Goal: Task Accomplishment & Management: Manage account settings

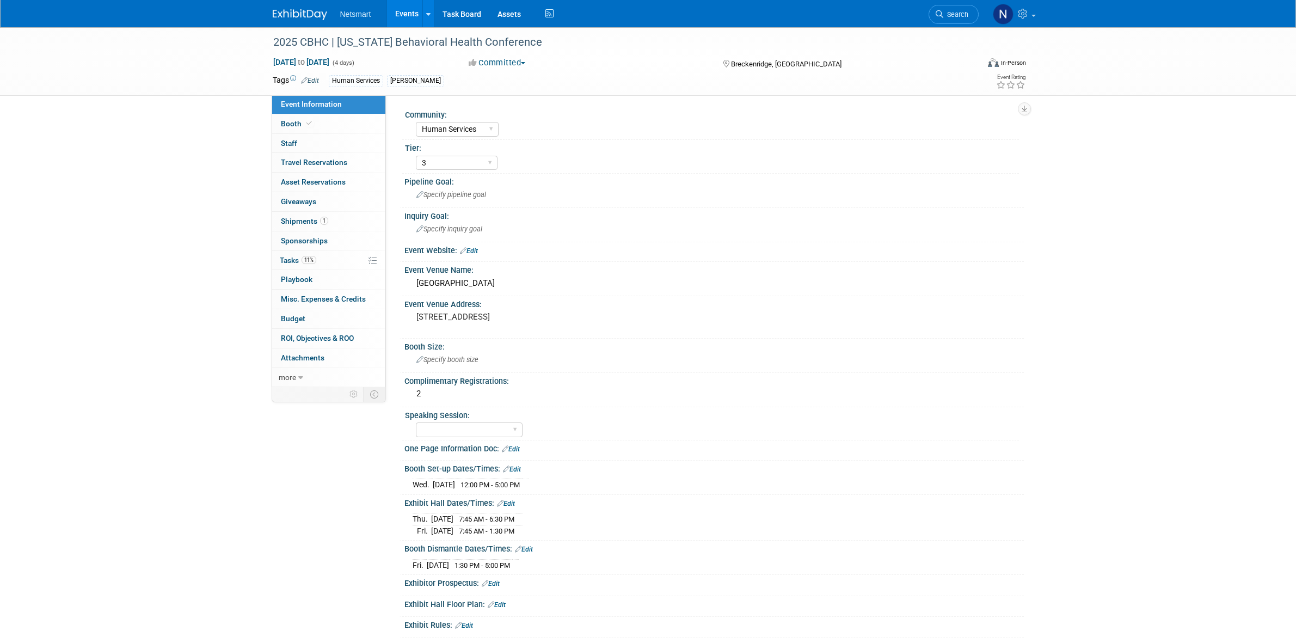
select select "Human Services"
select select "3"
click at [939, 20] on link "Search" at bounding box center [954, 14] width 50 height 19
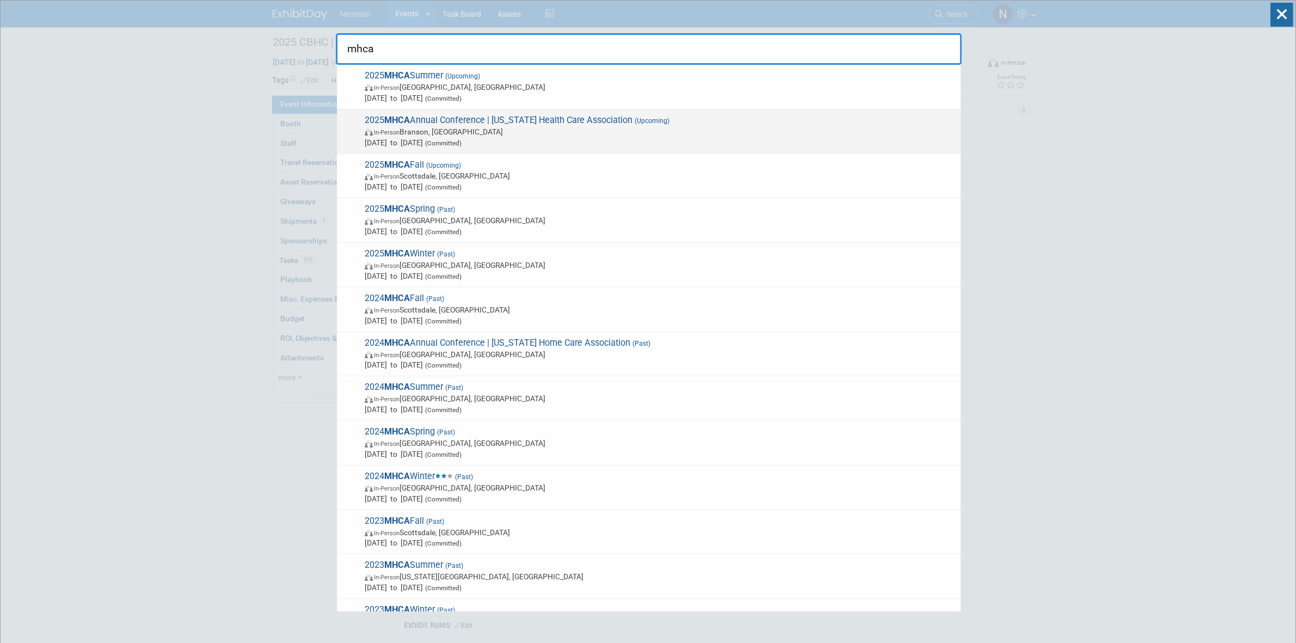
type input "mhca"
click at [529, 123] on span "2025 MHCA Annual Conference | Missouri Health Care Association (Upcoming) In-Pe…" at bounding box center [658, 131] width 594 height 33
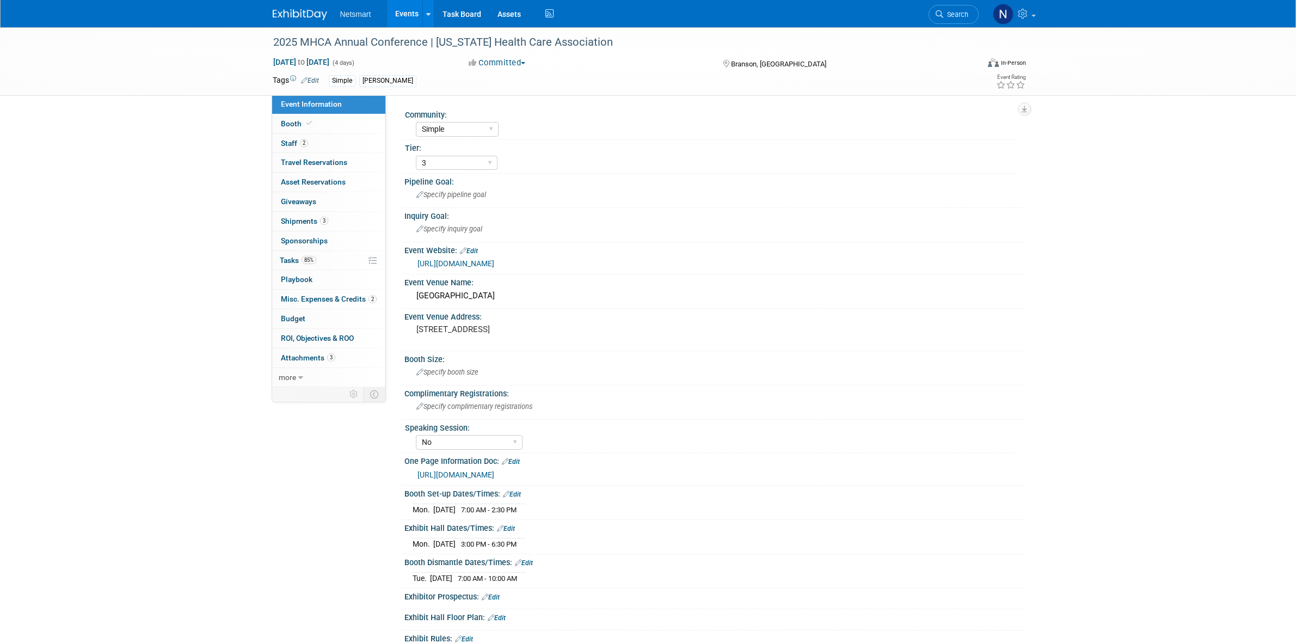
select select "Simple"
select select "3"
select select "No"
click at [316, 222] on span "Shipments 3" at bounding box center [304, 221] width 47 height 9
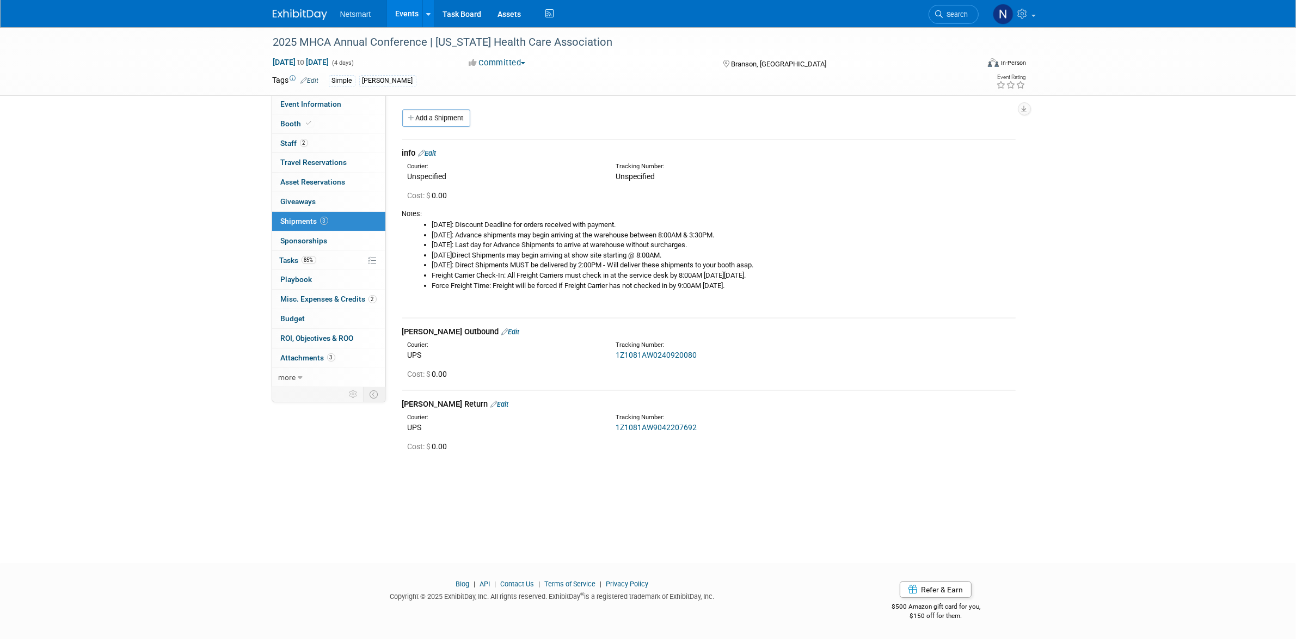
click at [502, 333] on link "Edit" at bounding box center [511, 332] width 18 height 8
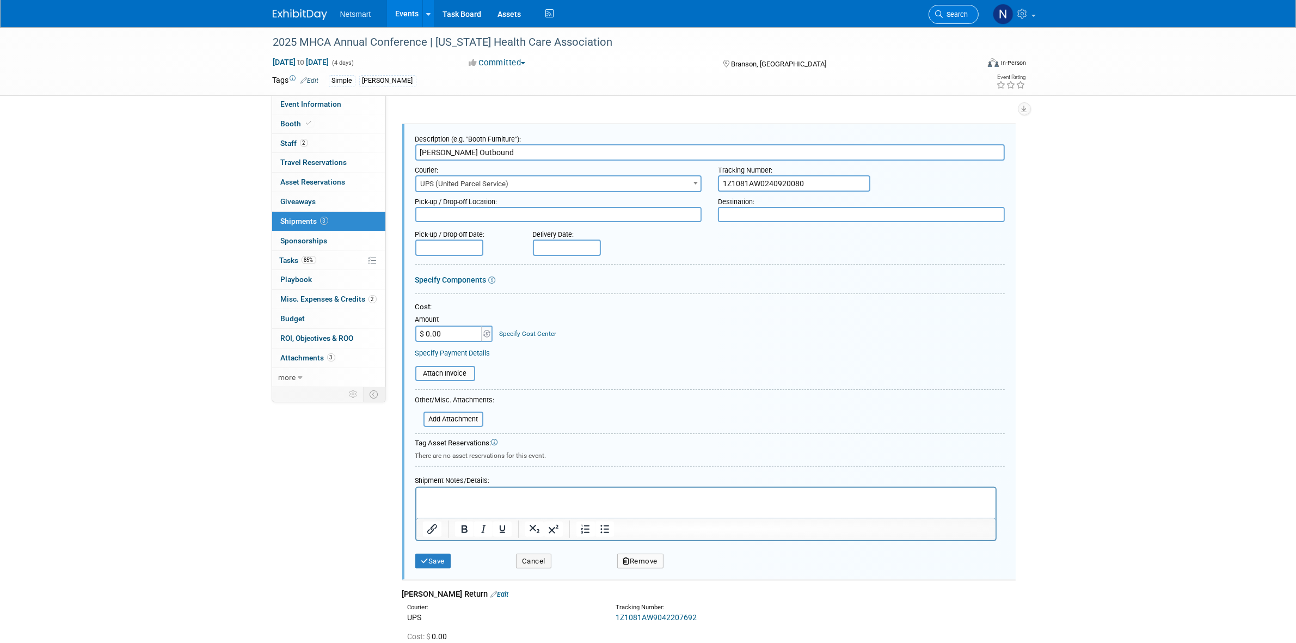
click at [968, 14] on link "Search" at bounding box center [954, 14] width 50 height 19
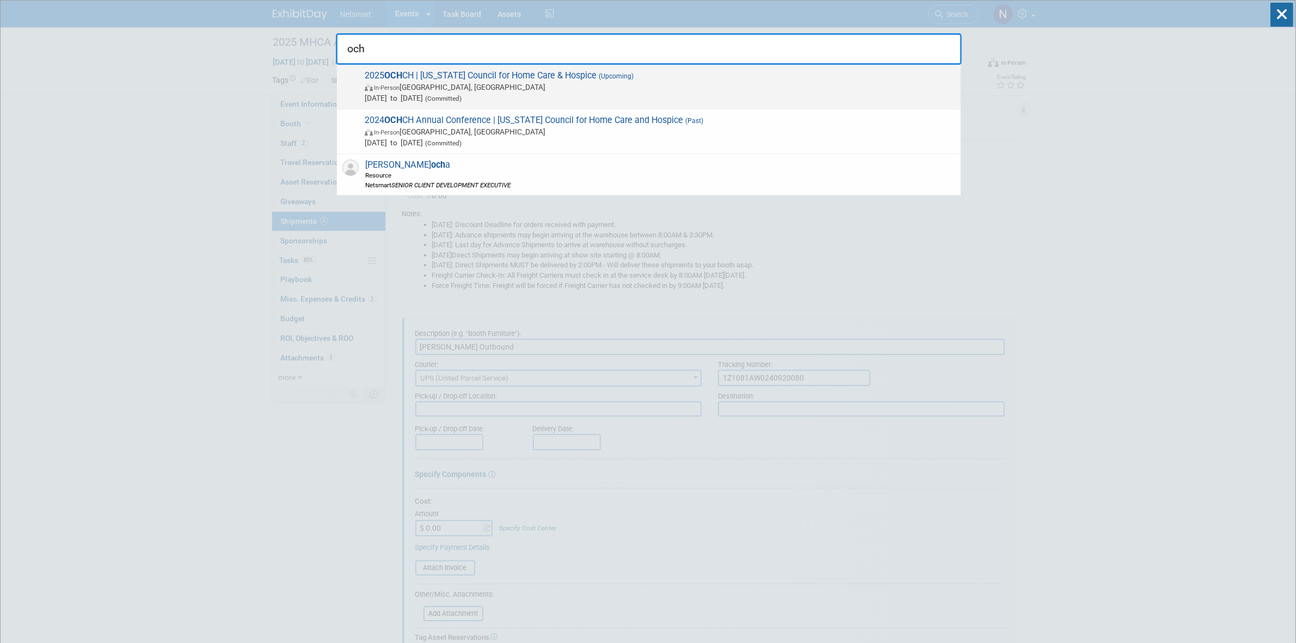
type input "och"
click at [475, 79] on span "2025 OCH CH | Ohio Council for Home Care & Hospice (Upcoming) In-Person Westerv…" at bounding box center [658, 86] width 594 height 33
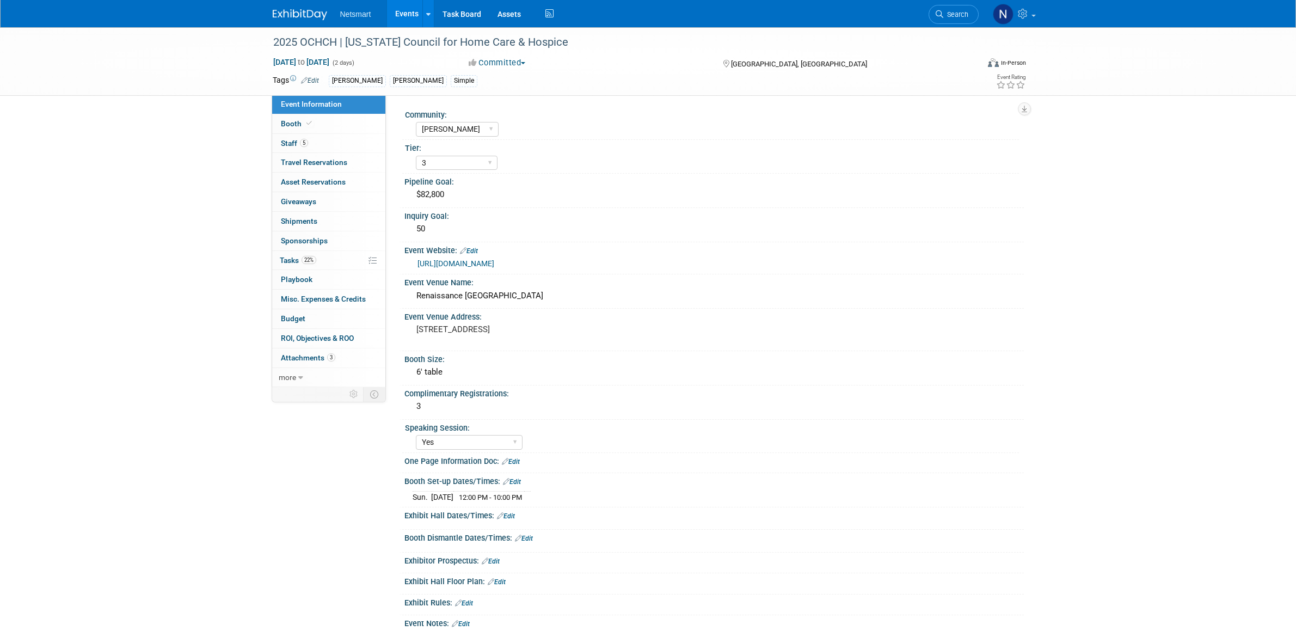
select select "[PERSON_NAME]"
select select "3"
select select "Yes"
click at [341, 125] on link "Booth" at bounding box center [328, 123] width 113 height 19
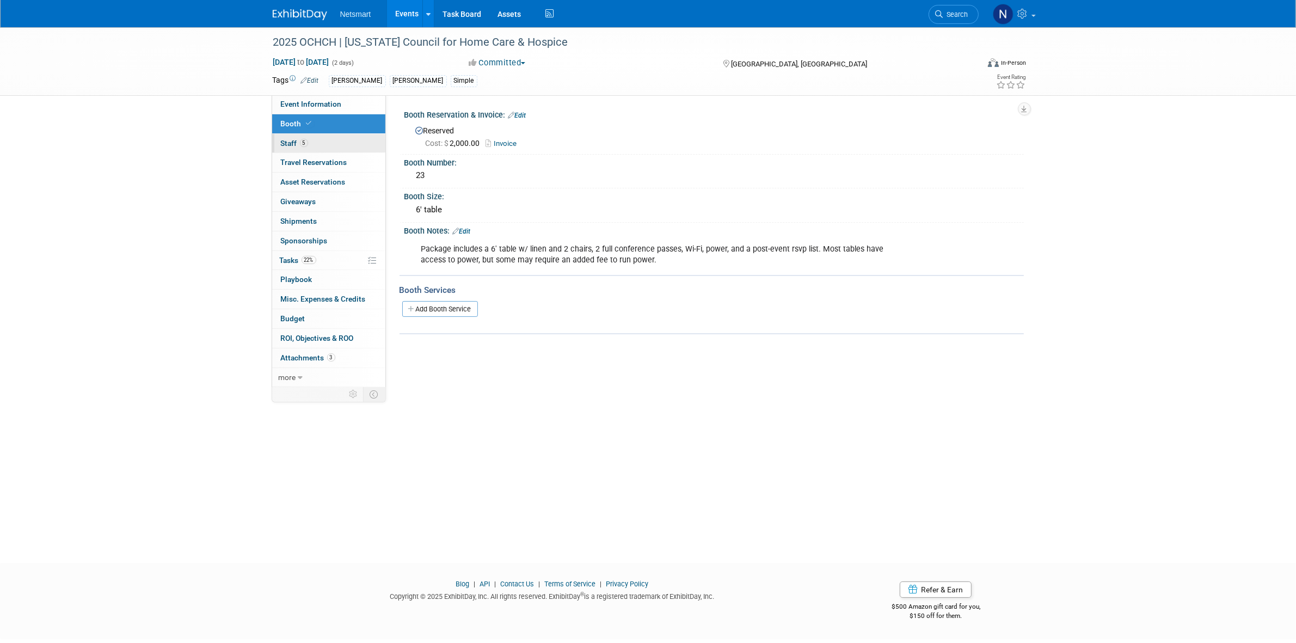
click at [325, 144] on link "5 Staff 5" at bounding box center [328, 143] width 113 height 19
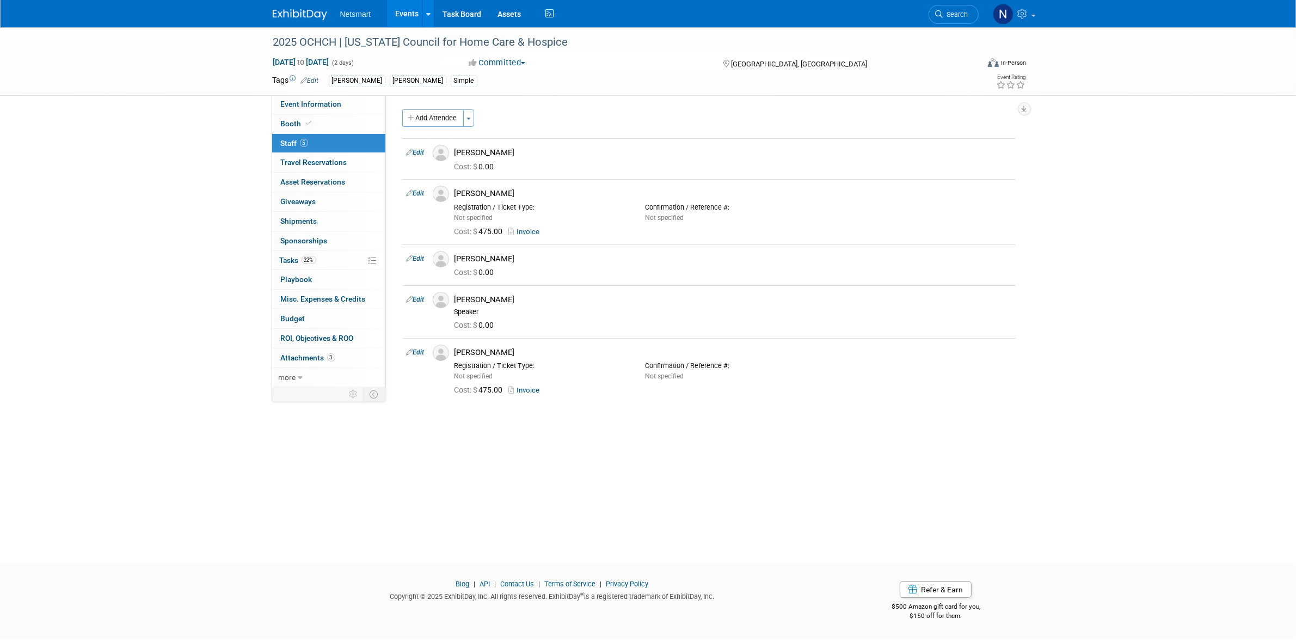
click at [545, 465] on div "2025 OCHCH | Ohio Council for Home Care & Hospice Sep 15, 2025 to Sep 16, 2025 …" at bounding box center [648, 285] width 1296 height 516
click at [509, 257] on div "[PERSON_NAME]" at bounding box center [732, 259] width 557 height 10
drag, startPoint x: 503, startPoint y: 257, endPoint x: 456, endPoint y: 257, distance: 47.9
click at [456, 257] on div "[PERSON_NAME]" at bounding box center [732, 259] width 557 height 10
copy div "[PERSON_NAME]"
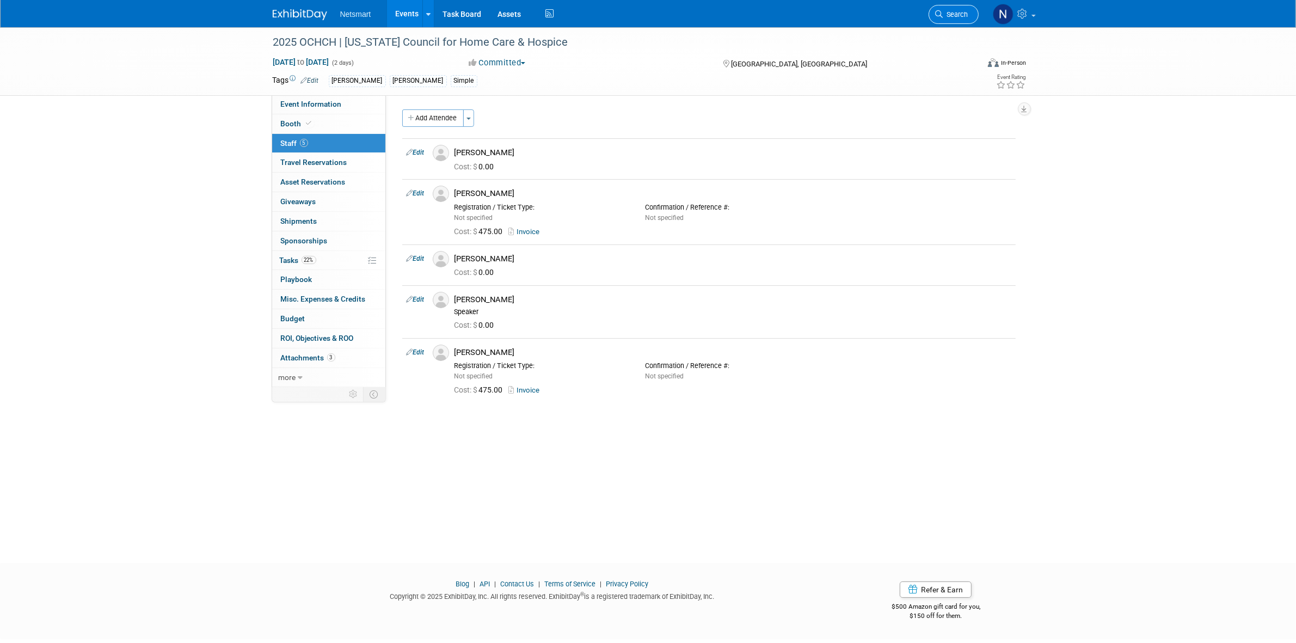
click at [969, 9] on li "Search" at bounding box center [954, 13] width 50 height 27
click at [320, 265] on link "22% Tasks 22%" at bounding box center [328, 260] width 113 height 19
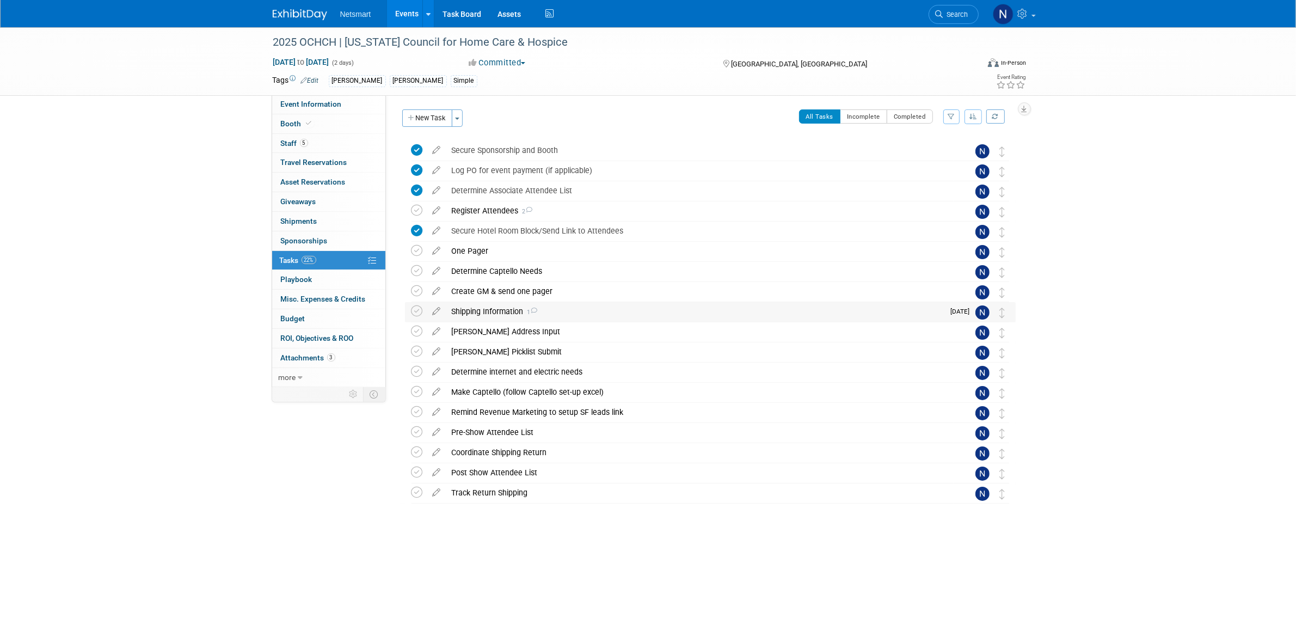
click at [496, 311] on div "Shipping Information 1" at bounding box center [695, 311] width 498 height 19
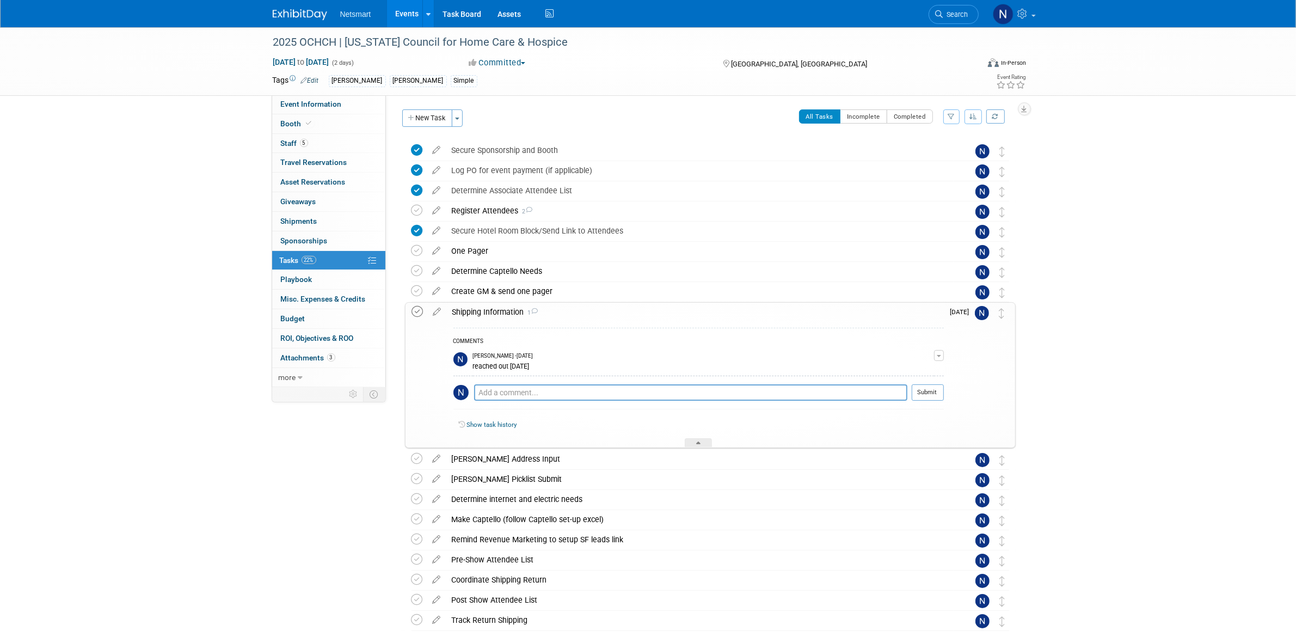
click at [417, 309] on icon at bounding box center [417, 311] width 11 height 11
click at [700, 440] on div at bounding box center [698, 442] width 27 height 9
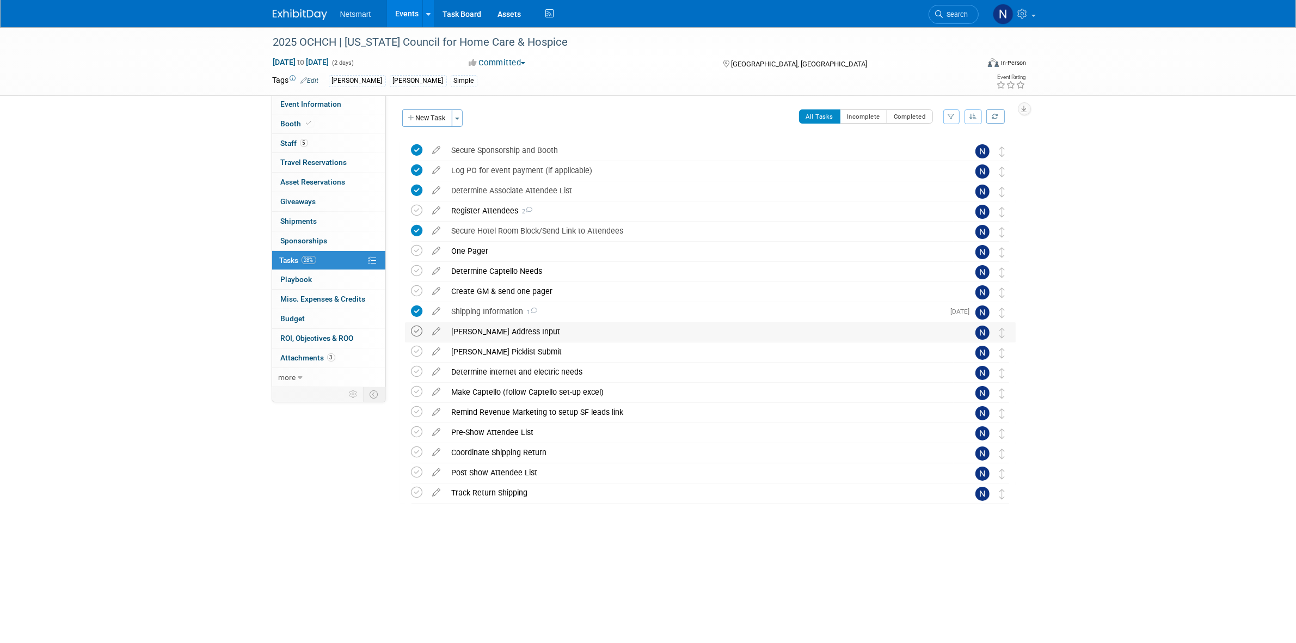
click at [418, 333] on icon at bounding box center [416, 330] width 11 height 11
click at [1093, 238] on div "2025 OCHCH | Ohio Council for Home Care & Hospice Sep 15, 2025 to Sep 16, 2025 …" at bounding box center [648, 298] width 1296 height 543
click at [316, 219] on span "Shipments 0" at bounding box center [299, 221] width 36 height 9
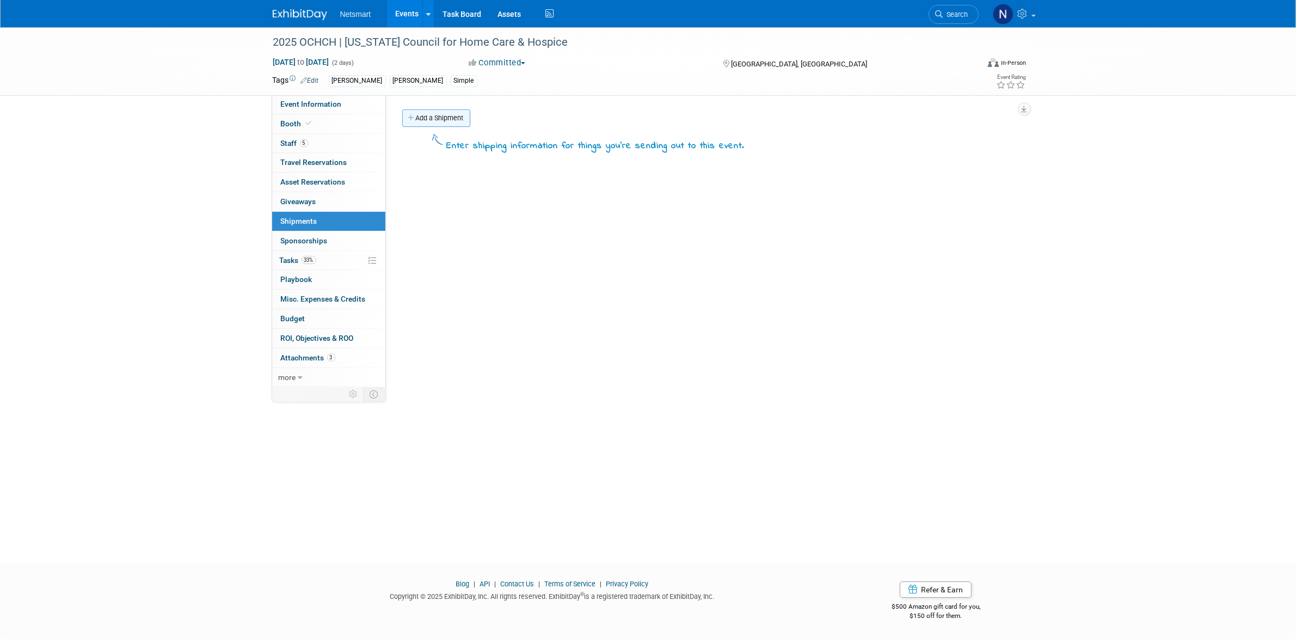
click at [442, 116] on link "Add a Shipment" at bounding box center [436, 117] width 68 height 17
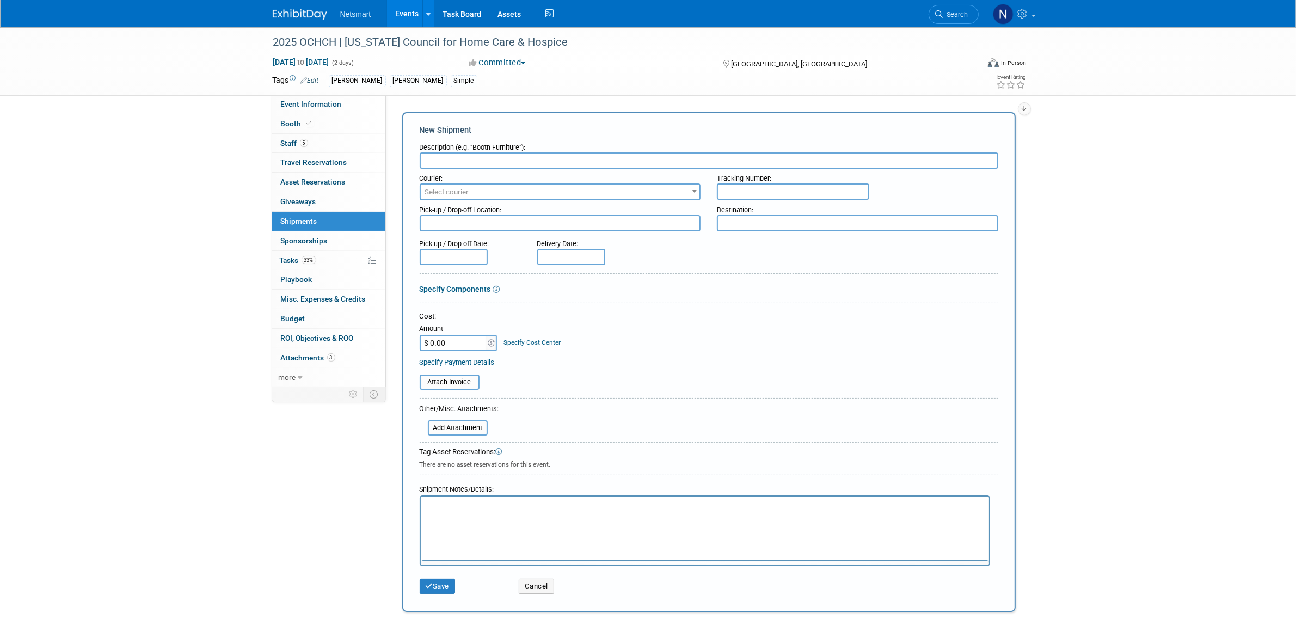
click at [450, 157] on input "text" at bounding box center [709, 160] width 579 height 16
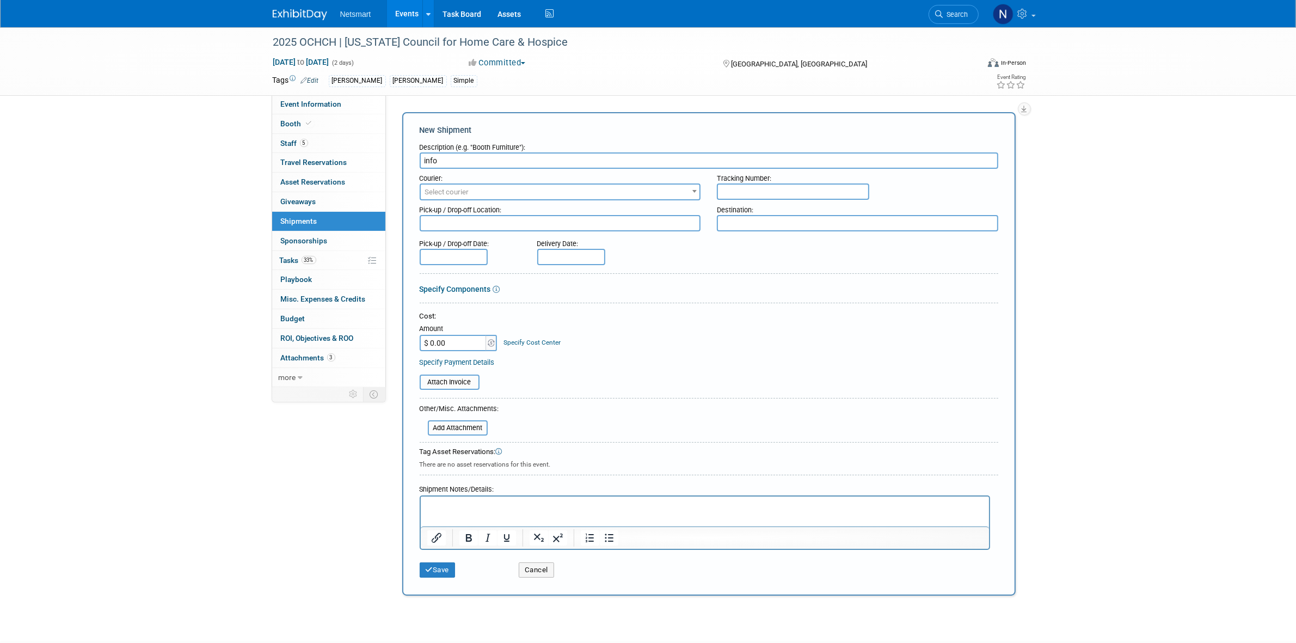
type input "info"
drag, startPoint x: 449, startPoint y: 374, endPoint x: 848, endPoint y: 350, distance: 399.7
click at [848, 350] on div "Cost: Amount $ 0.00 Specify Cost Center Cost Center -- Not Specified --" at bounding box center [709, 350] width 579 height 78
click at [460, 425] on input "file" at bounding box center [422, 427] width 130 height 13
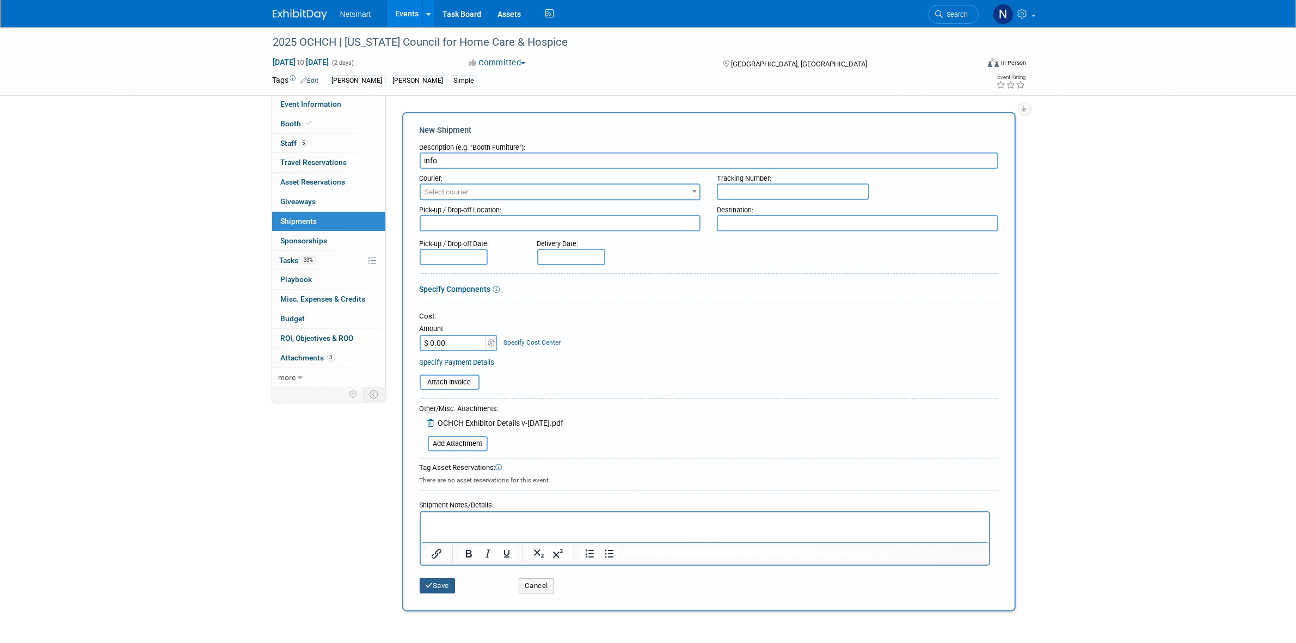
click at [441, 583] on button "Save" at bounding box center [438, 585] width 36 height 15
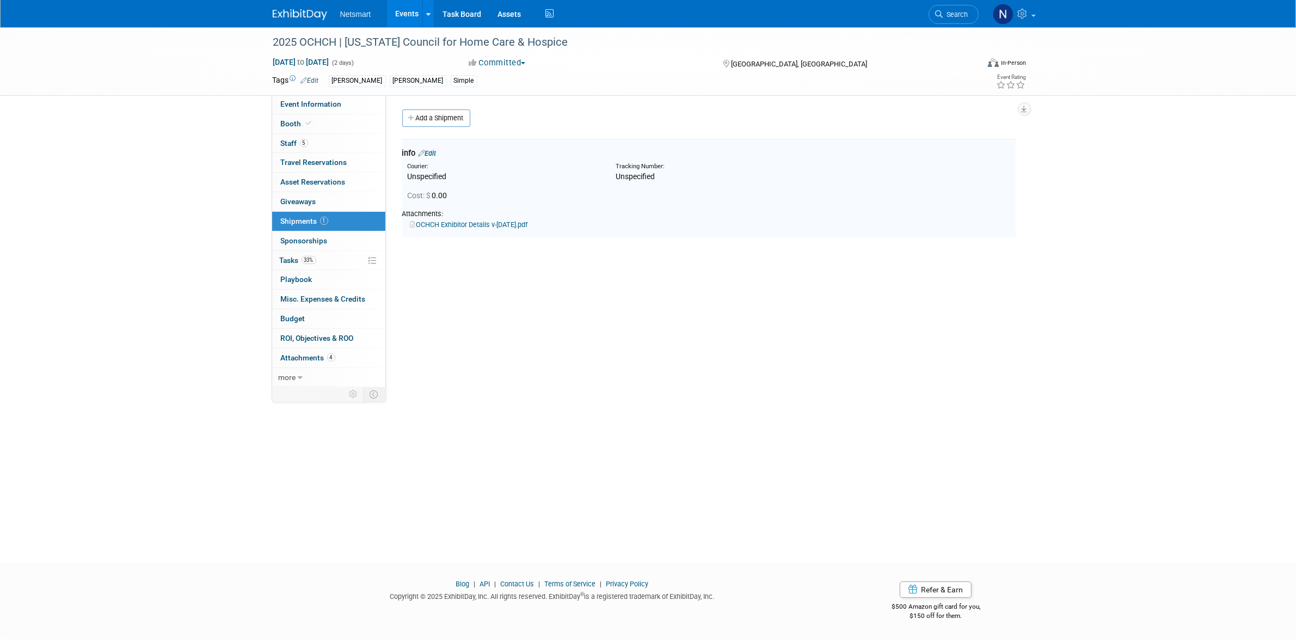
click at [434, 153] on link "Edit" at bounding box center [428, 153] width 18 height 8
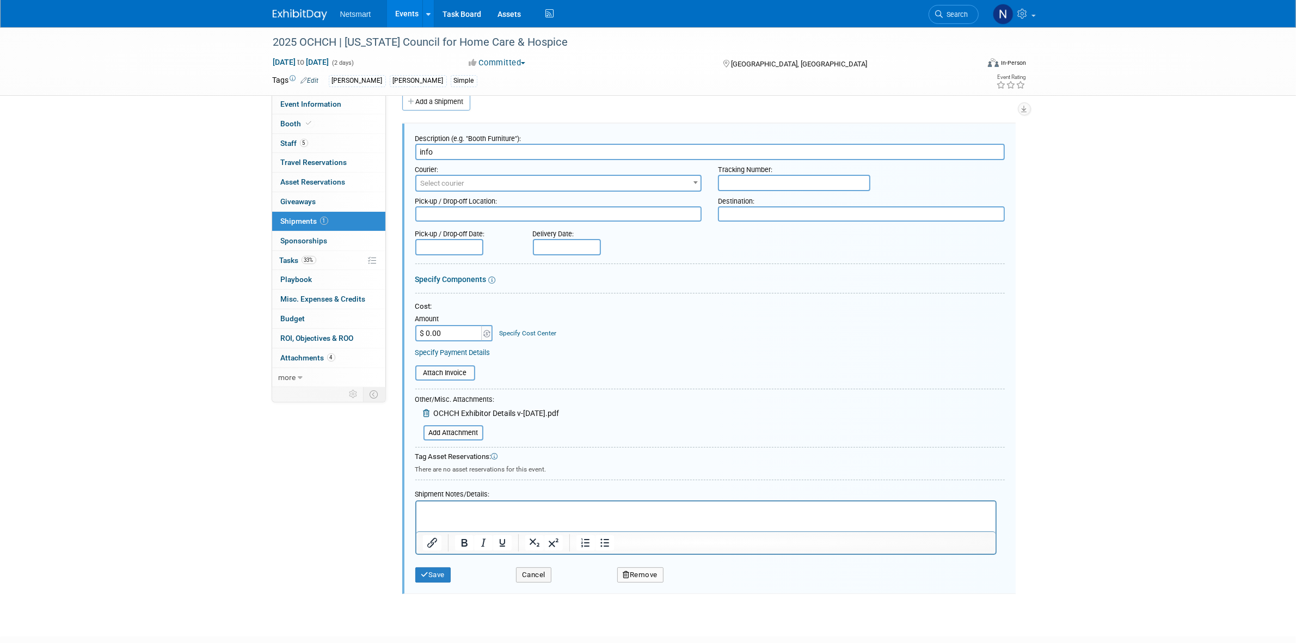
click at [445, 516] on html at bounding box center [705, 508] width 579 height 15
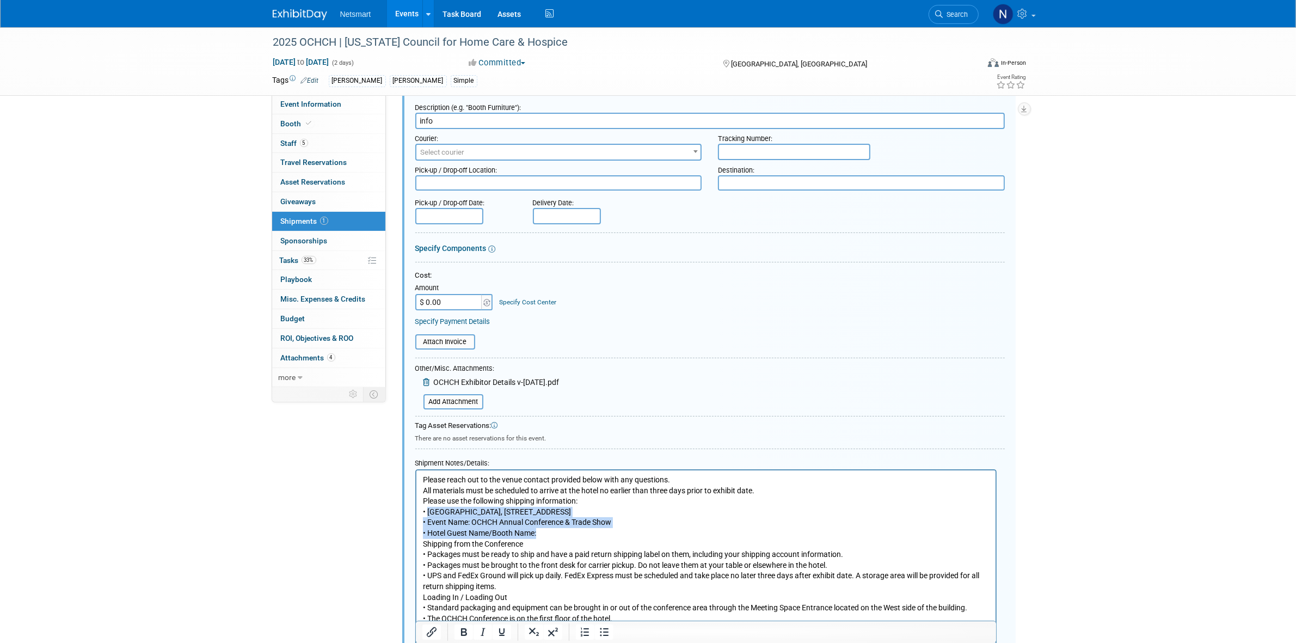
drag, startPoint x: 427, startPoint y: 508, endPoint x: 552, endPoint y: 528, distance: 126.7
click at [552, 528] on p "Please reach out to the venue contact provided below with any questions. All ma…" at bounding box center [705, 548] width 567 height 149
click at [600, 629] on icon "Bullet list" at bounding box center [604, 632] width 9 height 8
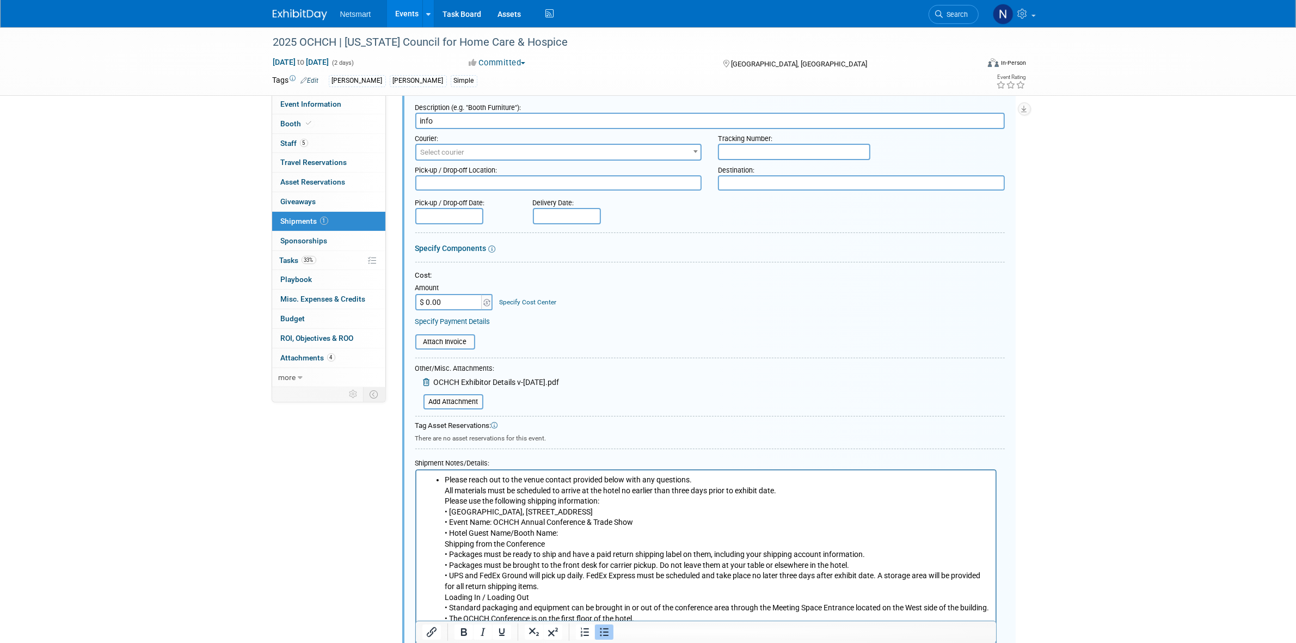
scroll to position [115, 0]
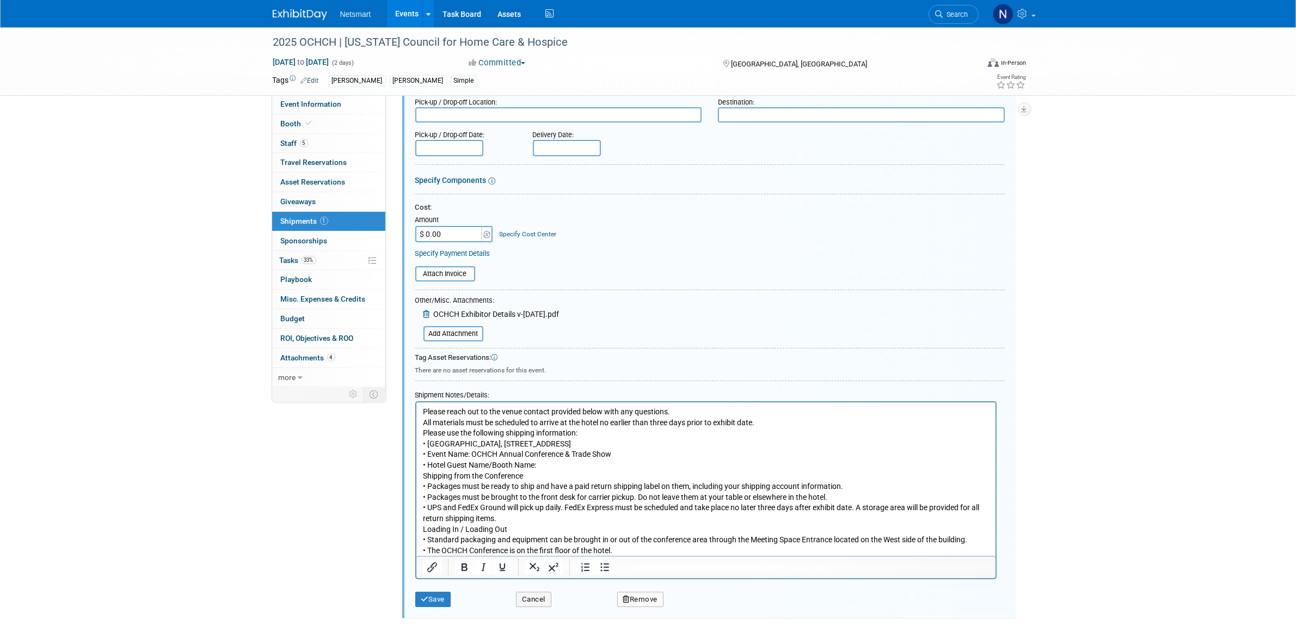
click at [499, 449] on p "Please reach out to the venue contact provided below with any questions. All ma…" at bounding box center [705, 480] width 567 height 149
drag, startPoint x: 541, startPoint y: 460, endPoint x: 416, endPoint y: 442, distance: 126.5
click at [416, 442] on html "Please reach out to the venue contact provided below with any questions. All ma…" at bounding box center [705, 478] width 579 height 153
click at [575, 469] on p "Please reach out to the venue contact provided below with any questions. All ma…" at bounding box center [705, 480] width 567 height 149
click at [599, 433] on p "Please reach out to the venue contact provided below with any questions. All ma…" at bounding box center [705, 480] width 567 height 149
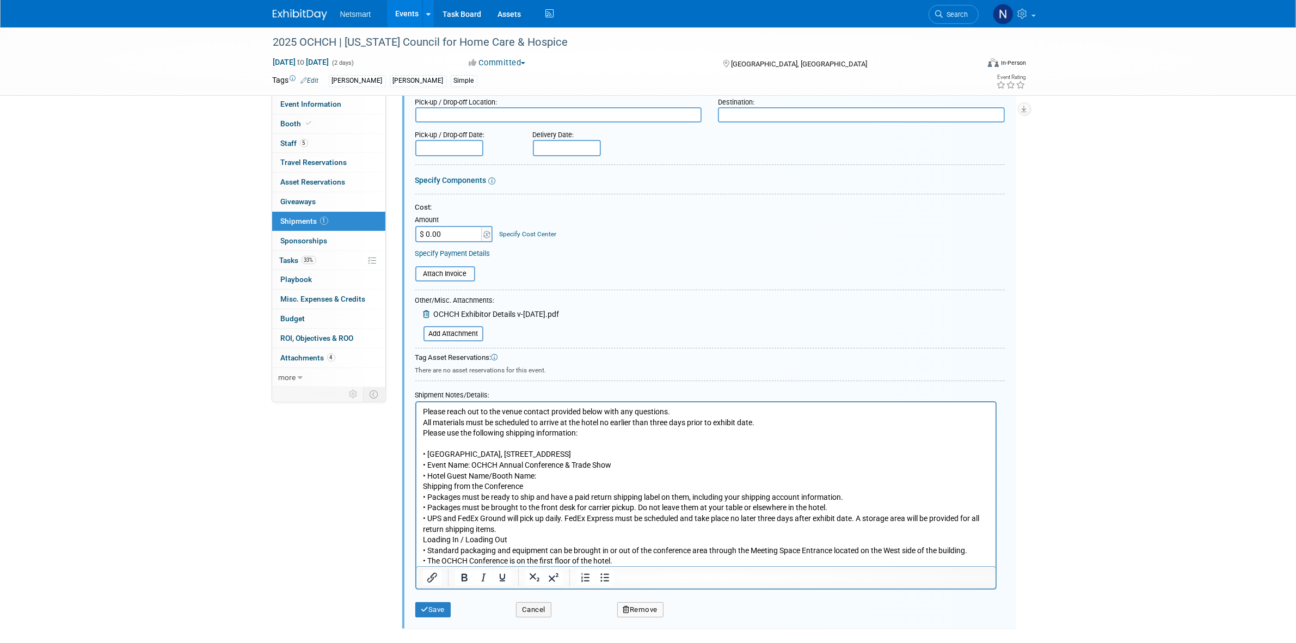
click at [566, 476] on p "• Renaissance Westerville Hotel, 409 Altair Parkway, Westerville, OH 43082 • Ev…" at bounding box center [705, 502] width 567 height 128
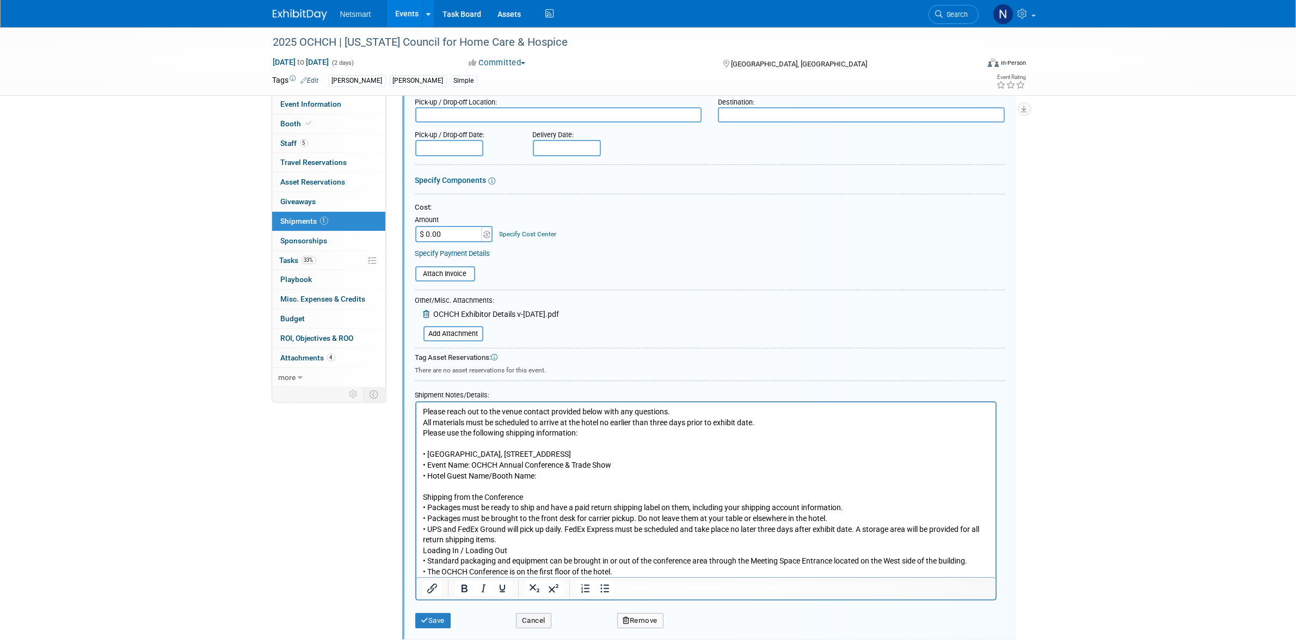
click at [506, 443] on p "• Renaissance Westerville Hotel, 409 Altair Parkway, Westerville, OH 43082 • Ev…" at bounding box center [705, 459] width 567 height 42
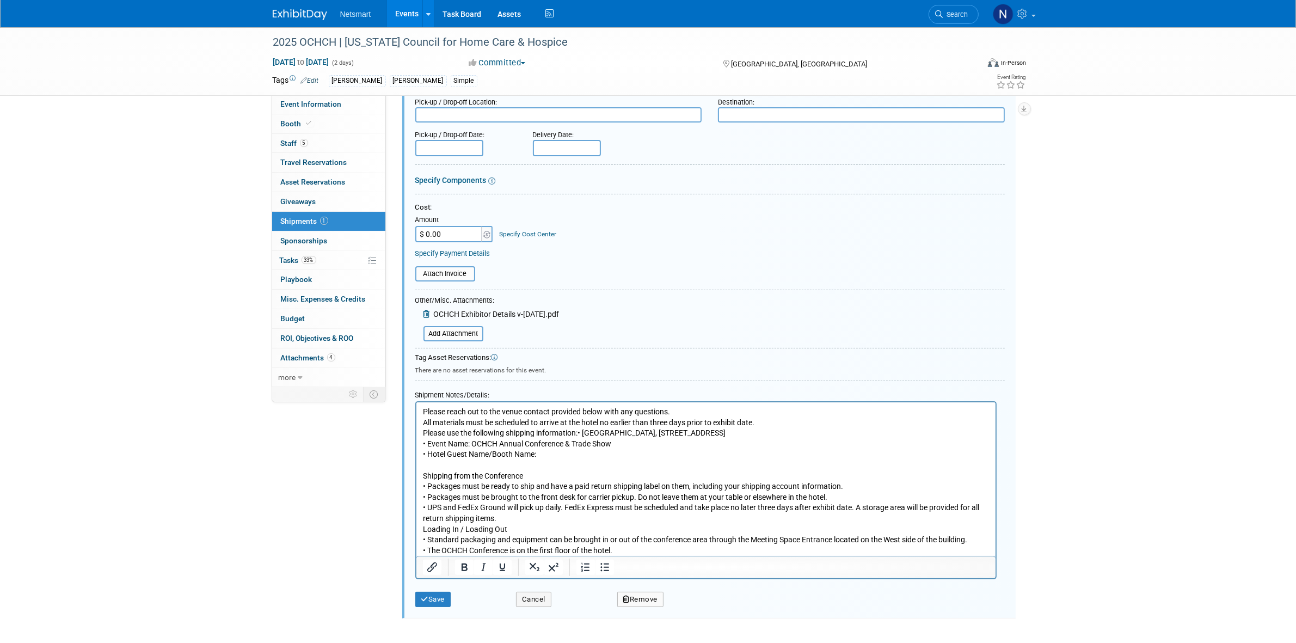
click at [776, 419] on p "Please reach out to the venue contact provided below with any questions. All ma…" at bounding box center [705, 432] width 567 height 53
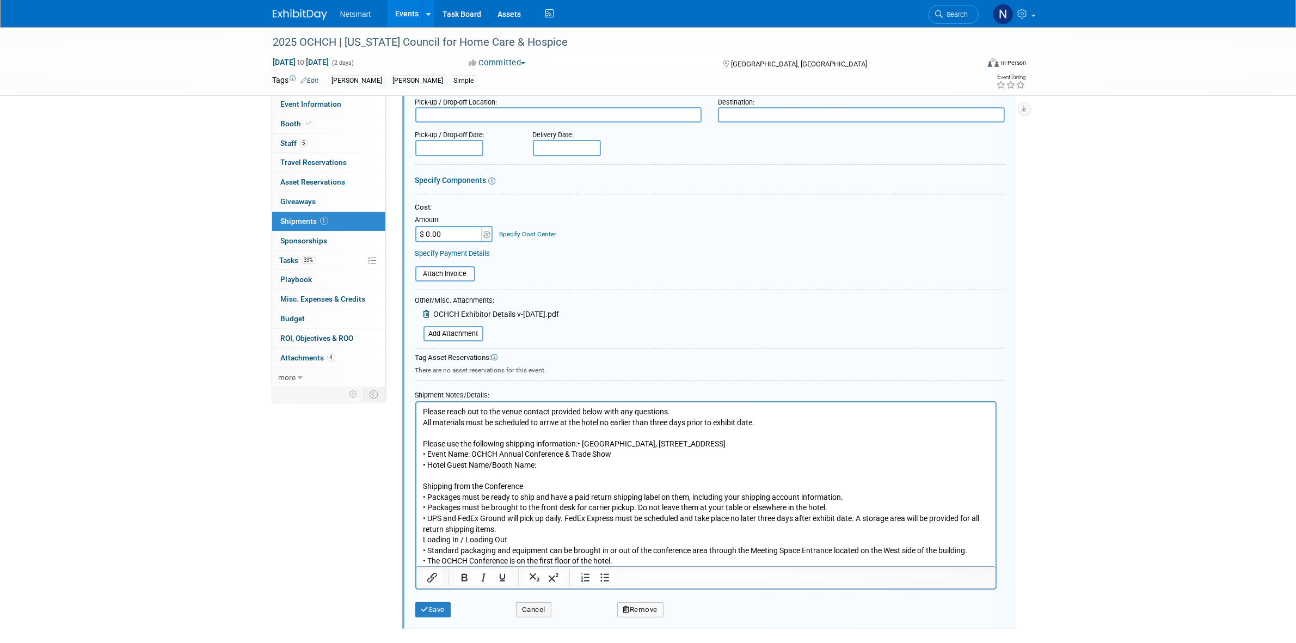
click at [581, 443] on p "Please use the following shipping information:• Renaissance Westerville Hotel, …" at bounding box center [705, 448] width 567 height 42
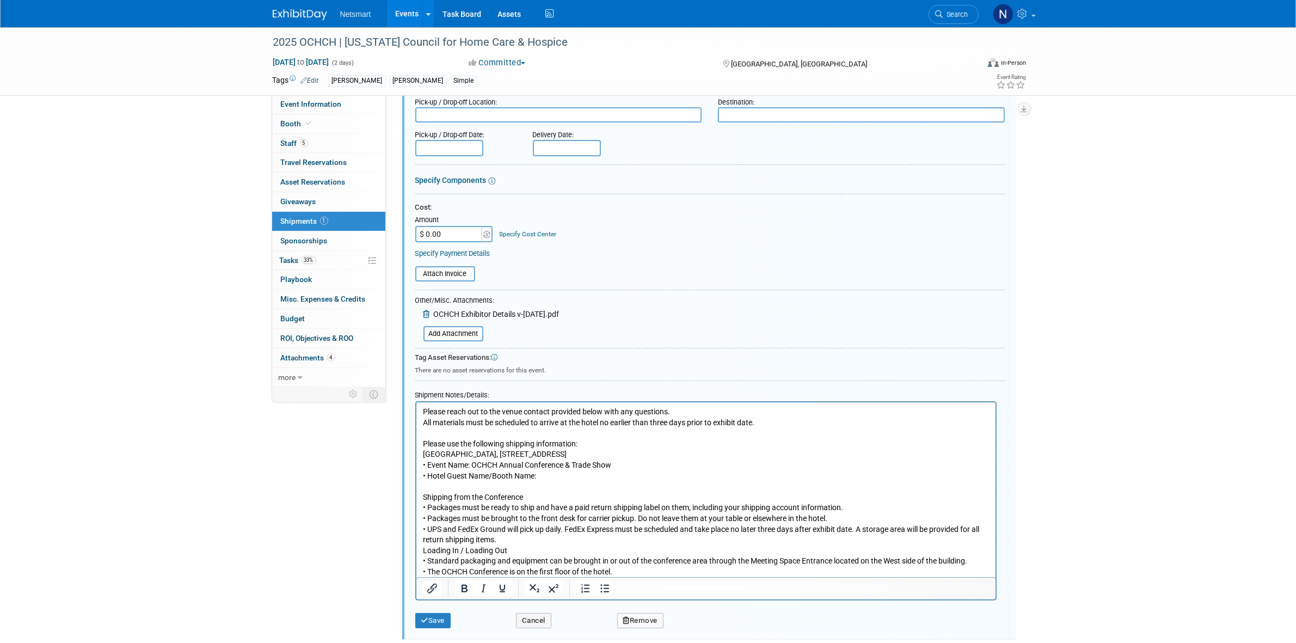
click at [544, 497] on p "Shipping from the Conference • Packages must be ready to ship and have a paid r…" at bounding box center [705, 529] width 567 height 96
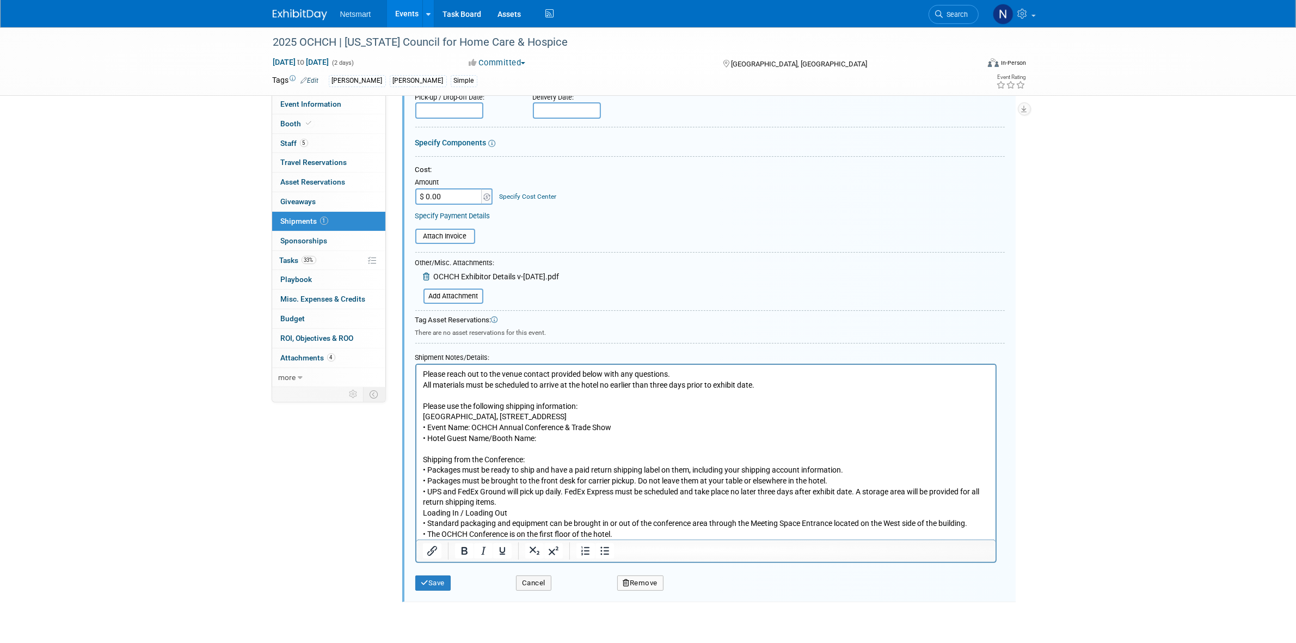
scroll to position [183, 0]
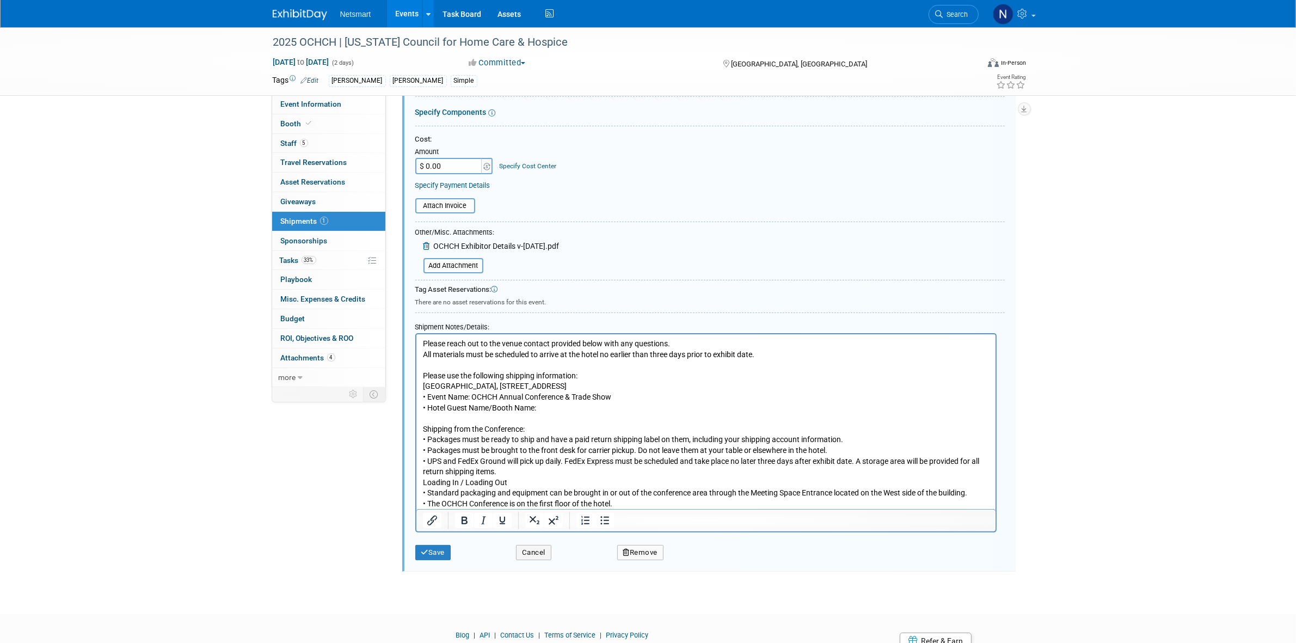
click at [515, 471] on p "Shipping from the Conference: • Packages must be ready to ship and have a paid …" at bounding box center [705, 461] width 567 height 96
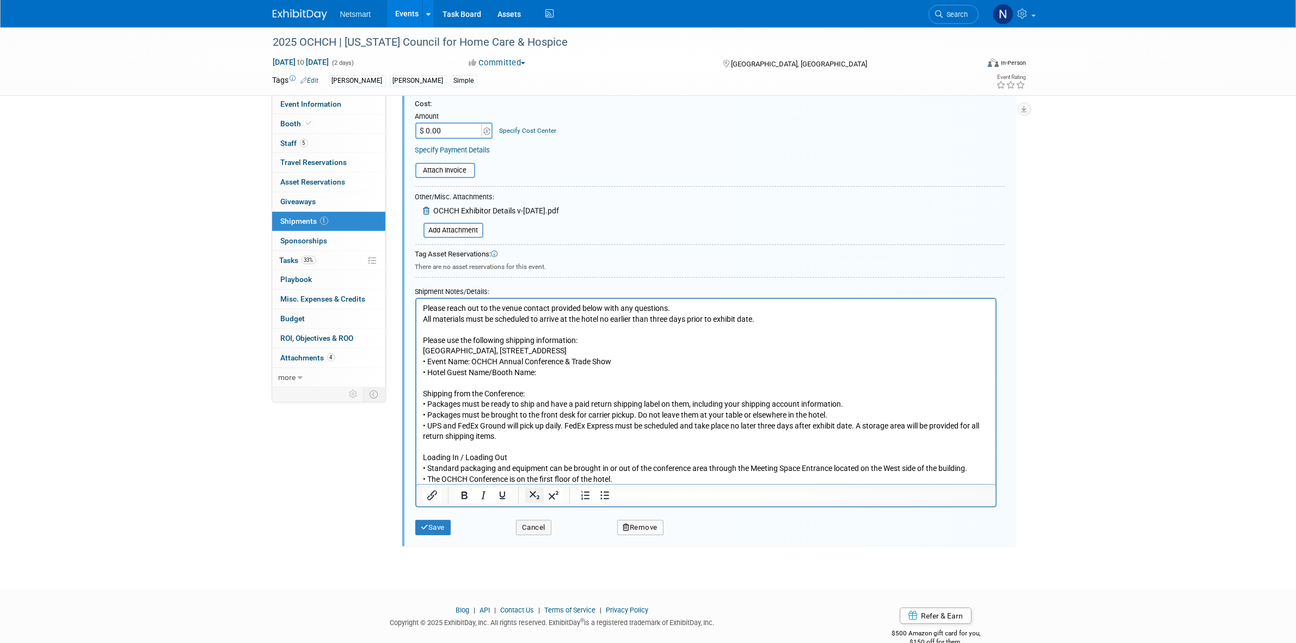
scroll to position [238, 0]
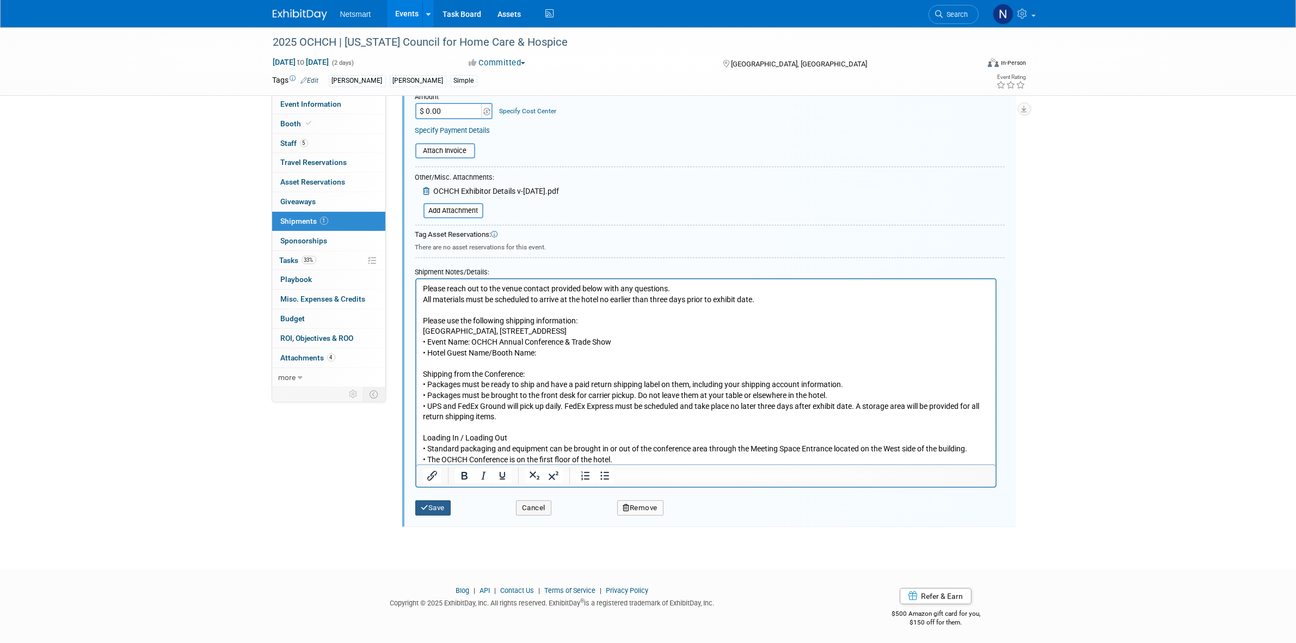
click at [434, 503] on button "Save" at bounding box center [433, 507] width 36 height 15
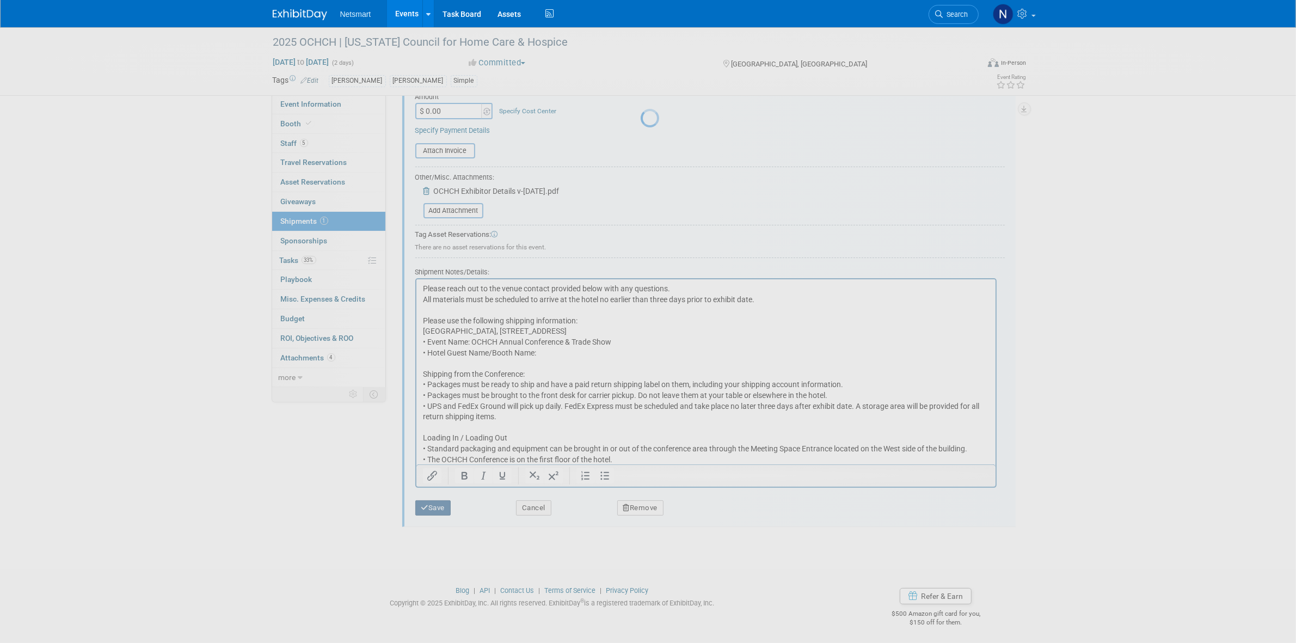
scroll to position [0, 0]
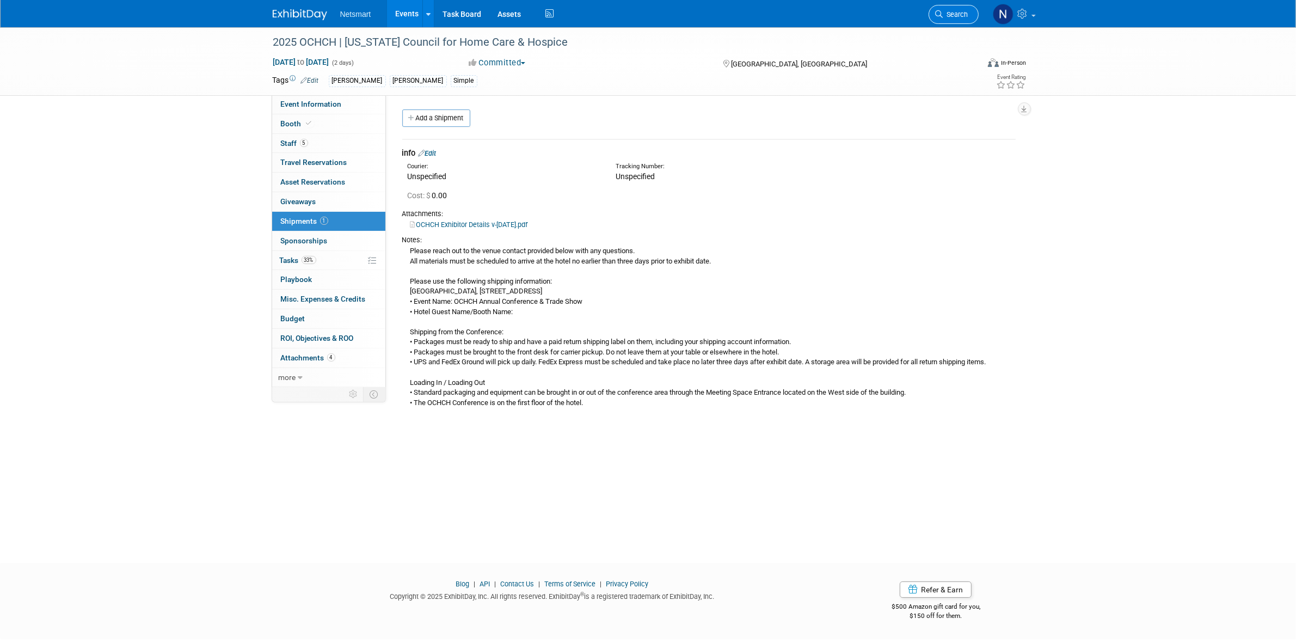
click at [940, 20] on link "Search" at bounding box center [954, 14] width 50 height 19
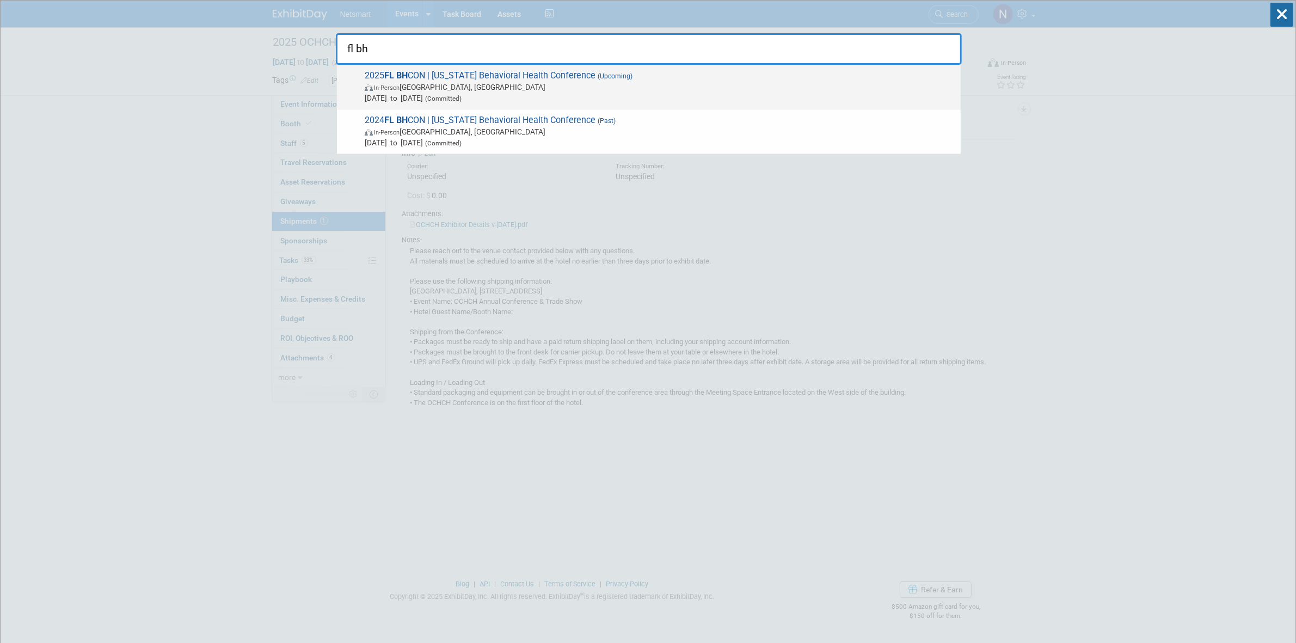
type input "fl bh"
click at [467, 79] on span "2025 FL BH CON | Florida Behavioral Health Conference (Upcoming) In-Person Orla…" at bounding box center [658, 86] width 594 height 33
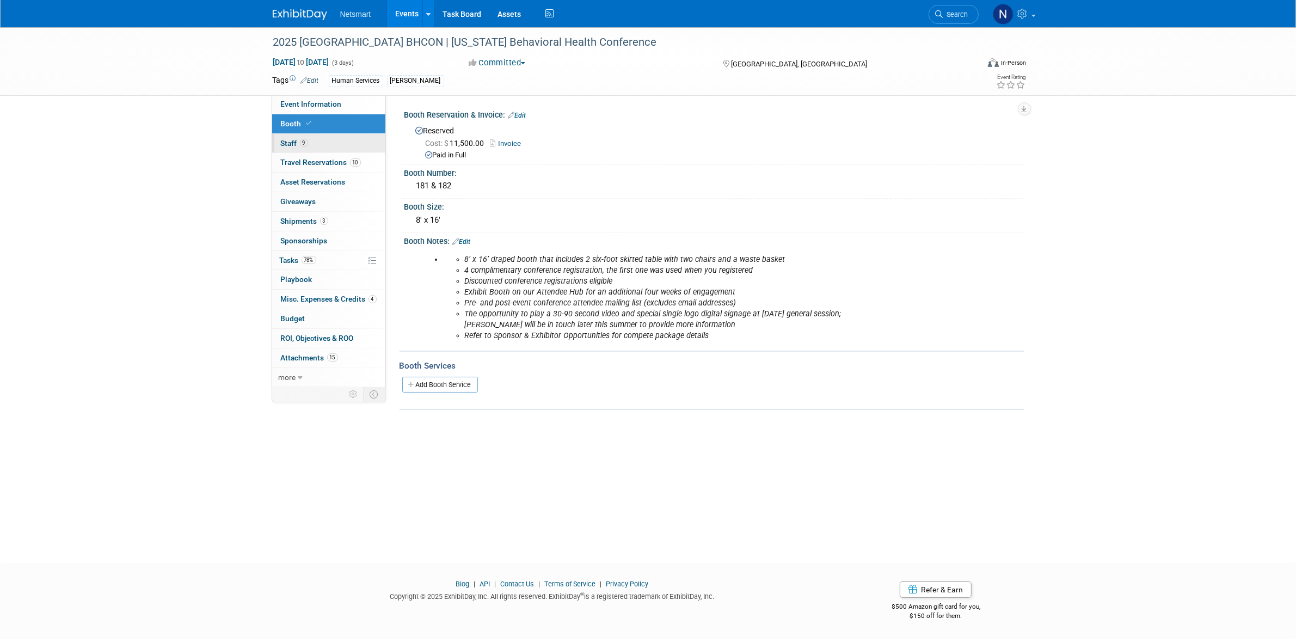
click at [323, 140] on link "9 Staff 9" at bounding box center [328, 143] width 113 height 19
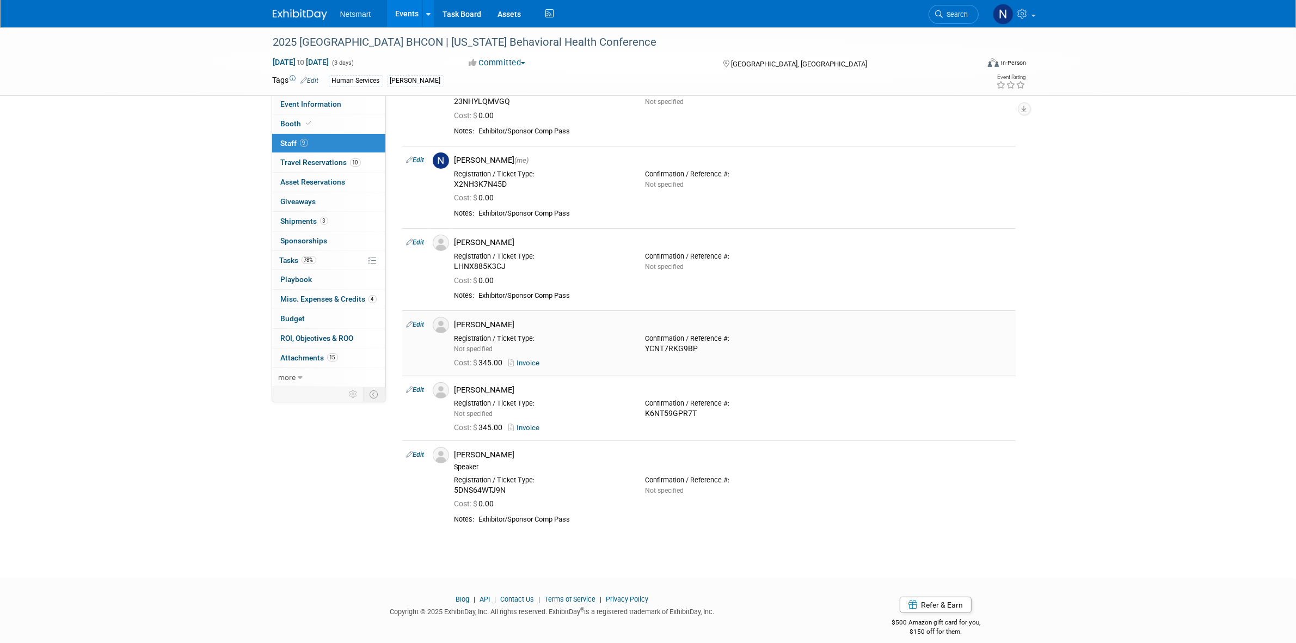
scroll to position [320, 0]
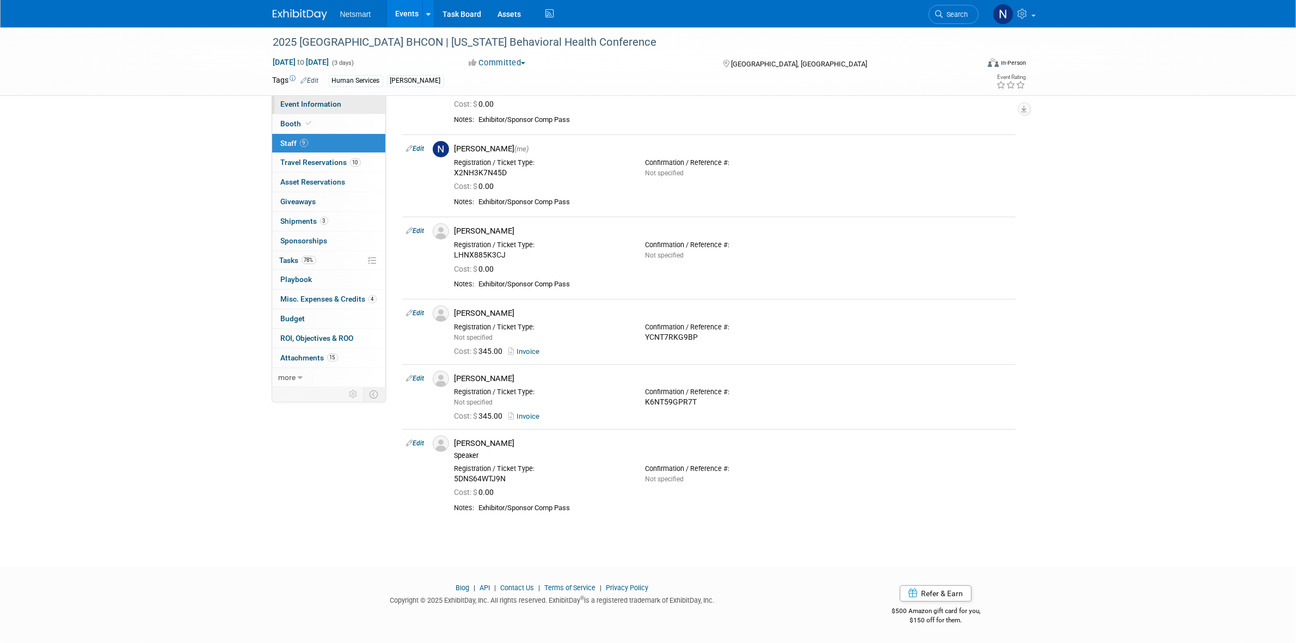
click at [341, 99] on link "Event Information" at bounding box center [328, 104] width 113 height 19
select select "Human Services"
select select "1"
select select "Yes"
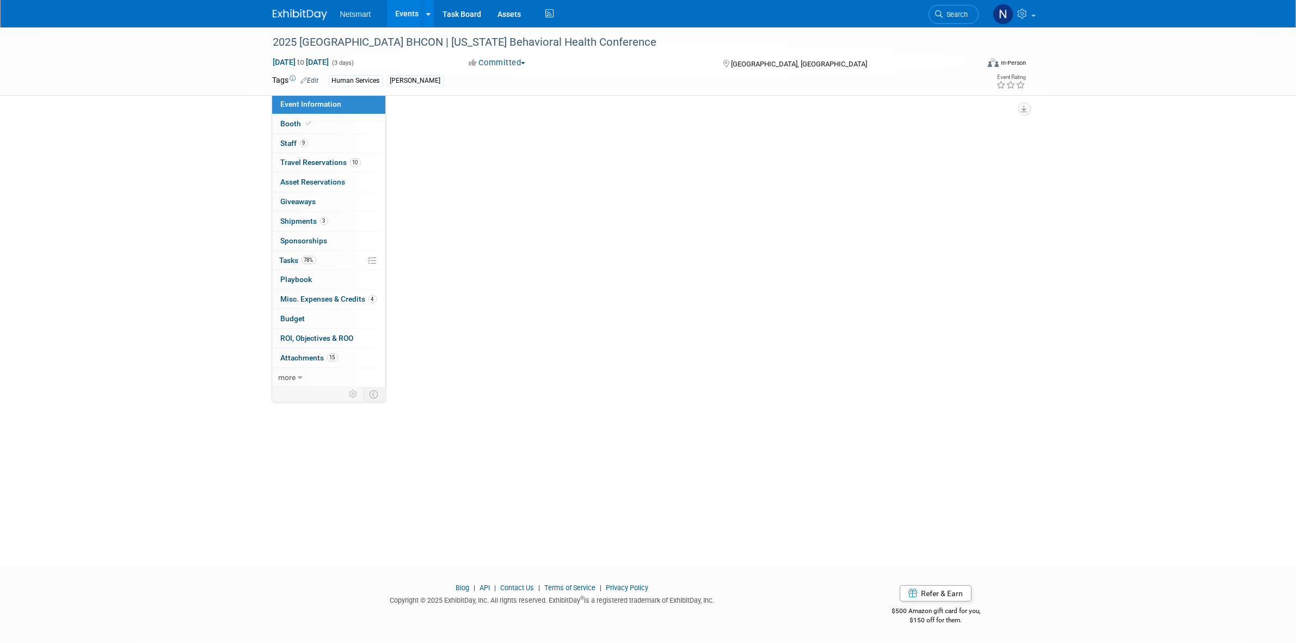
scroll to position [0, 0]
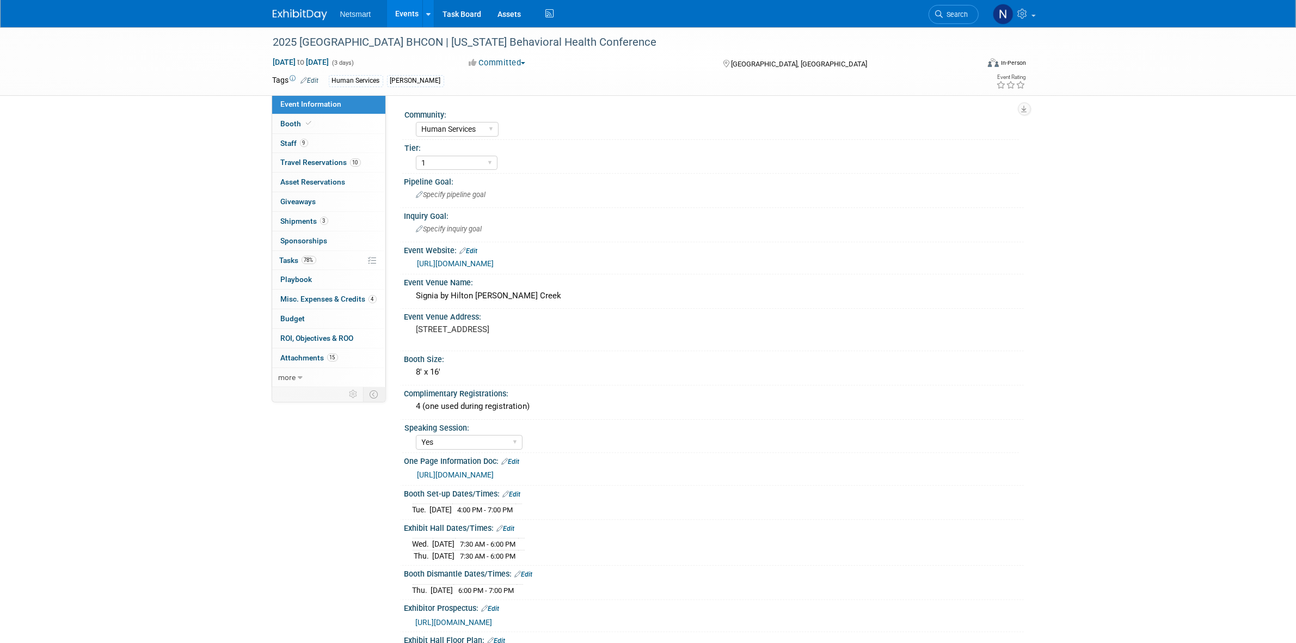
click at [494, 472] on link "https://ntst.sharepoint.com/:p:/s/HSTradeshowsEvents/EYdzmsVtd6BFub7ccZgXPO8BZA…" at bounding box center [455, 474] width 77 height 9
click at [954, 10] on span "Search" at bounding box center [955, 14] width 25 height 8
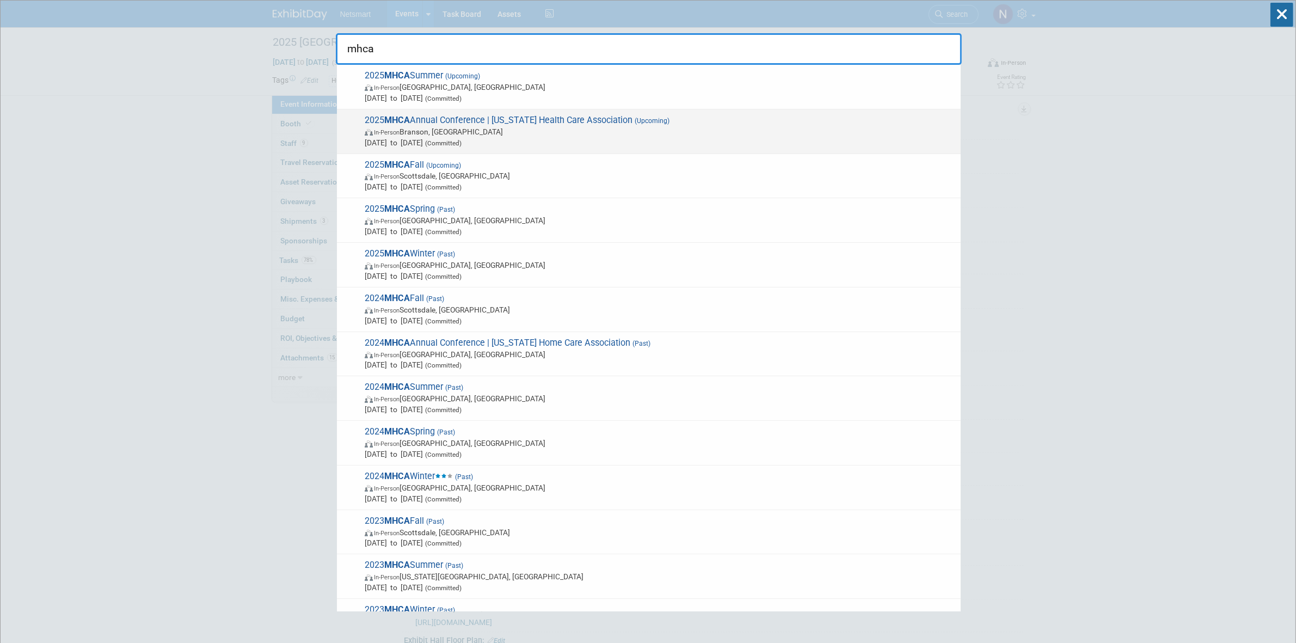
type input "mhca"
click at [611, 123] on span "2025 MHCA Annual Conference | Missouri Health Care Association (Upcoming) In-Pe…" at bounding box center [658, 131] width 594 height 33
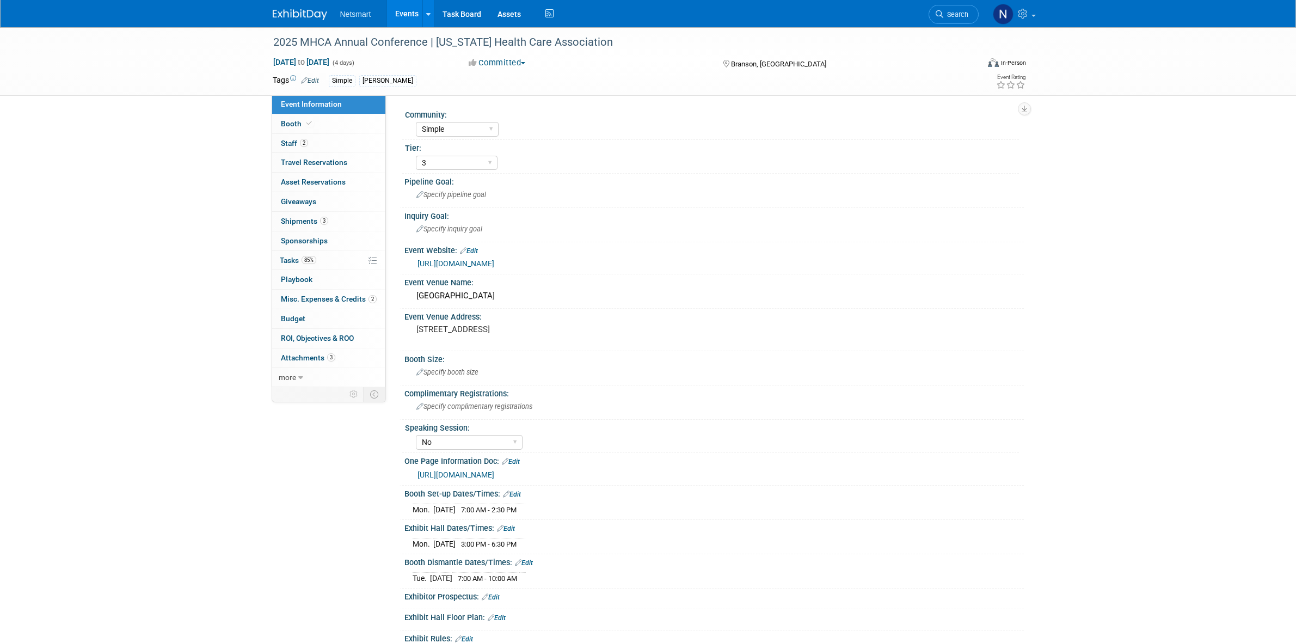
select select "Simple"
select select "3"
select select "No"
click at [310, 135] on link "2 Staff 2" at bounding box center [328, 143] width 113 height 19
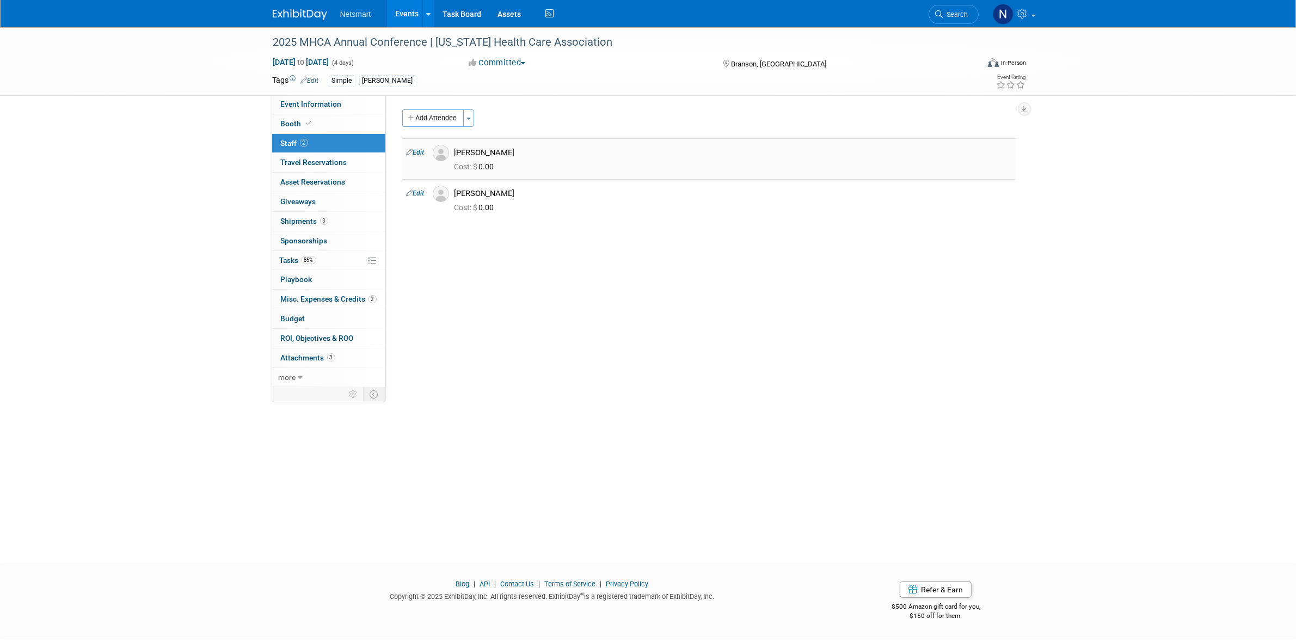
drag, startPoint x: 507, startPoint y: 157, endPoint x: 457, endPoint y: 153, distance: 50.2
click at [457, 153] on div "[PERSON_NAME]" at bounding box center [732, 152] width 557 height 10
copy div "[PERSON_NAME]"
drag, startPoint x: 526, startPoint y: 192, endPoint x: 456, endPoint y: 196, distance: 70.3
click at [456, 196] on div "[PERSON_NAME]" at bounding box center [732, 193] width 557 height 10
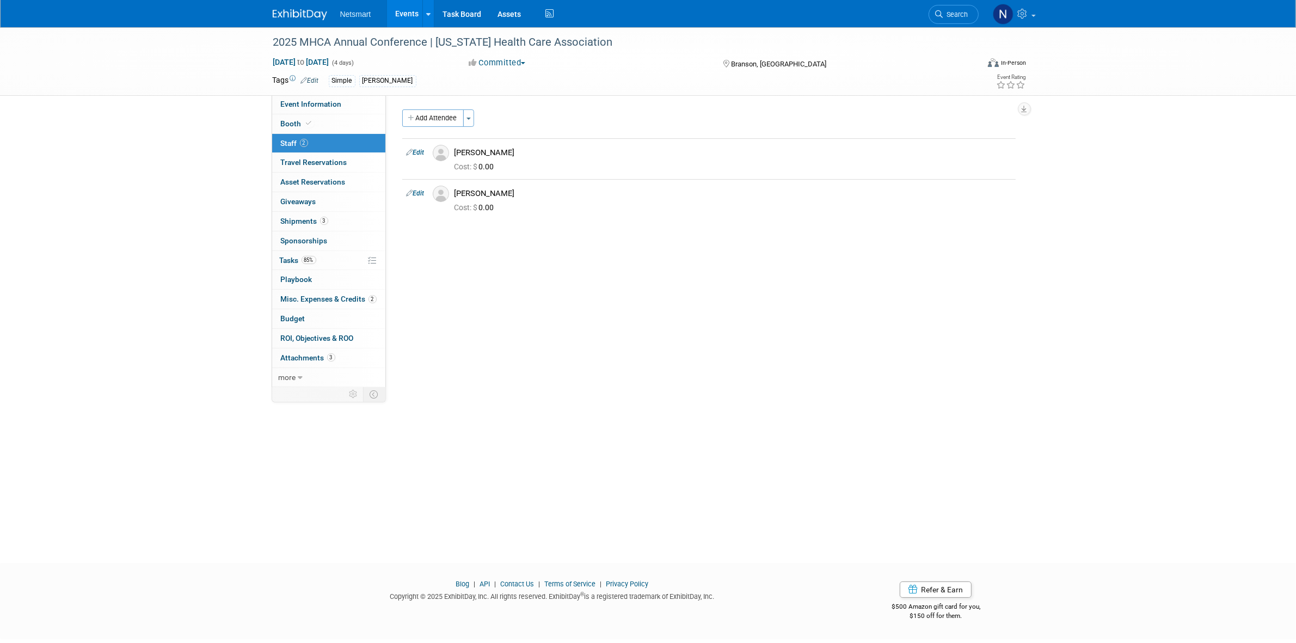
copy div "[PERSON_NAME]"
click at [961, 17] on span "Search" at bounding box center [955, 14] width 25 height 8
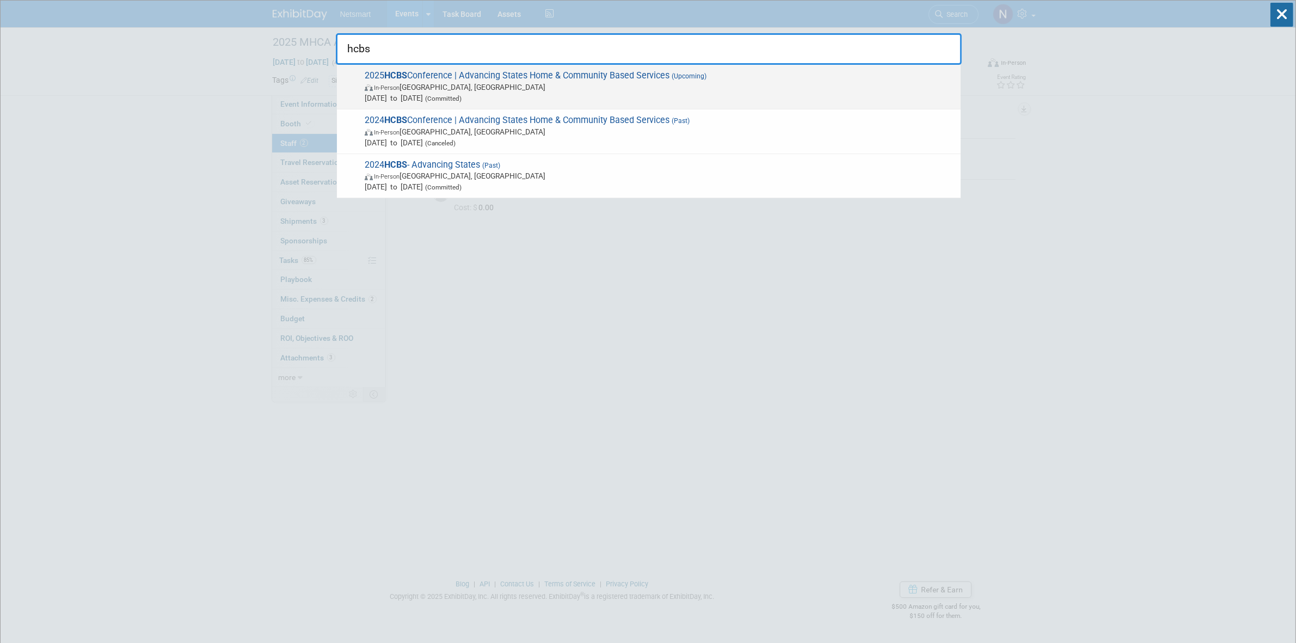
type input "hcbs"
click at [533, 86] on span "In-Person Baltimore, MD" at bounding box center [660, 87] width 591 height 11
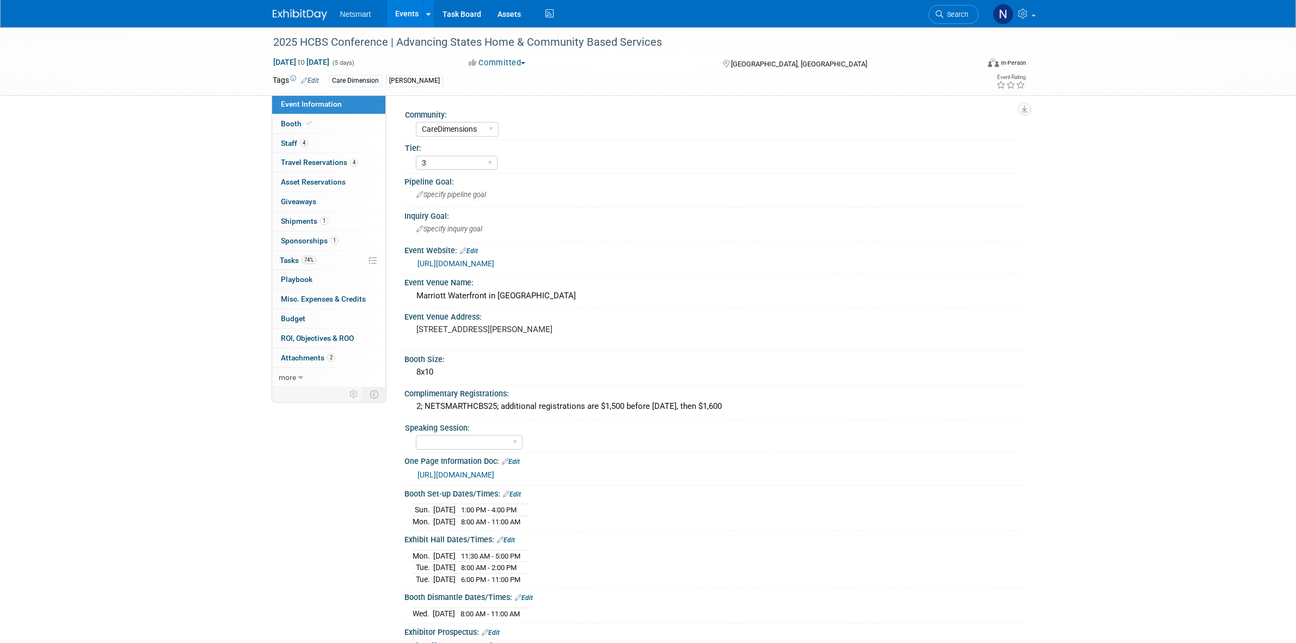
select select "CareDimensions"
select select "3"
drag, startPoint x: 792, startPoint y: 61, endPoint x: 730, endPoint y: 61, distance: 61.5
click at [730, 61] on div "[GEOGRAPHIC_DATA], [GEOGRAPHIC_DATA]" at bounding box center [810, 63] width 176 height 13
copy span "[GEOGRAPHIC_DATA], [GEOGRAPHIC_DATA]"
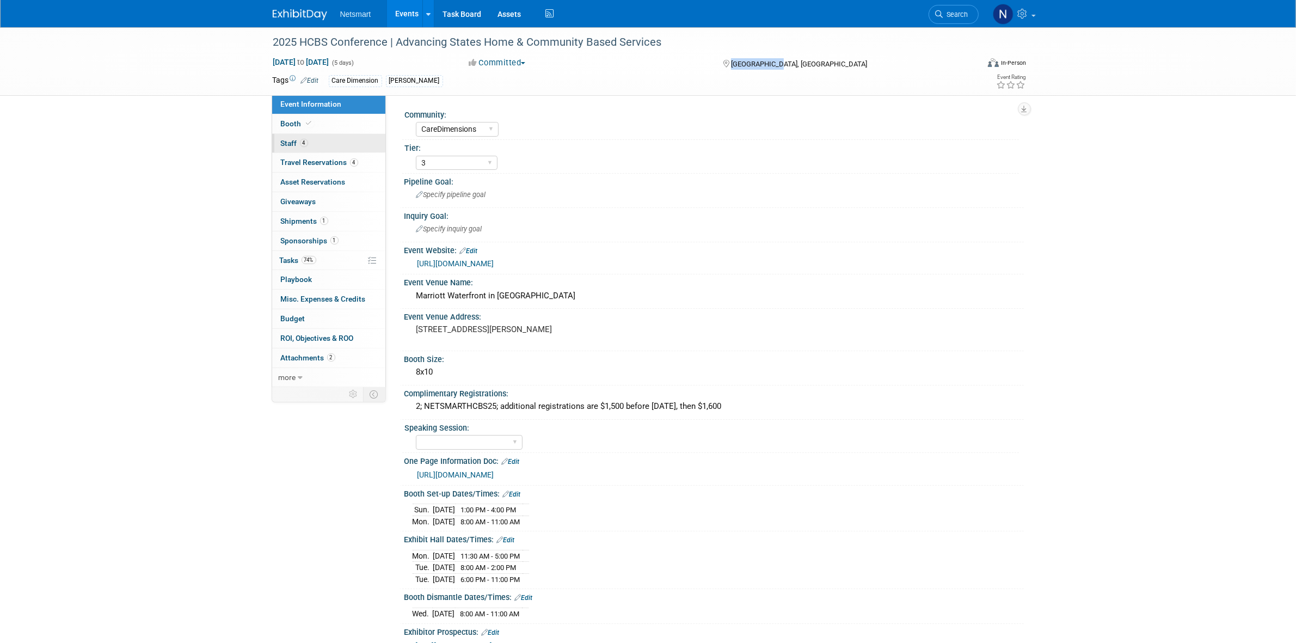
click at [325, 143] on link "4 Staff 4" at bounding box center [328, 143] width 113 height 19
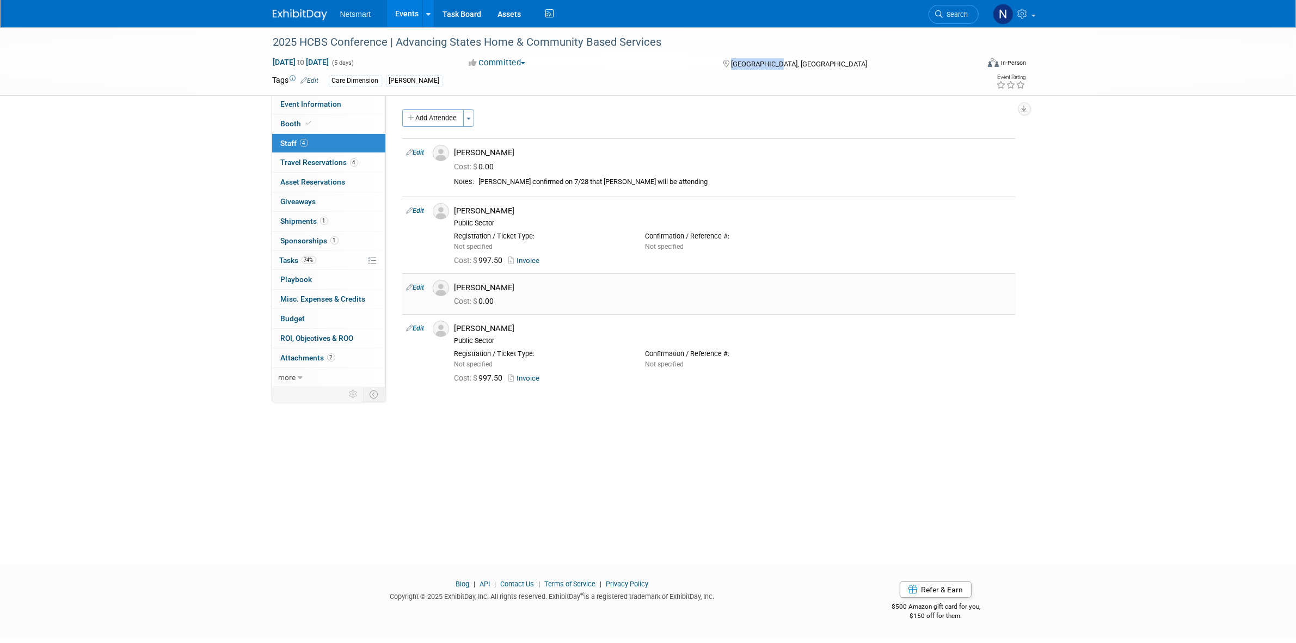
drag, startPoint x: 510, startPoint y: 286, endPoint x: 456, endPoint y: 289, distance: 54.0
click at [456, 289] on div "[PERSON_NAME]" at bounding box center [732, 287] width 557 height 10
copy div "[PERSON_NAME]"
drag, startPoint x: 515, startPoint y: 151, endPoint x: 456, endPoint y: 153, distance: 59.4
click at [456, 153] on div "Amanda Adams" at bounding box center [732, 152] width 557 height 10
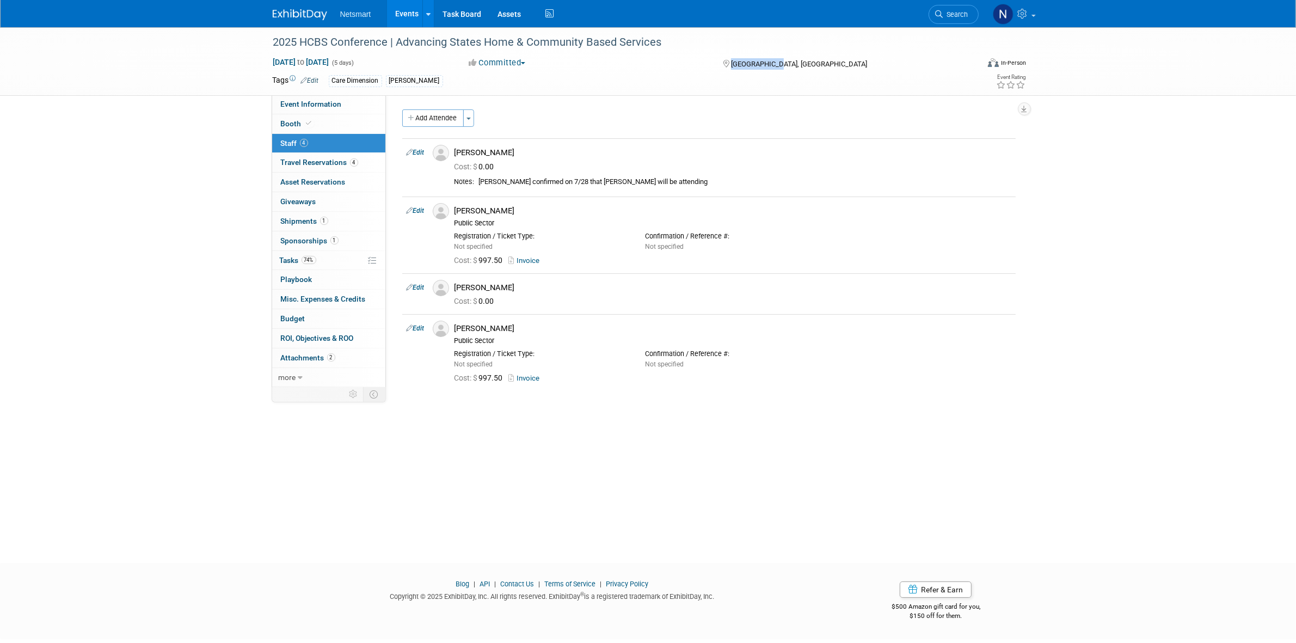
copy div "Amanda Adams"
click at [523, 286] on div "Lindsay Mack" at bounding box center [732, 287] width 557 height 10
drag, startPoint x: 496, startPoint y: 328, endPoint x: 455, endPoint y: 330, distance: 41.4
click at [455, 330] on div "[PERSON_NAME]" at bounding box center [732, 328] width 557 height 10
copy div "[PERSON_NAME]"
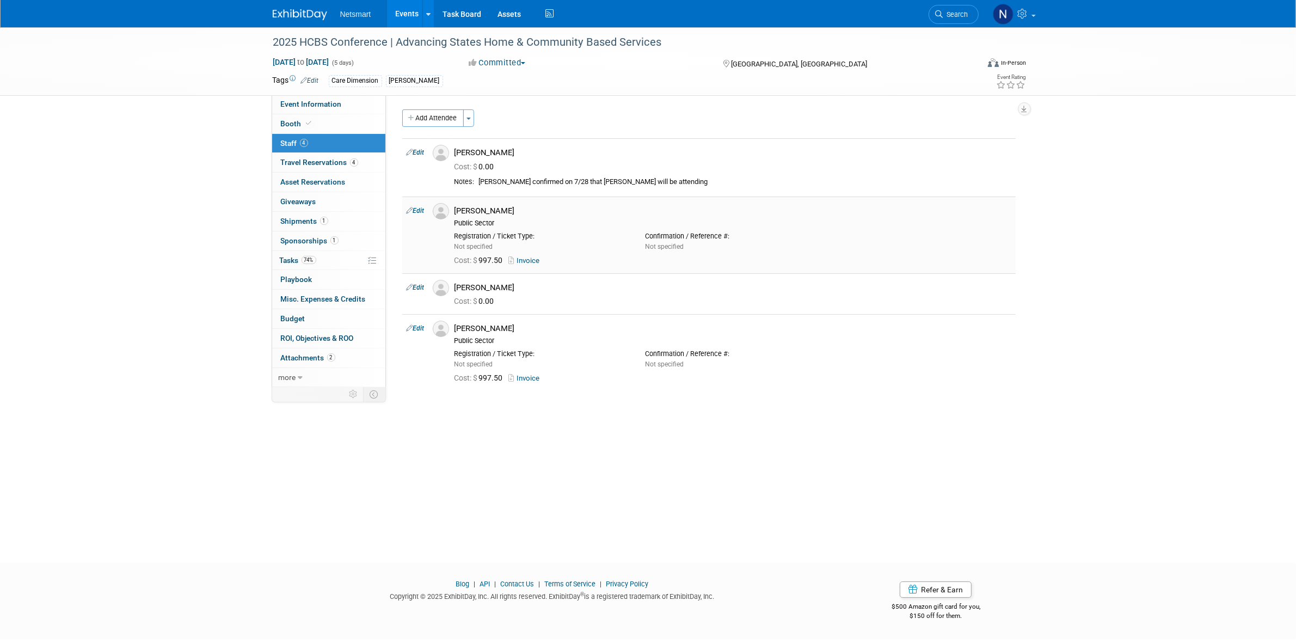
drag, startPoint x: 493, startPoint y: 210, endPoint x: 450, endPoint y: 213, distance: 42.6
click at [450, 213] on div "Cathleen Panowicz Public Sector" at bounding box center [732, 215] width 573 height 24
copy div "[PERSON_NAME]"
click at [330, 239] on span "1" at bounding box center [334, 240] width 8 height 8
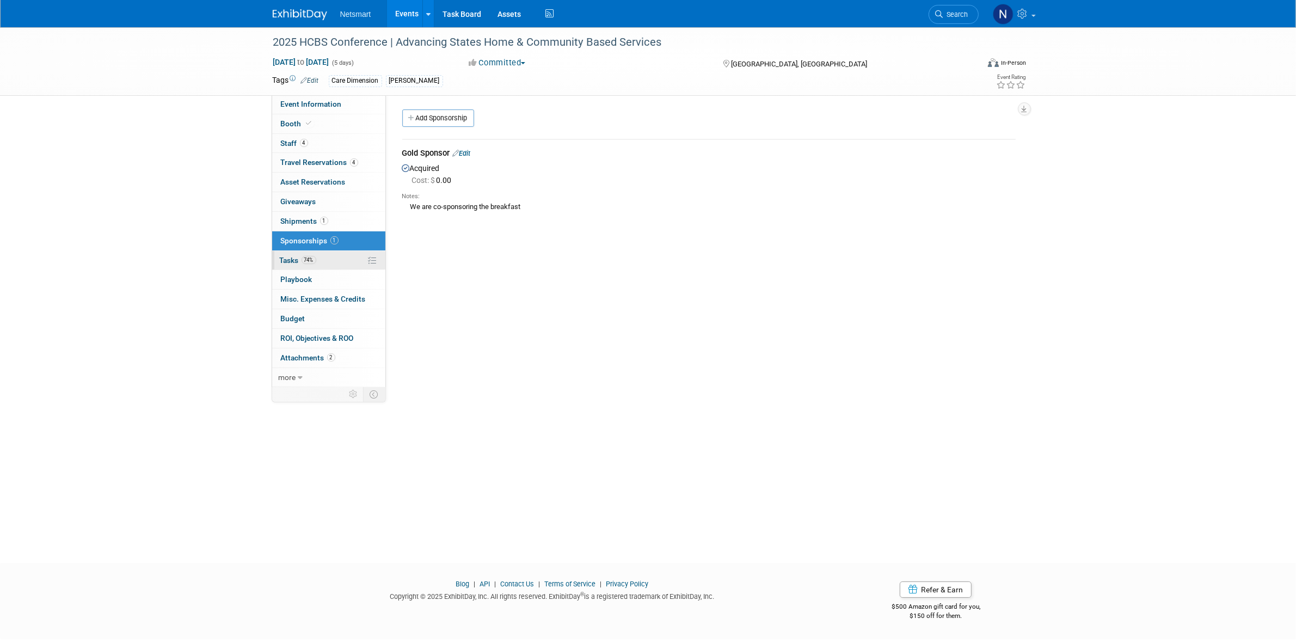
click at [311, 256] on span "74%" at bounding box center [309, 260] width 15 height 8
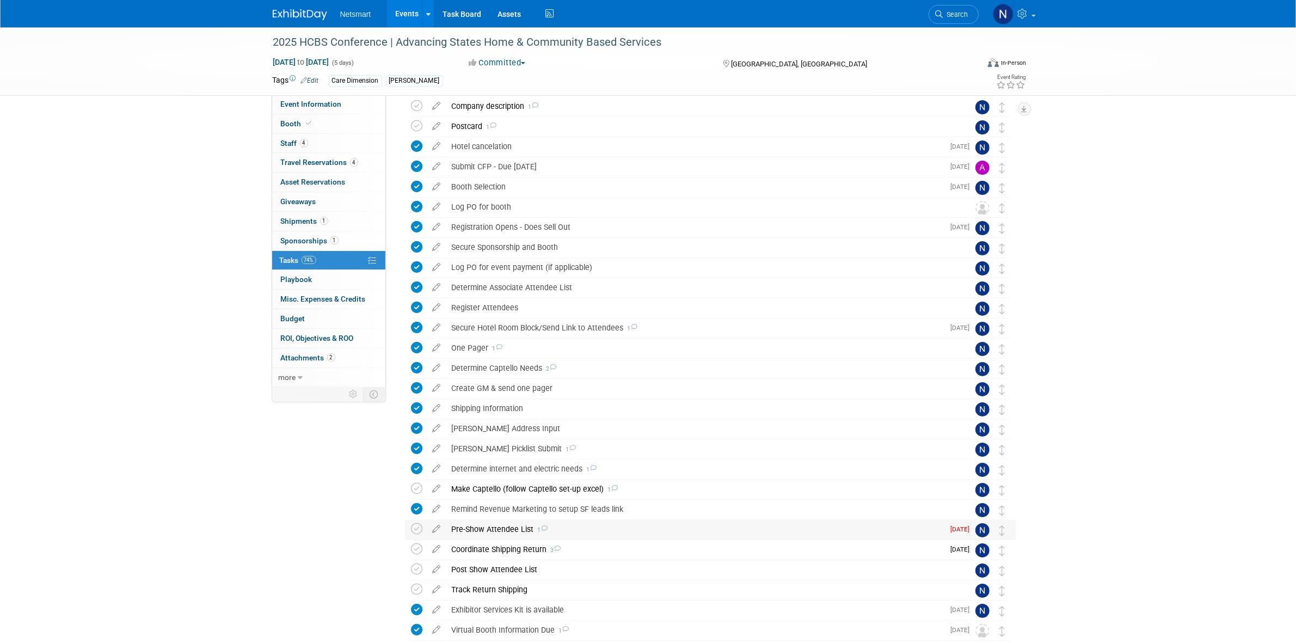
scroll to position [68, 0]
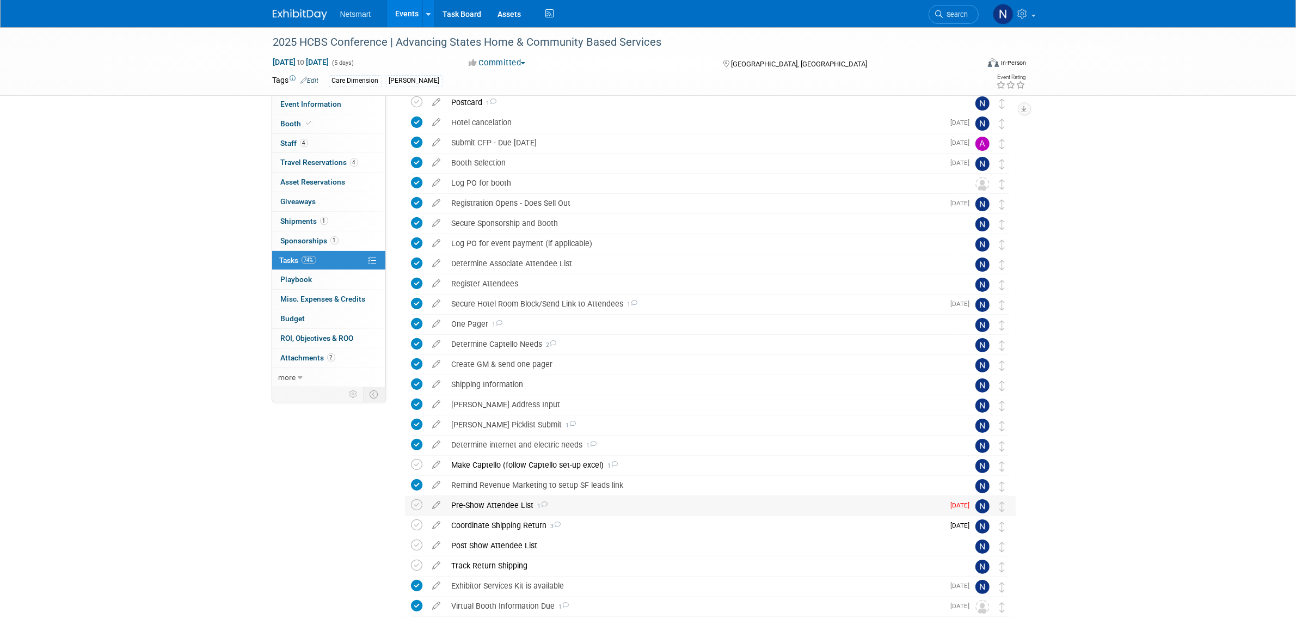
click at [499, 505] on div "Pre-Show Attendee List 1" at bounding box center [695, 505] width 498 height 19
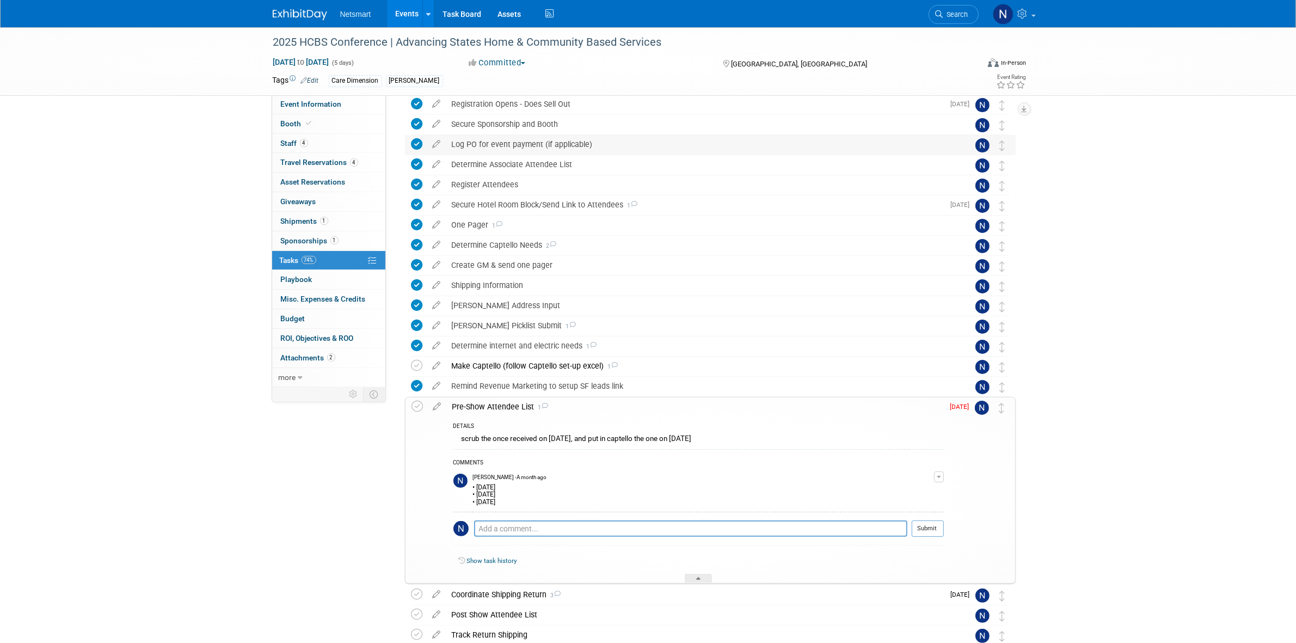
scroll to position [136, 0]
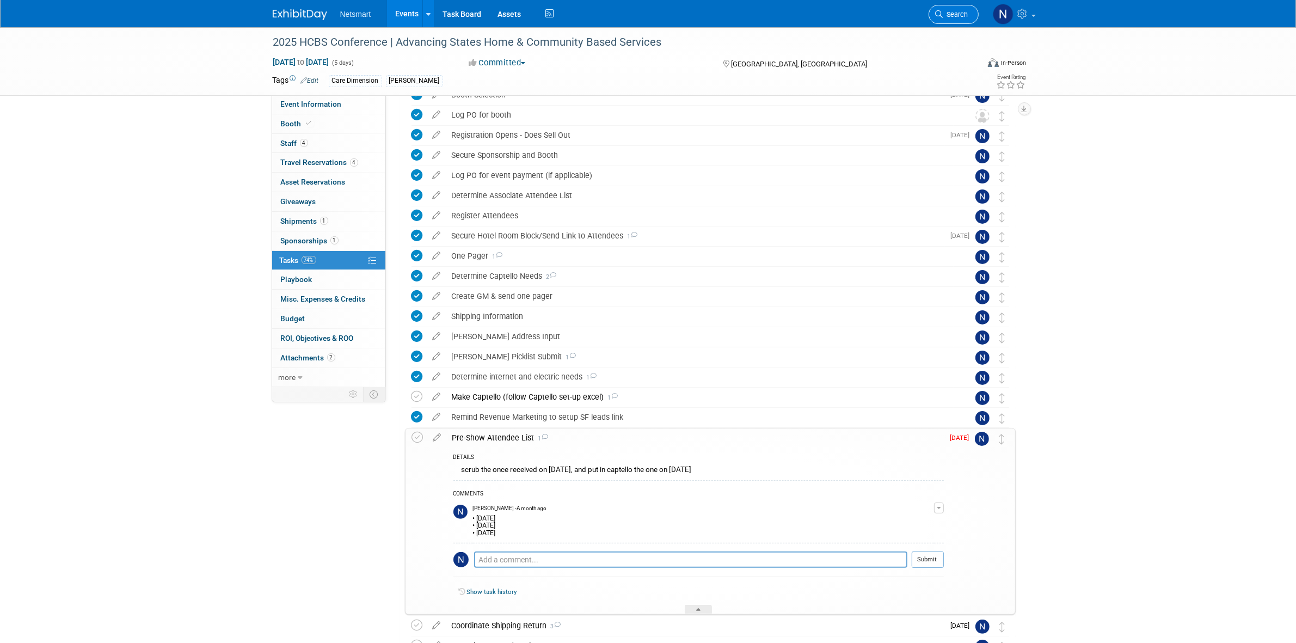
click at [942, 13] on icon at bounding box center [940, 14] width 8 height 8
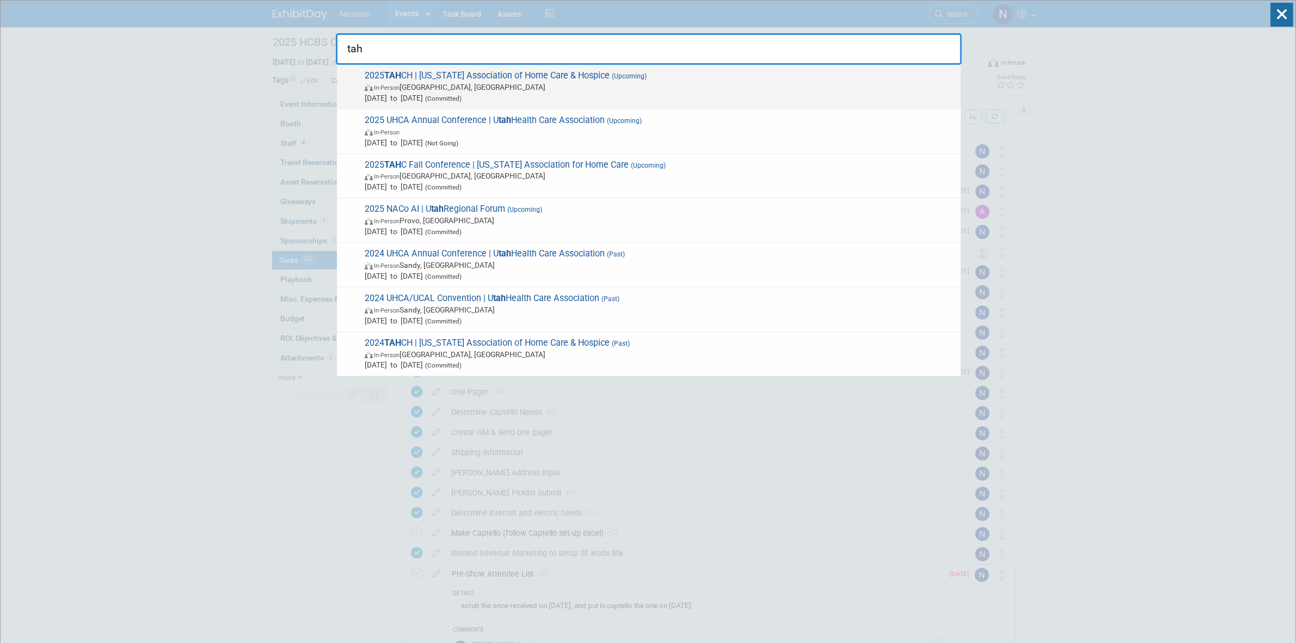
type input "tah"
click at [463, 85] on span "In-Person Spring, TX" at bounding box center [660, 87] width 591 height 11
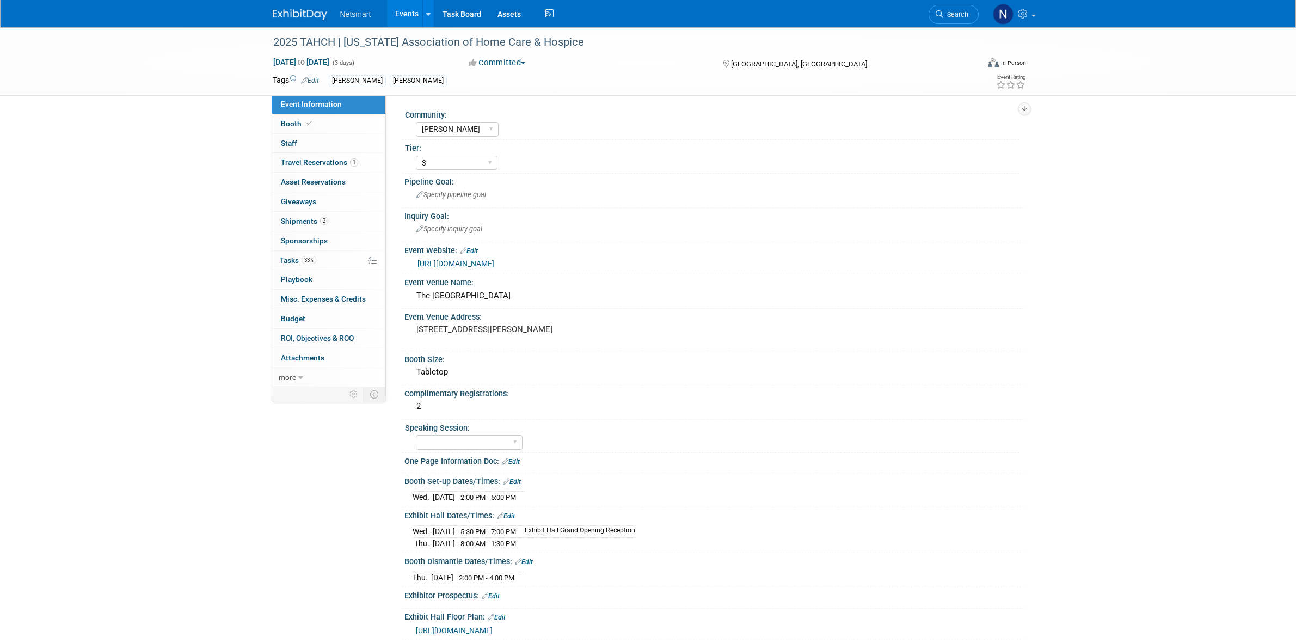
select select "[PERSON_NAME]"
select select "3"
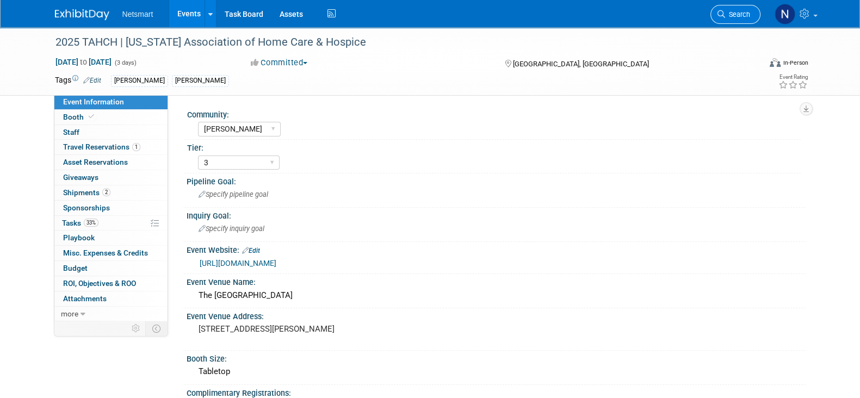
click at [726, 14] on span "Search" at bounding box center [738, 14] width 25 height 8
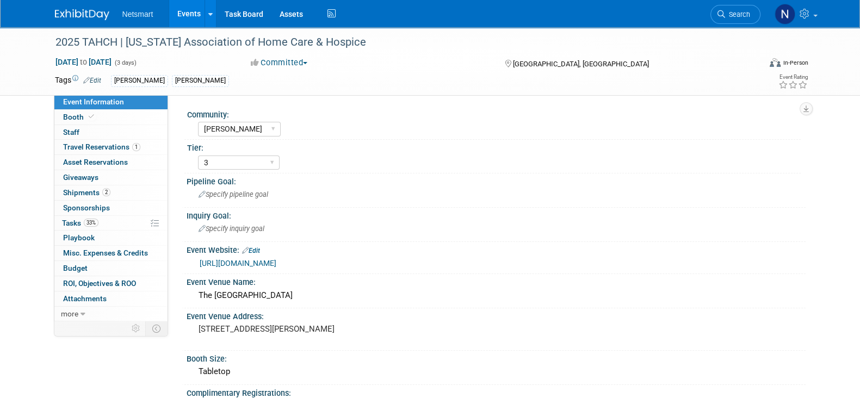
click at [85, 8] on link at bounding box center [88, 9] width 67 height 9
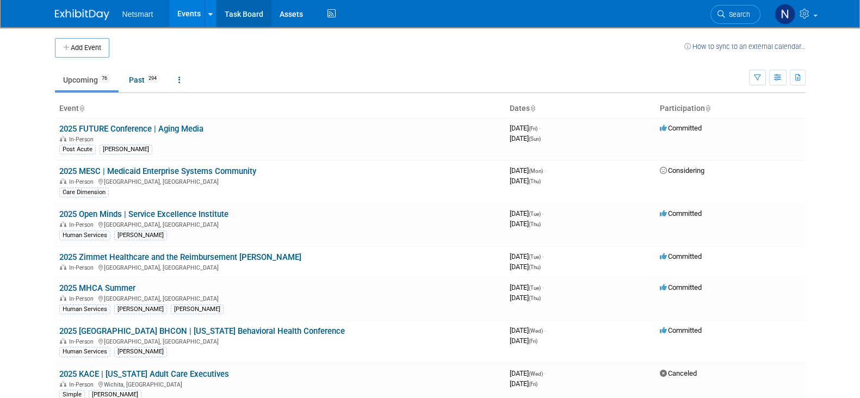
click at [237, 19] on link "Task Board" at bounding box center [244, 13] width 55 height 27
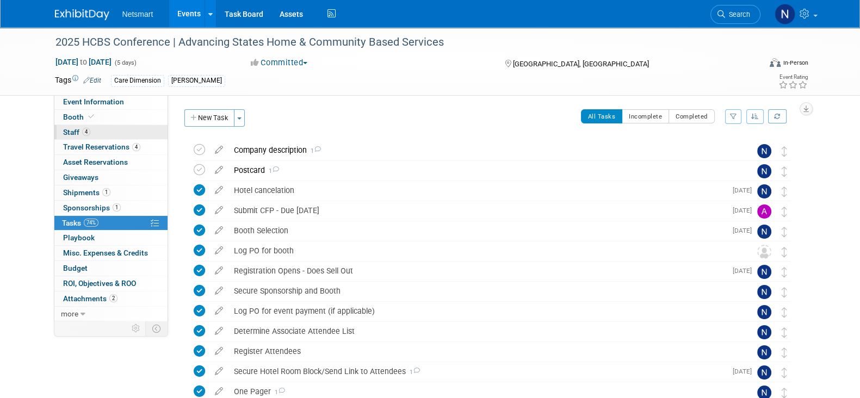
click at [112, 131] on link "4 Staff 4" at bounding box center [110, 132] width 113 height 15
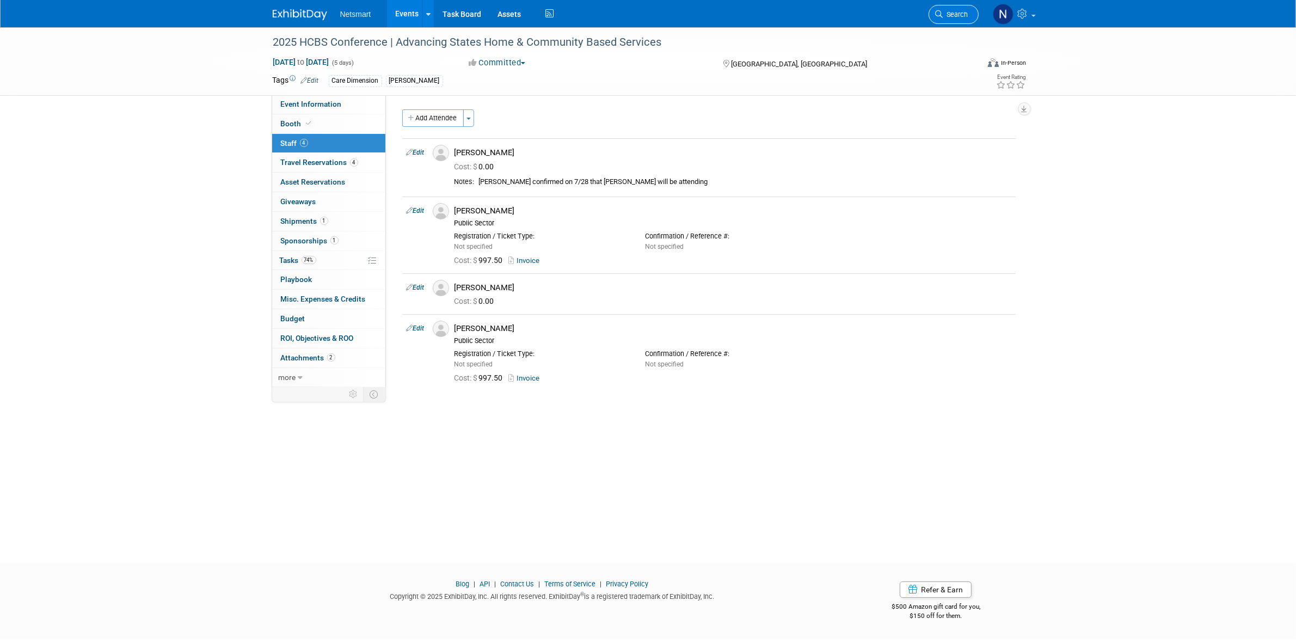
click at [860, 11] on span "Search" at bounding box center [955, 14] width 25 height 8
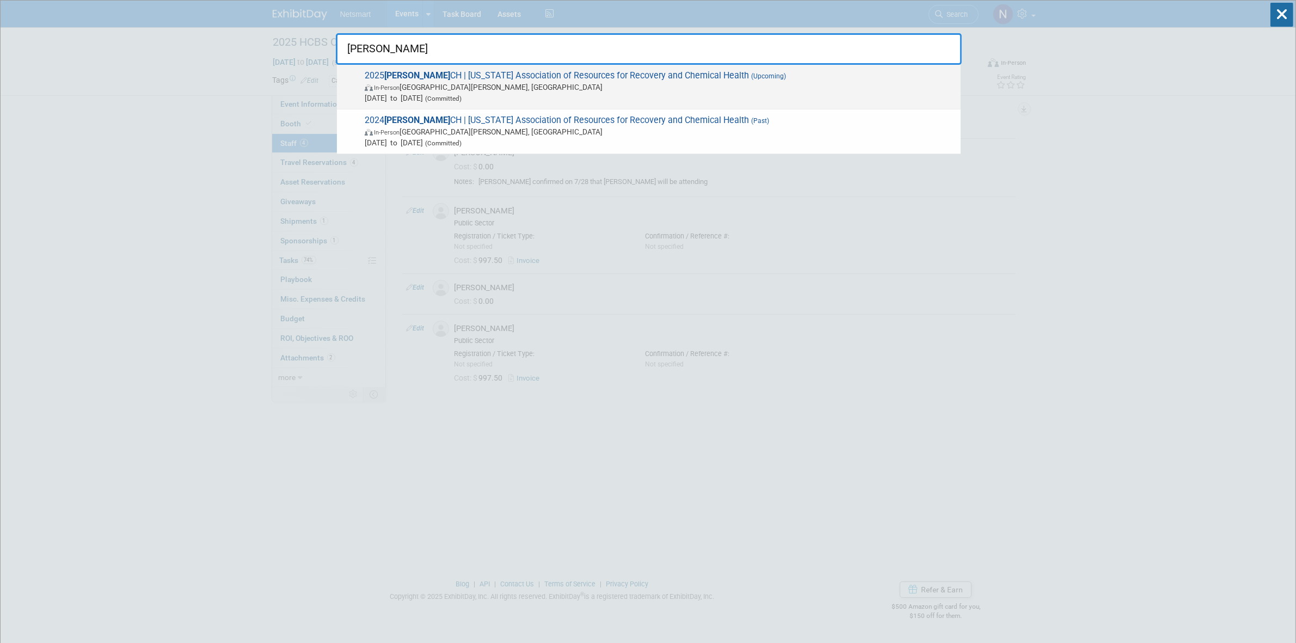
type input "marr"
click at [409, 87] on span "In-Person Saint Paul, MN" at bounding box center [660, 87] width 591 height 11
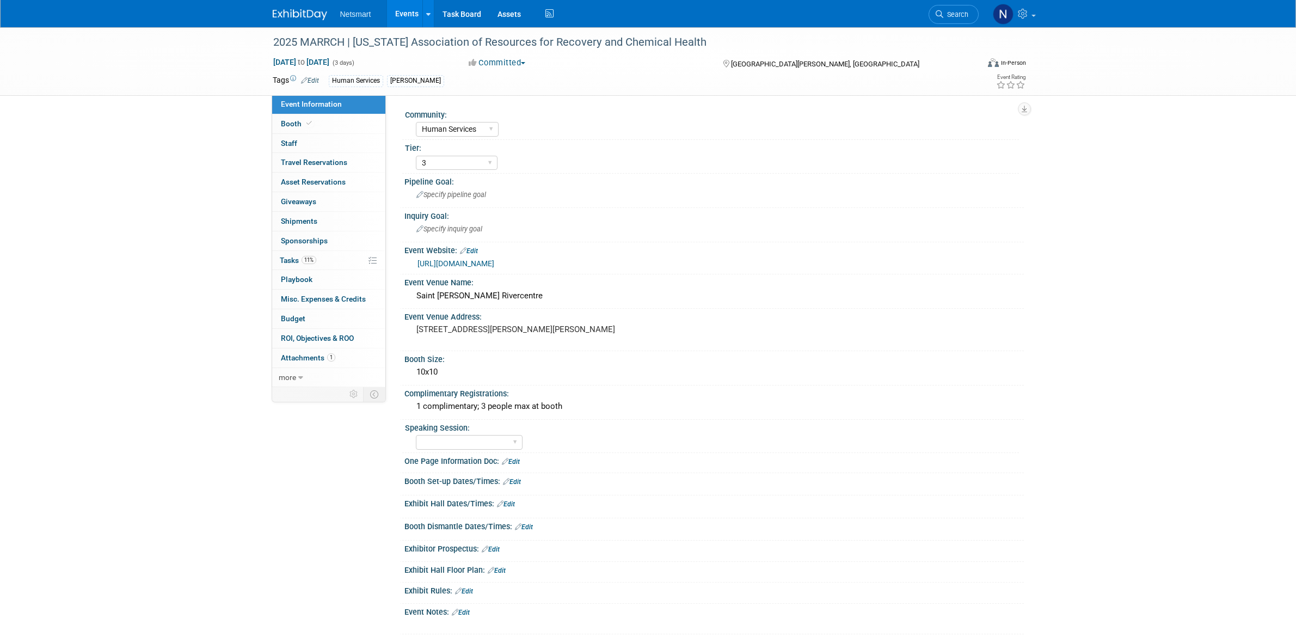
select select "Human Services"
select select "3"
click at [306, 127] on span "Booth" at bounding box center [297, 123] width 33 height 9
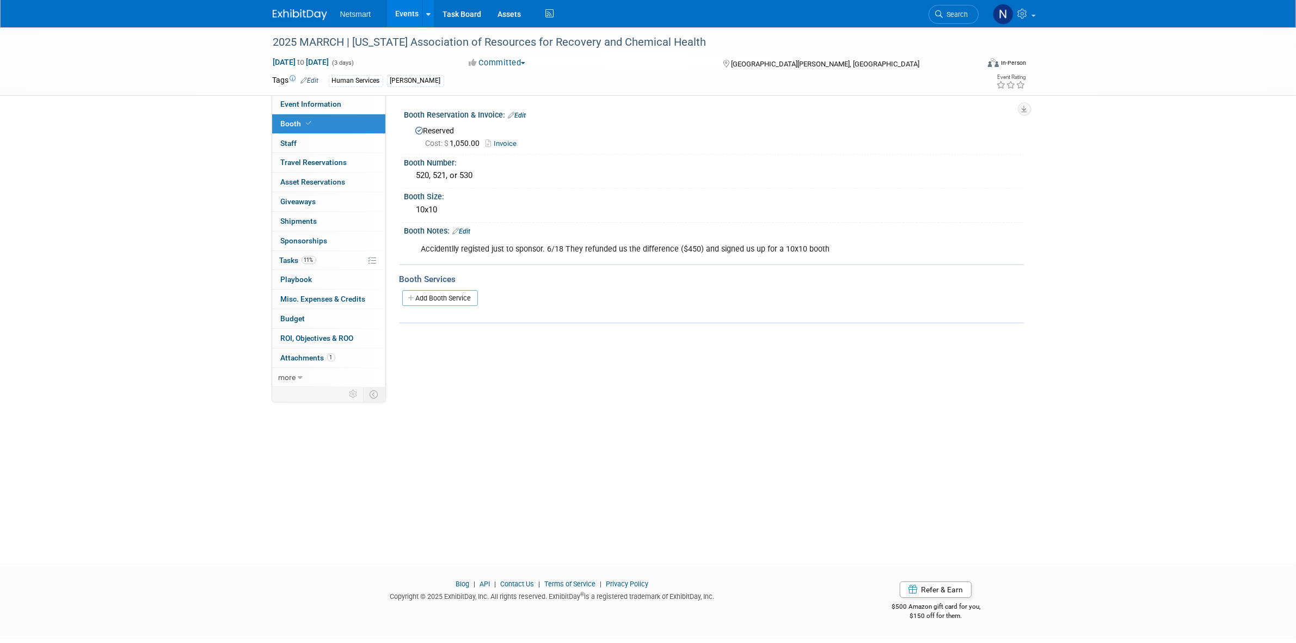
click at [697, 401] on div "2025 MARRCH | [US_STATE] Association of Resources for Recovery and Chemical Hea…" at bounding box center [648, 285] width 1296 height 516
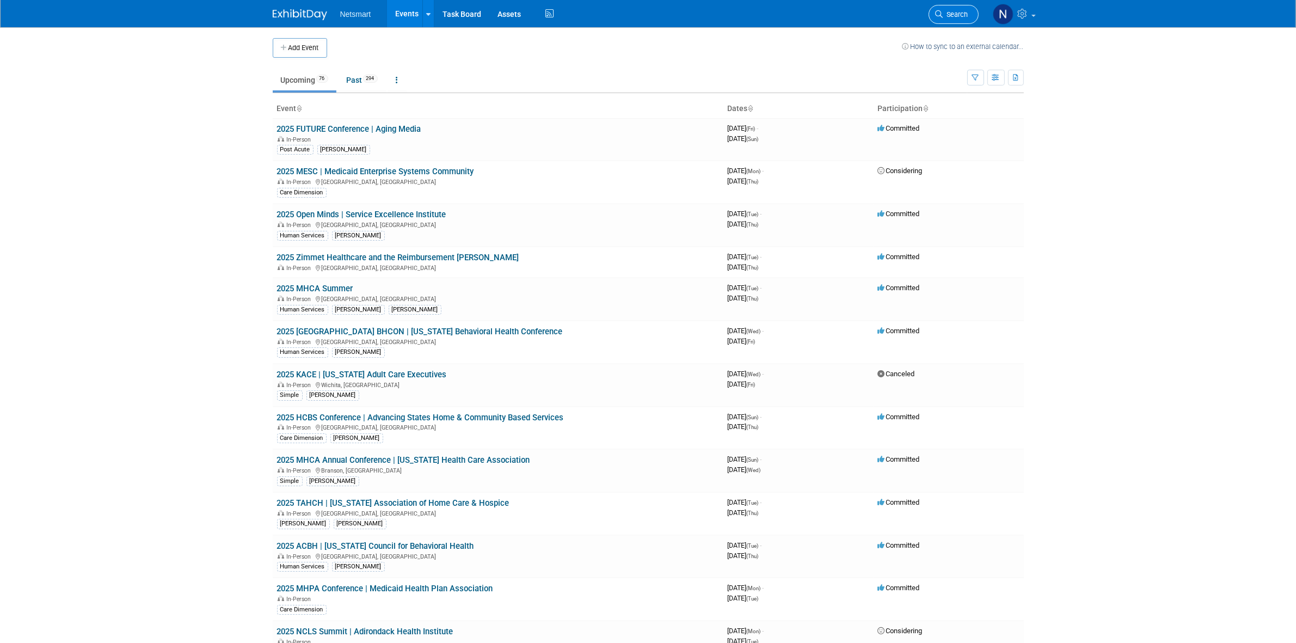
click at [959, 9] on link "Search" at bounding box center [954, 14] width 50 height 19
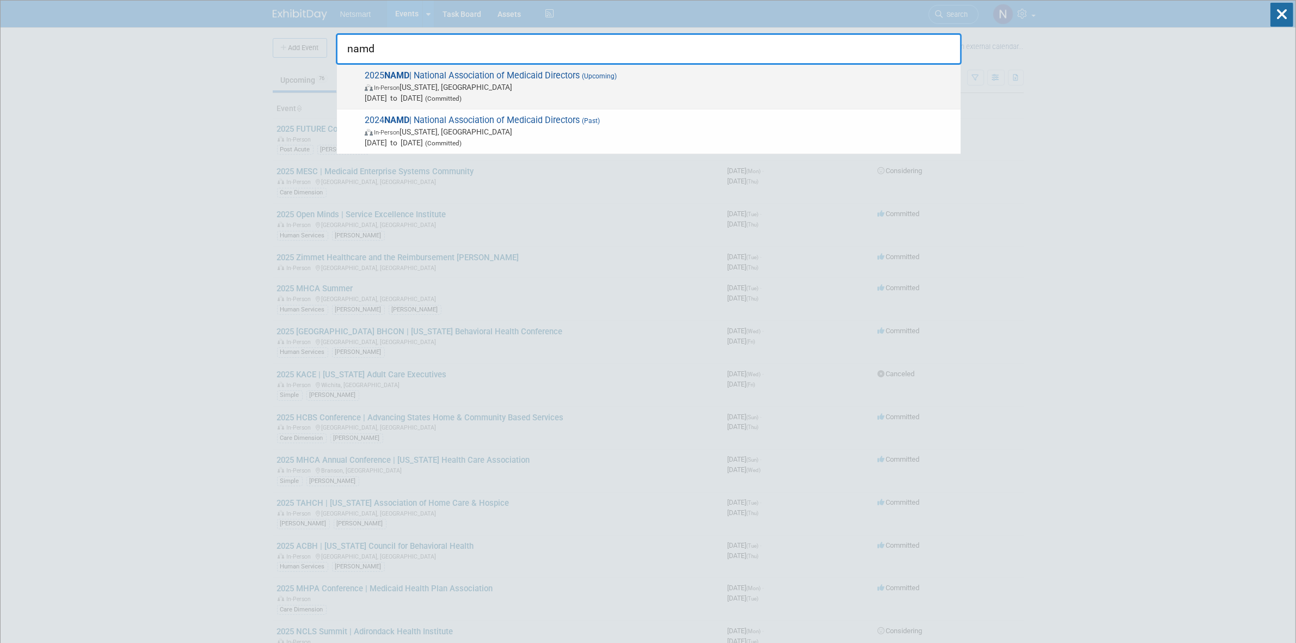
type input "namd"
click at [570, 93] on span "[DATE] to [DATE] (Committed)" at bounding box center [660, 98] width 591 height 11
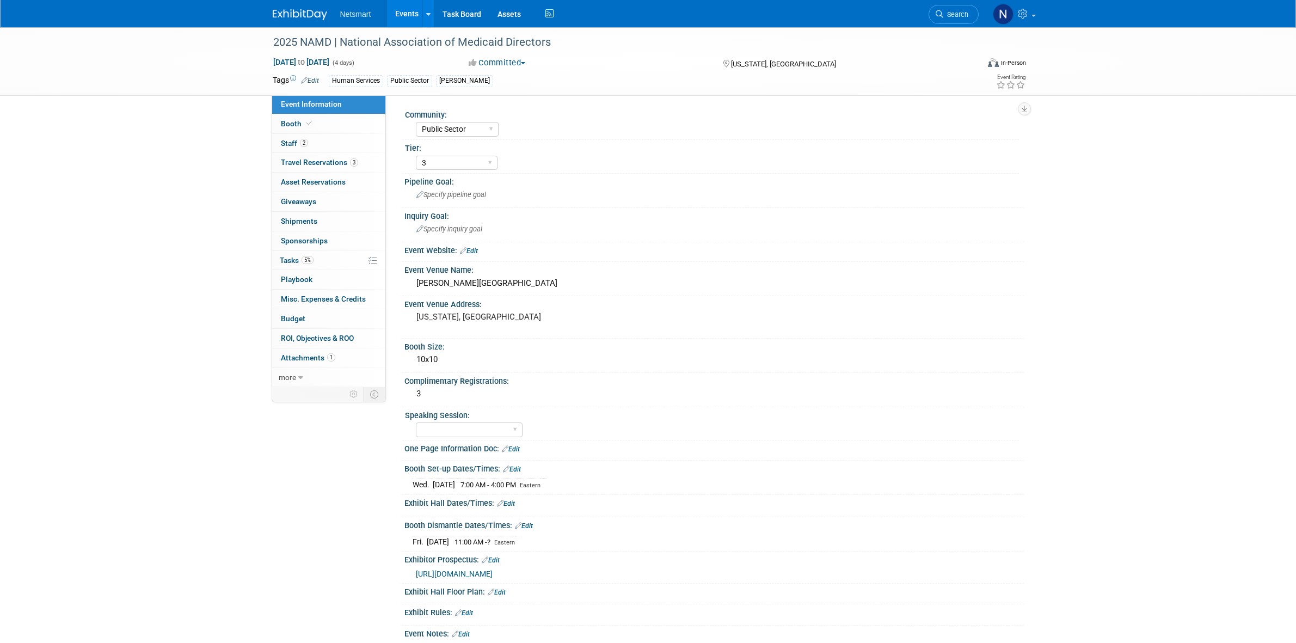
select select "Public Sector"
select select "3"
click at [333, 162] on span "Travel Reservations 3" at bounding box center [319, 162] width 77 height 9
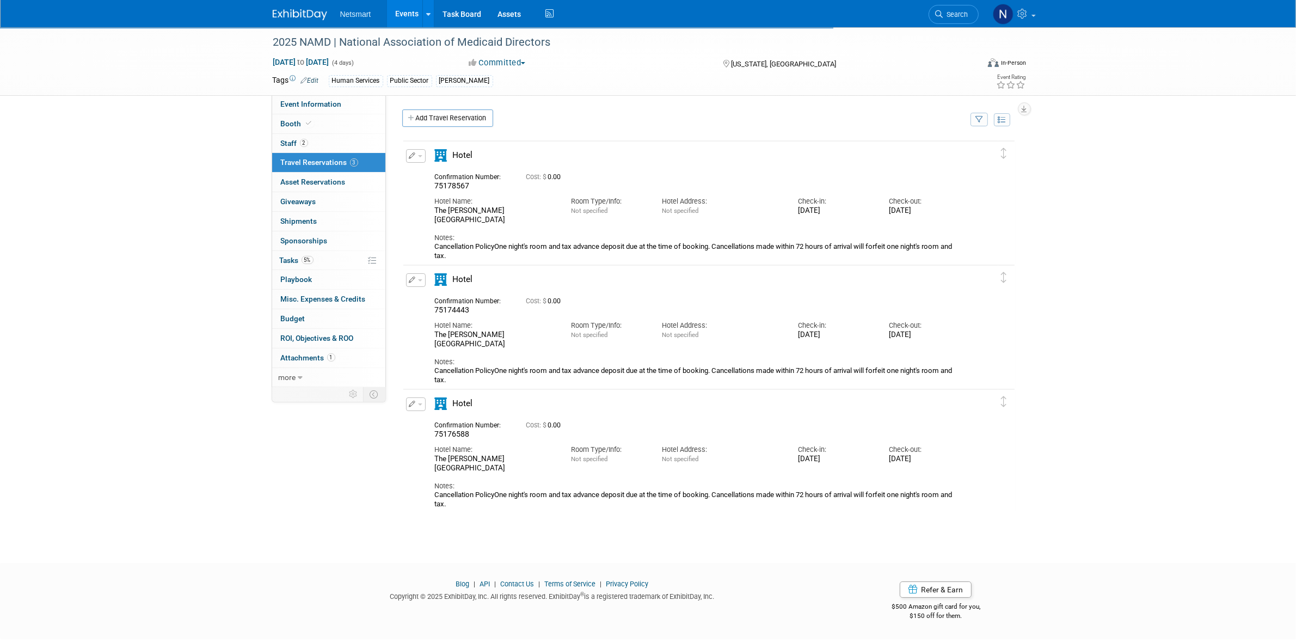
drag, startPoint x: 495, startPoint y: 219, endPoint x: 431, endPoint y: 212, distance: 64.6
click at [431, 212] on div "Hotel Name: The Gaylord National Resort & Convention Center" at bounding box center [495, 207] width 136 height 33
copy div "The Gaylord National Resort & Convention Center"
click at [742, 169] on div "Confirmation Number: 75178567 Cost: $ 0.00 Hotel Name: Room Type/Info: Not spec…" at bounding box center [699, 214] width 529 height 92
drag, startPoint x: 440, startPoint y: 207, endPoint x: 507, endPoint y: 222, distance: 68.5
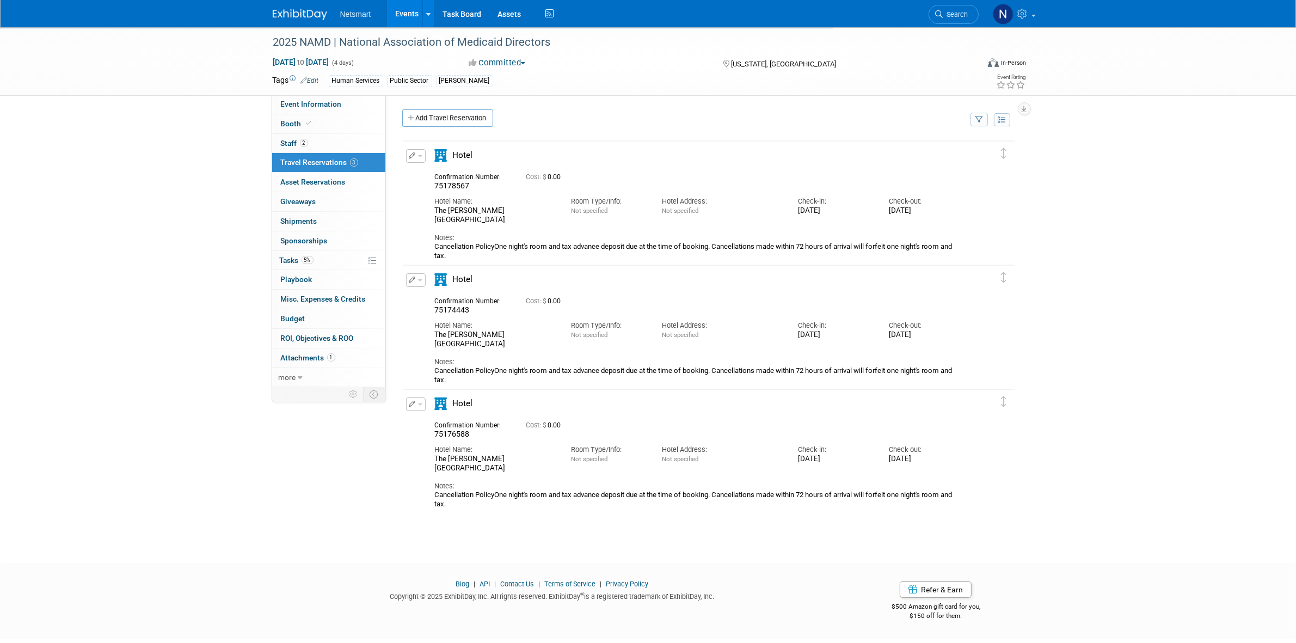
click at [507, 222] on div "Hotel Name: The Gaylord National Resort & Convention Center" at bounding box center [495, 207] width 136 height 33
copy div "The Gaylord National Resort & Convention Center"
click at [448, 186] on span "75178567" at bounding box center [452, 185] width 35 height 9
copy span "75178567"
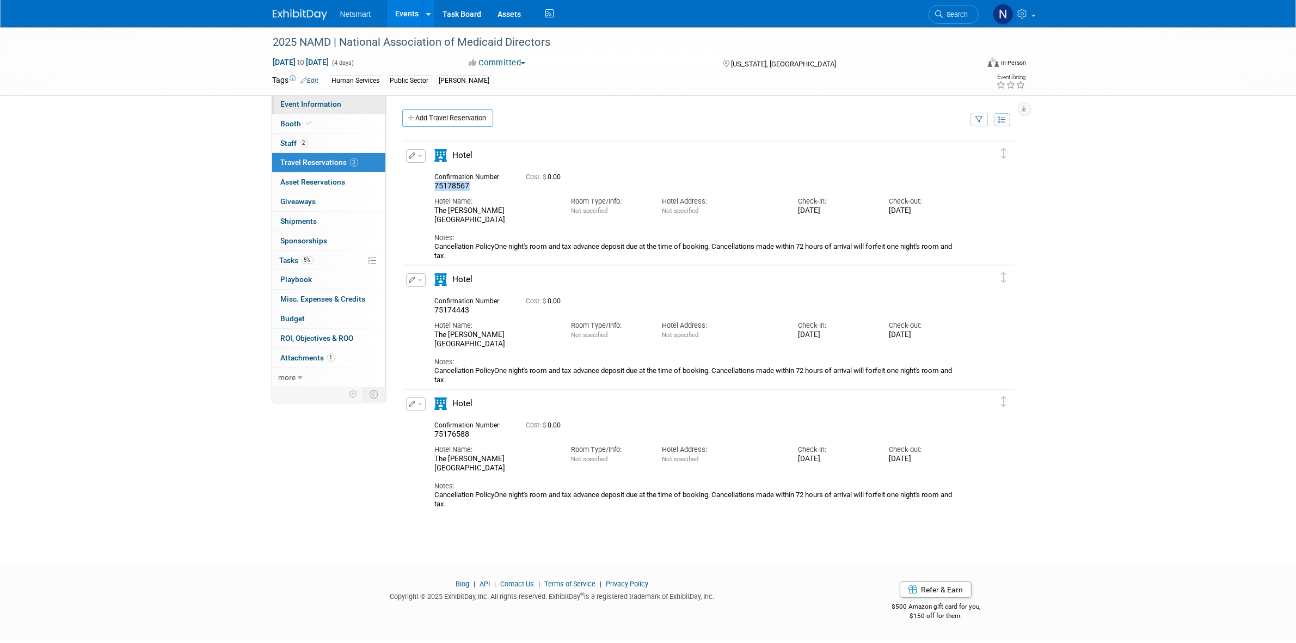
click at [325, 107] on span "Event Information" at bounding box center [311, 104] width 61 height 9
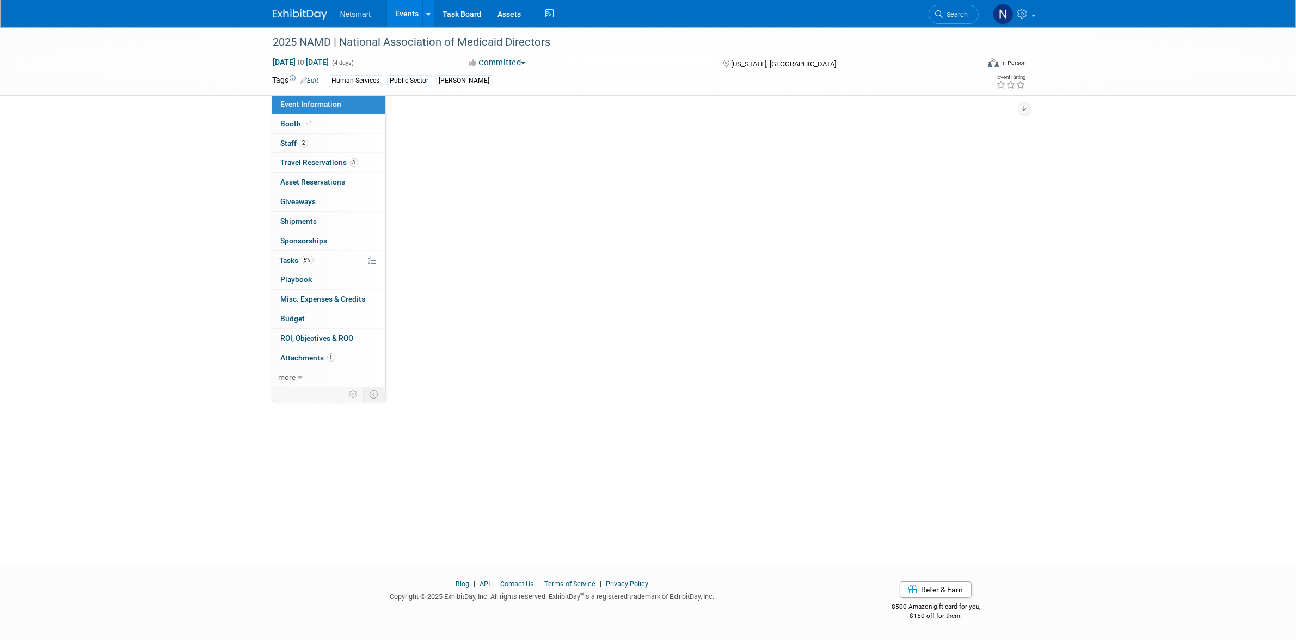
select select "Public Sector"
select select "3"
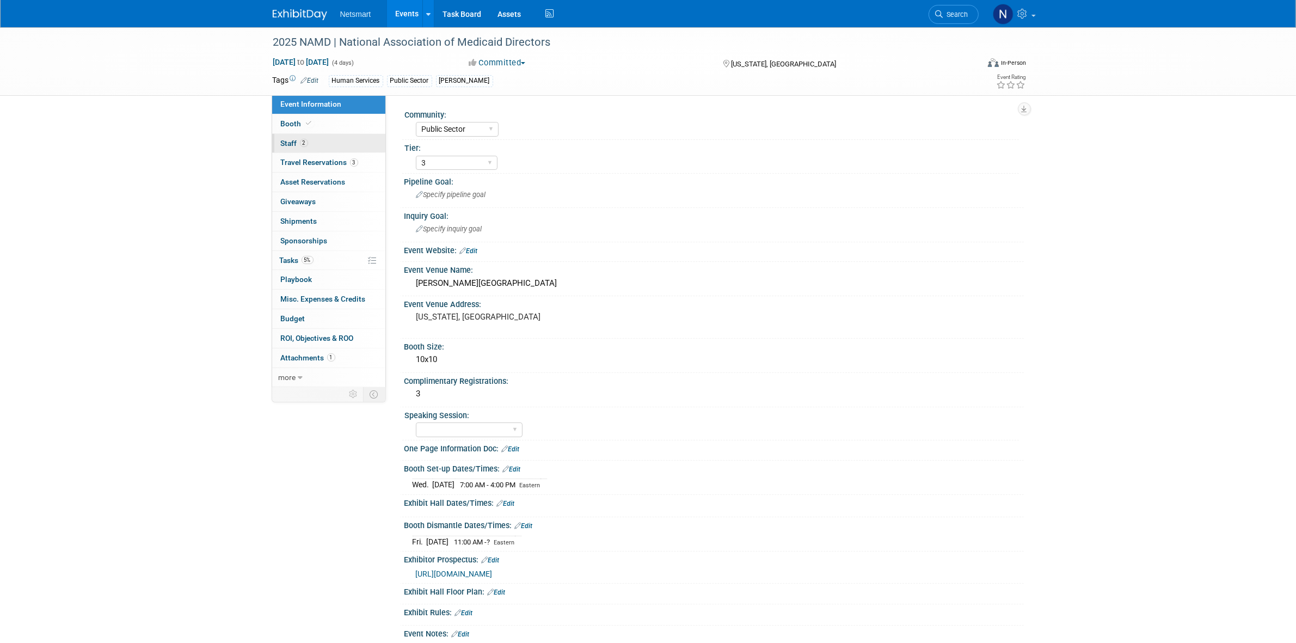
click at [312, 150] on link "2 Staff 2" at bounding box center [328, 143] width 113 height 19
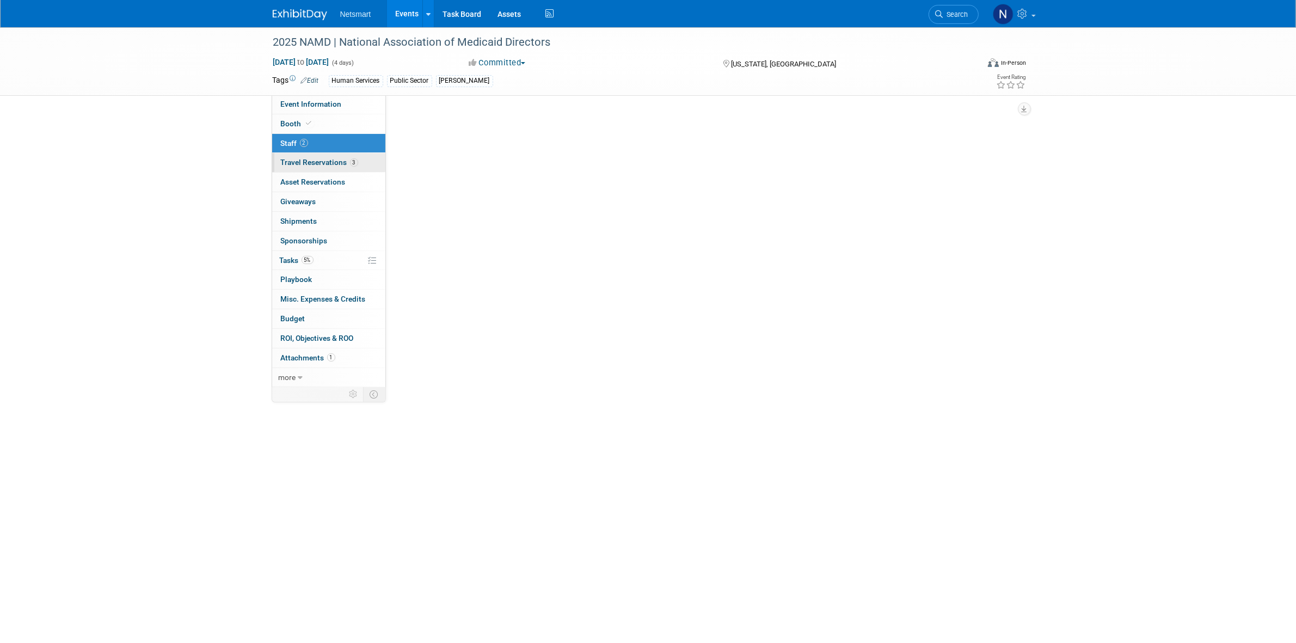
click at [316, 159] on span "Travel Reservations 3" at bounding box center [319, 162] width 77 height 9
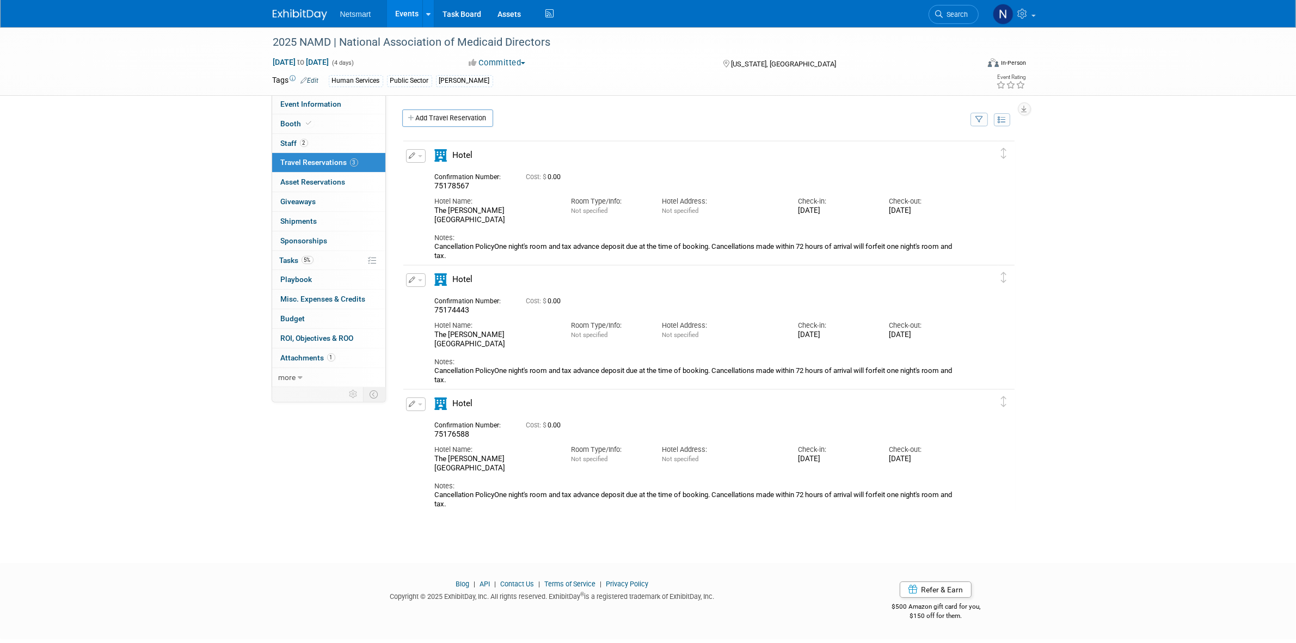
click at [453, 310] on span "75174443" at bounding box center [452, 309] width 35 height 9
copy span "75174443"
click at [452, 437] on span "75176588" at bounding box center [452, 433] width 35 height 9
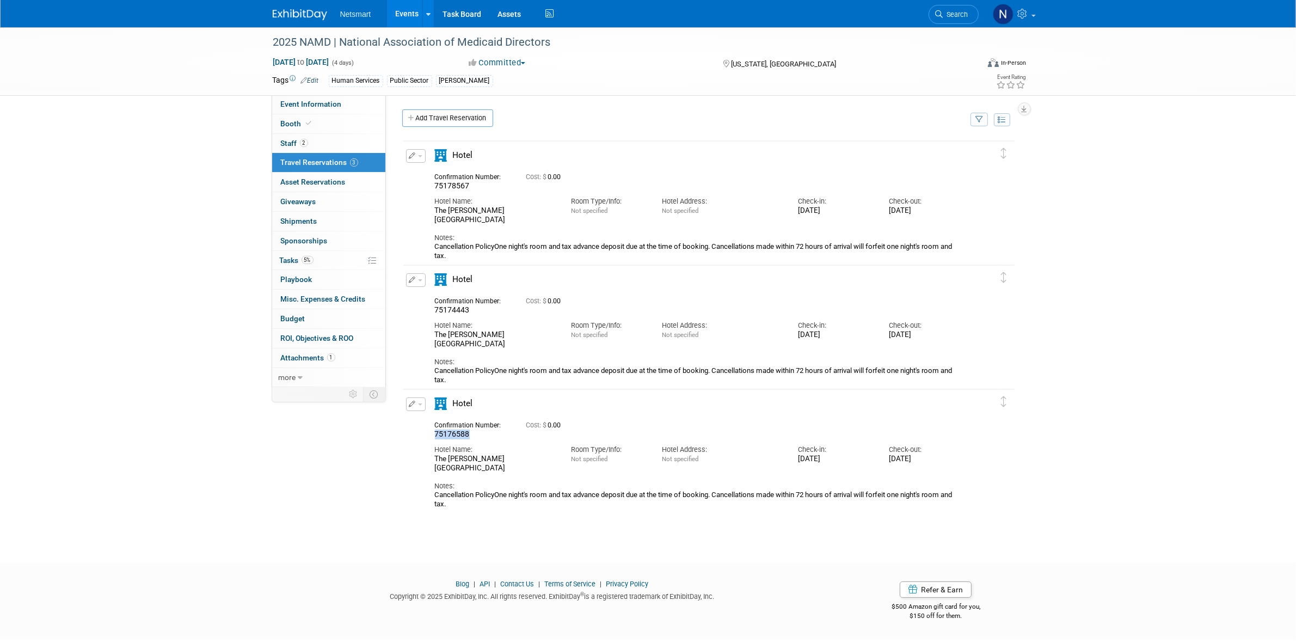
copy span "75176588"
click at [328, 260] on link "5% Tasks 5%" at bounding box center [328, 260] width 113 height 19
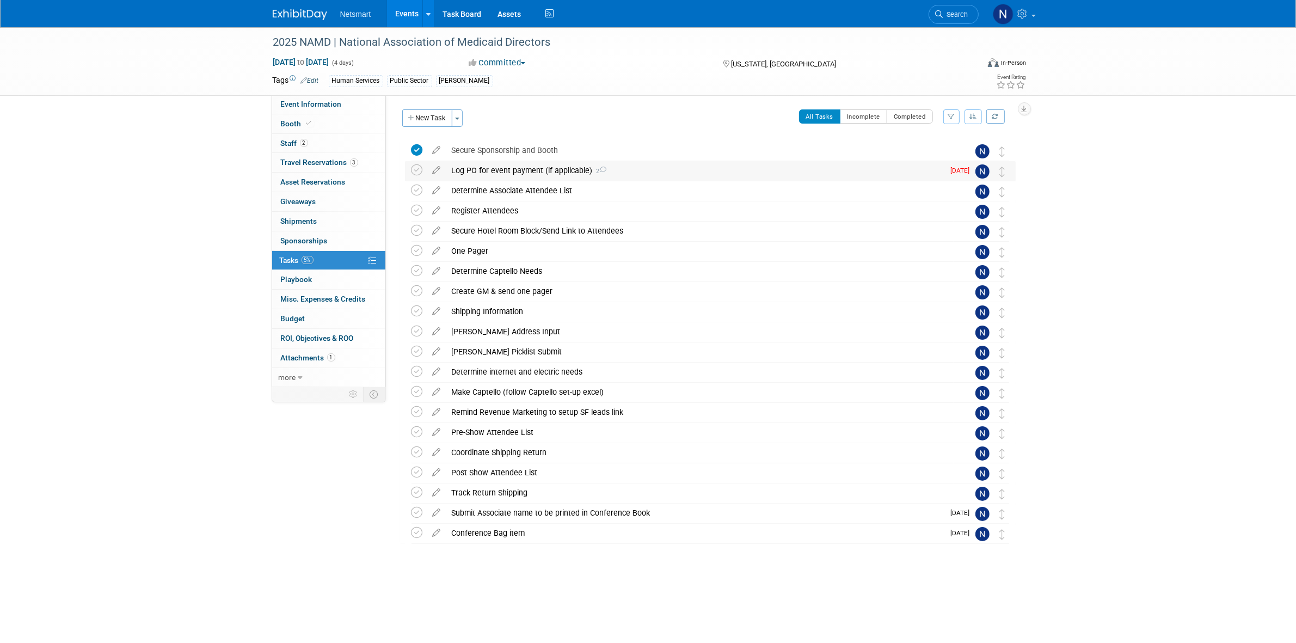
click at [496, 167] on div "Log PO for event payment (if applicable) 2" at bounding box center [695, 170] width 498 height 19
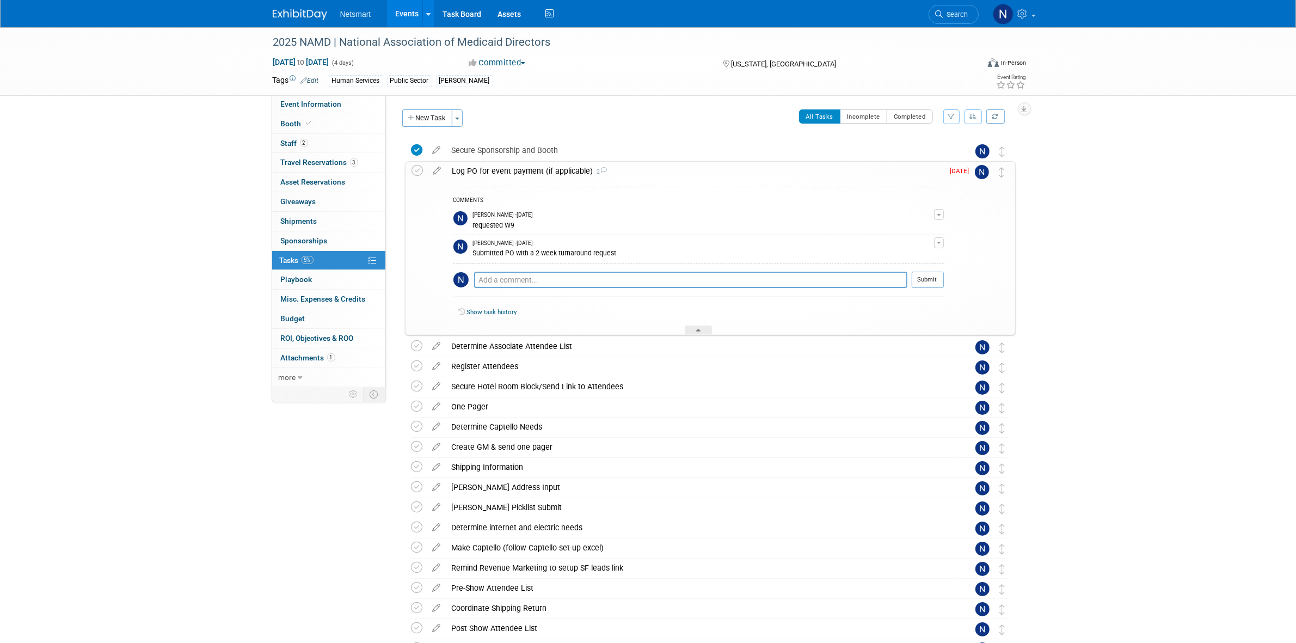
click at [496, 167] on div "Log PO for event payment (if applicable) 2" at bounding box center [695, 171] width 497 height 19
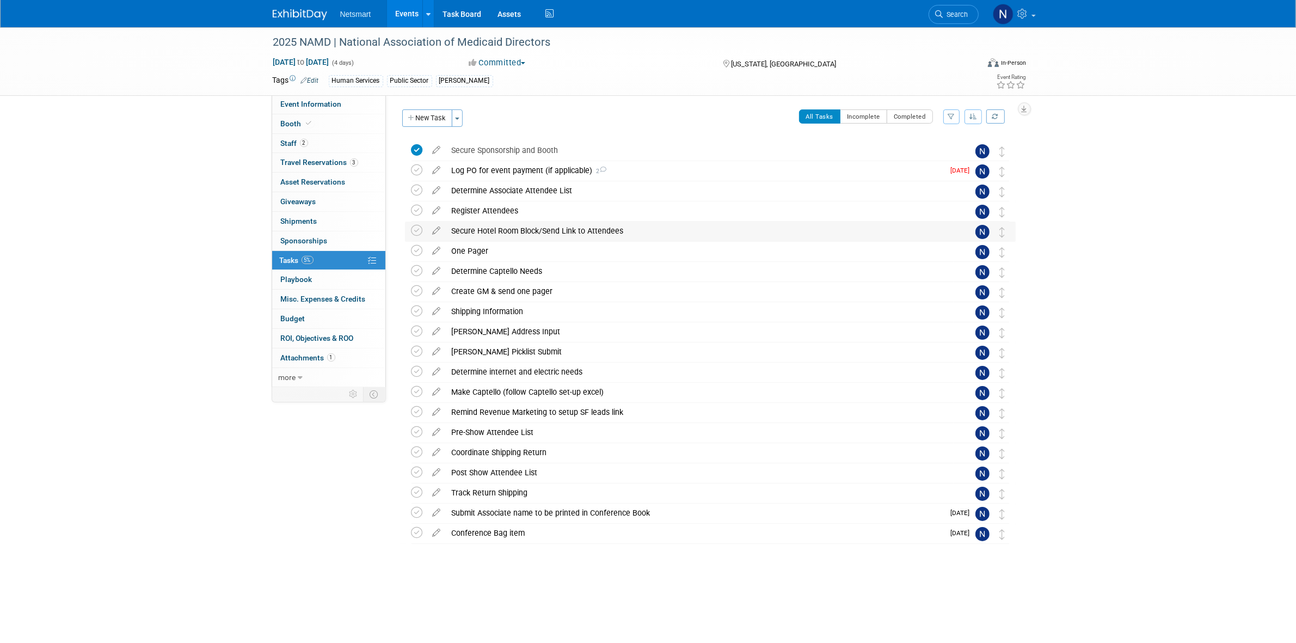
click at [482, 231] on div "Secure Hotel Room Block/Send Link to Attendees" at bounding box center [699, 231] width 507 height 19
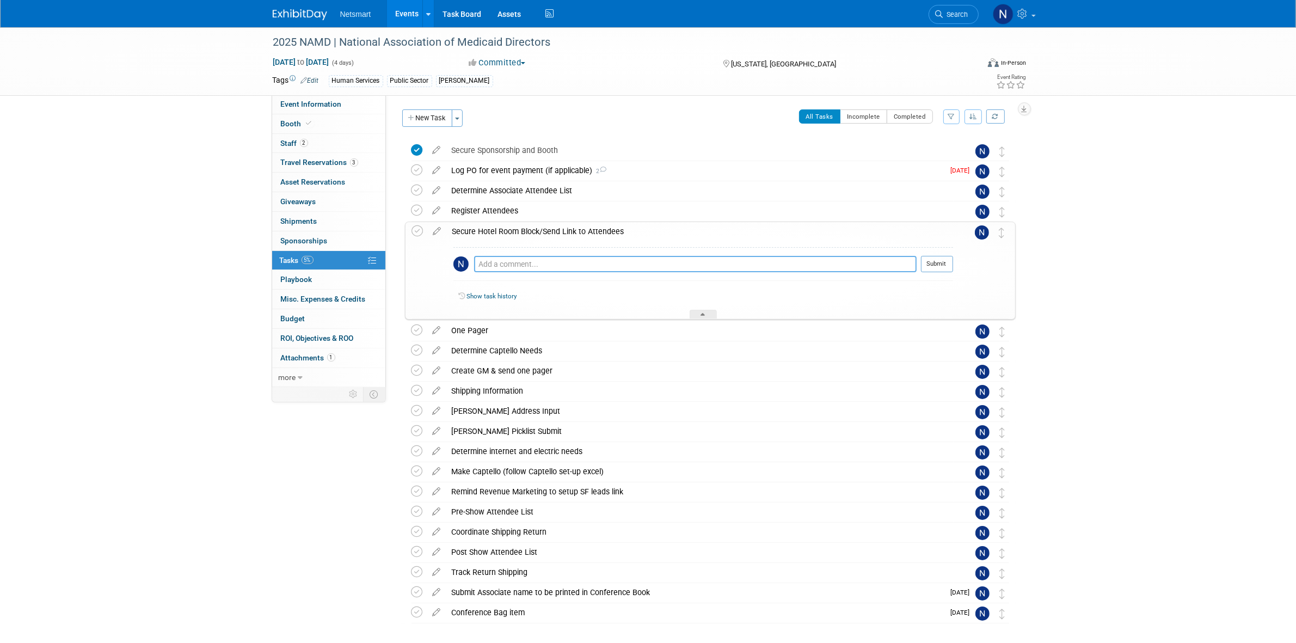
click at [512, 269] on textarea at bounding box center [695, 264] width 442 height 16
type textarea "requested receipts for the deposit charged while booking the rooms"
click at [936, 265] on button "Submit" at bounding box center [937, 264] width 32 height 16
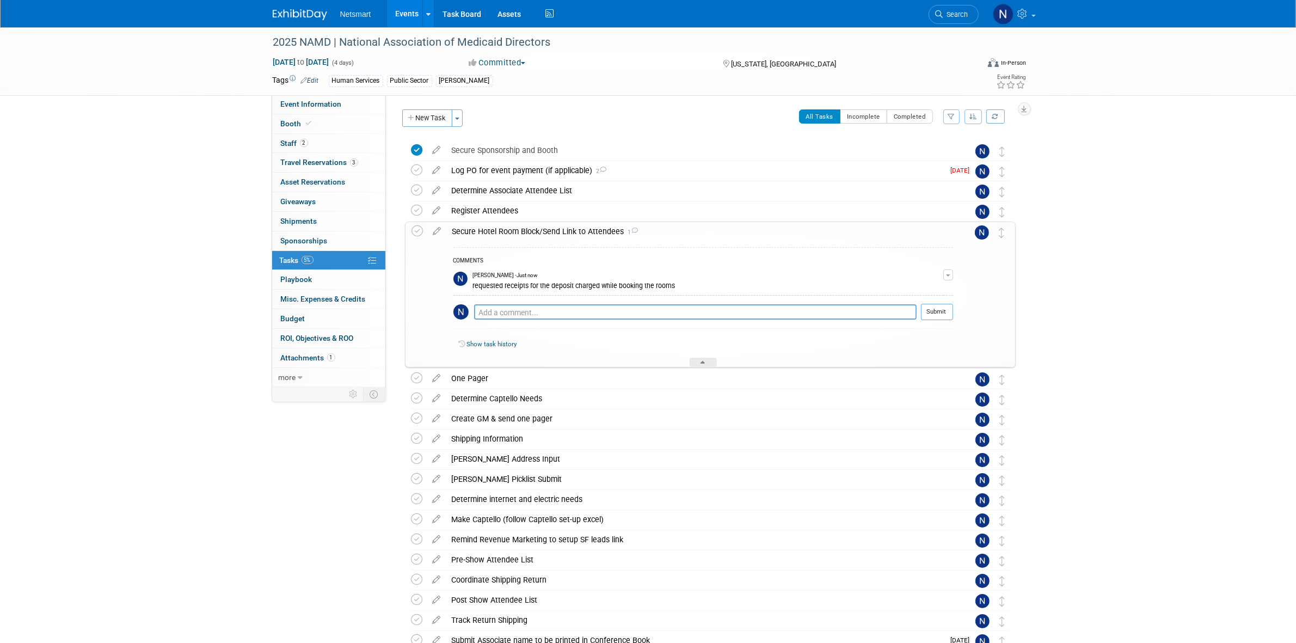
click at [699, 362] on div at bounding box center [703, 362] width 27 height 9
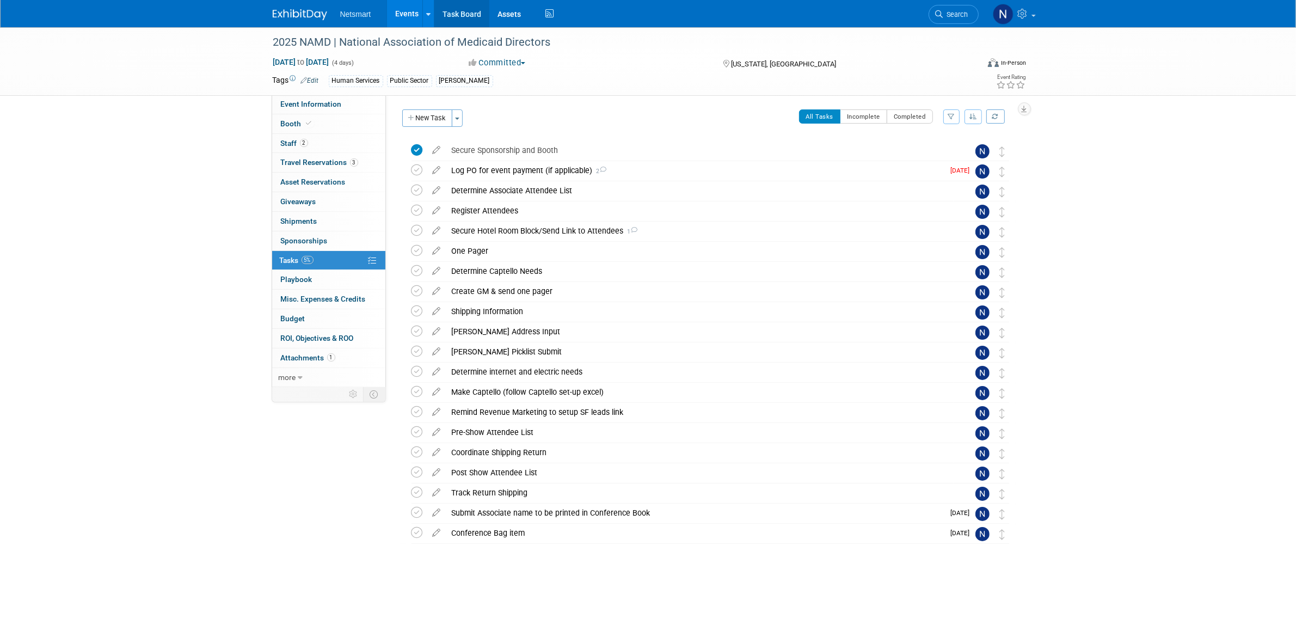
click at [464, 21] on link "Task Board" at bounding box center [461, 13] width 55 height 27
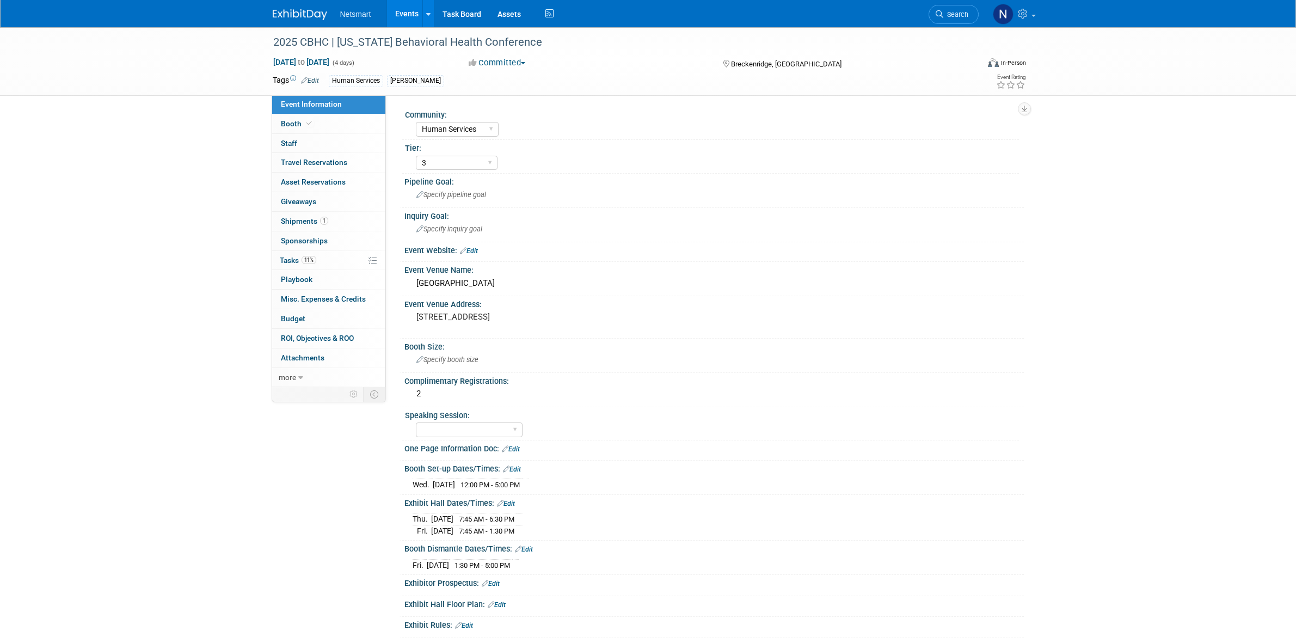
select select "Human Services"
select select "3"
click at [334, 257] on link "11% Tasks 11%" at bounding box center [328, 260] width 113 height 19
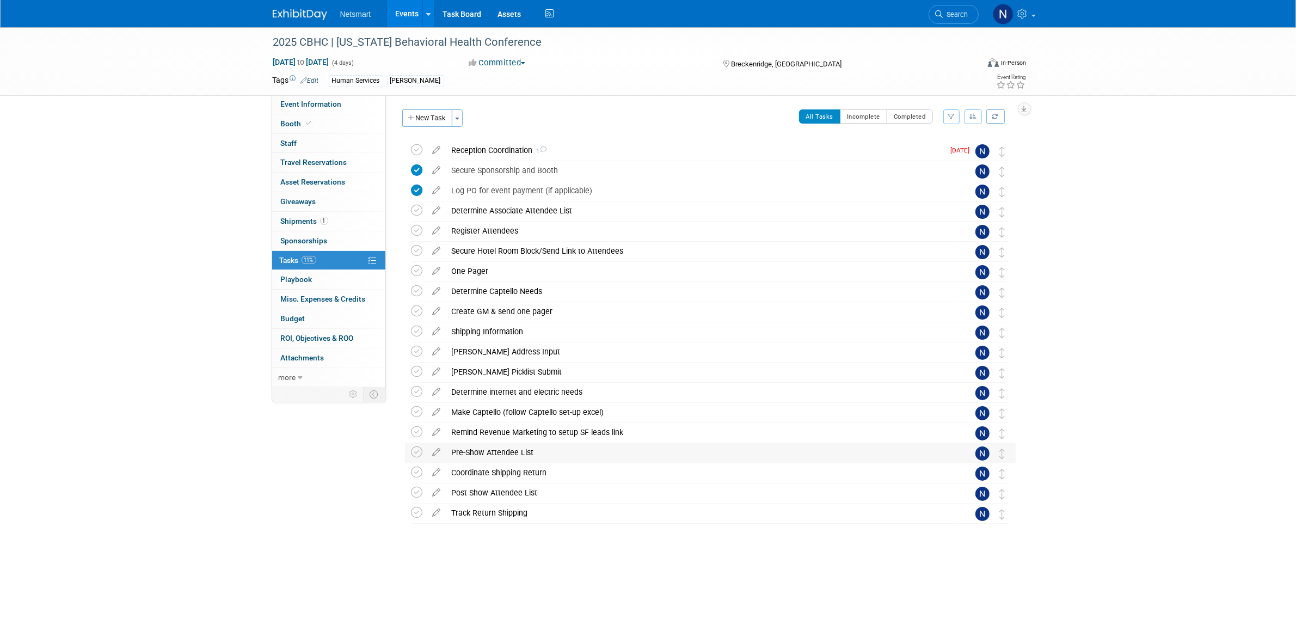
click at [504, 455] on div "Pre-Show Attendee List" at bounding box center [699, 452] width 507 height 19
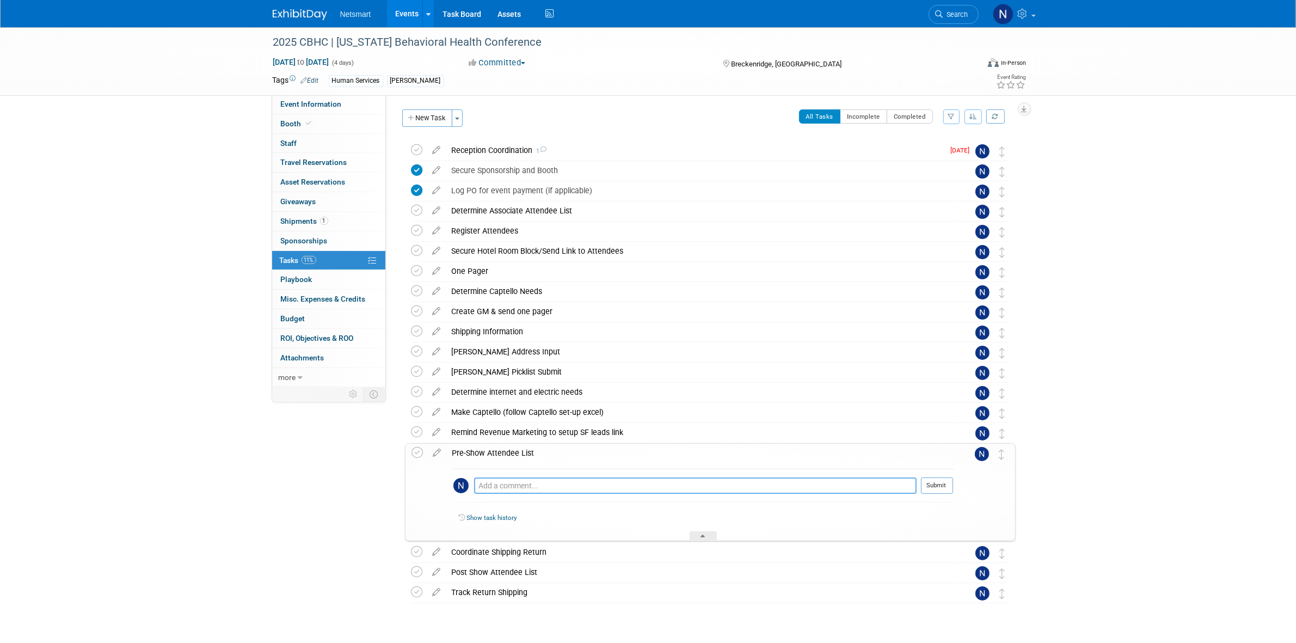
click at [499, 486] on textarea at bounding box center [695, 485] width 442 height 16
type textarea "receive 2 weeks before"
click at [934, 487] on button "Submit" at bounding box center [937, 485] width 32 height 16
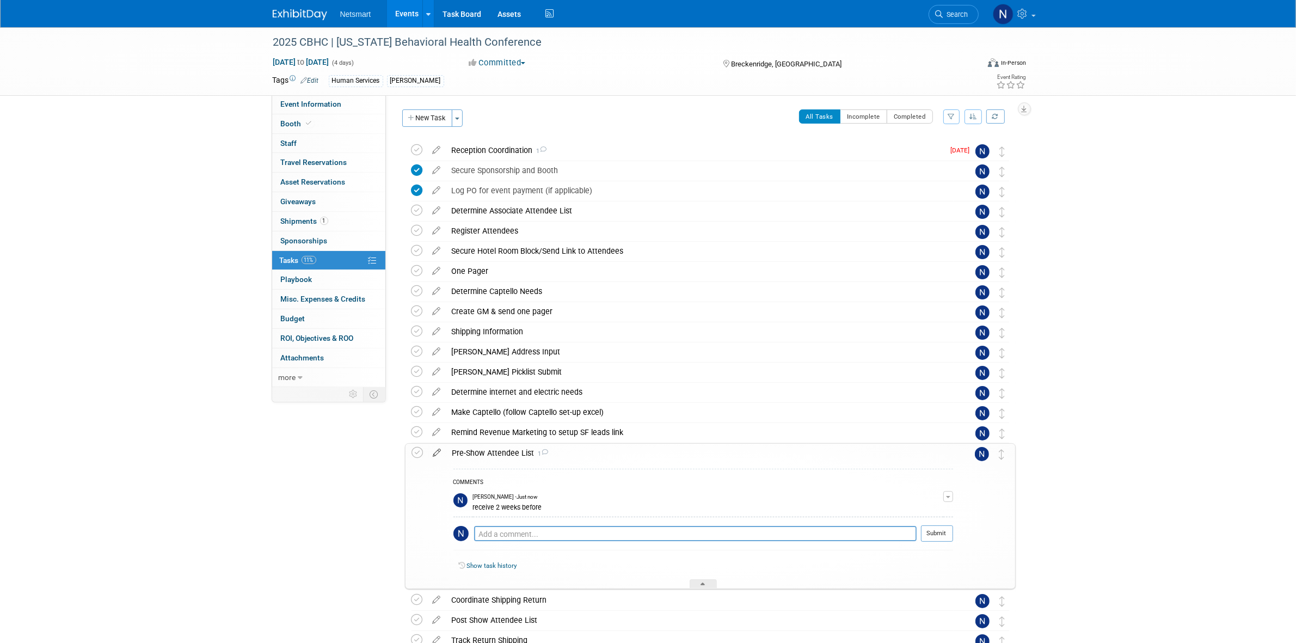
click at [437, 453] on icon at bounding box center [437, 451] width 19 height 14
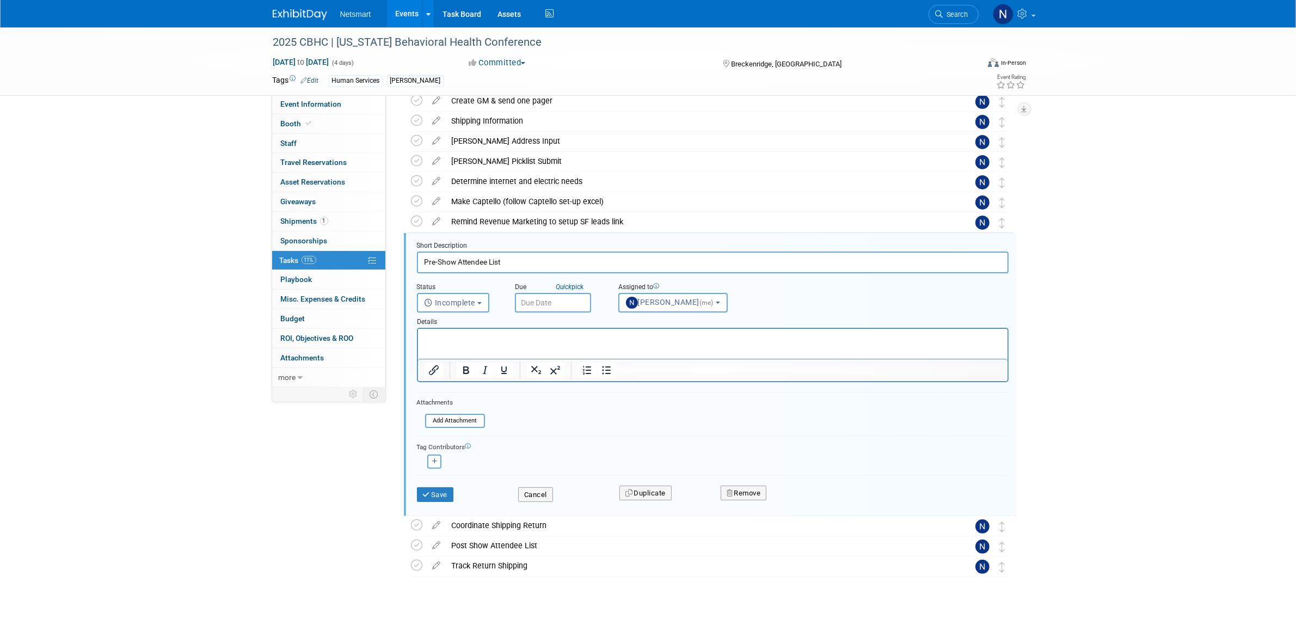
click at [542, 297] on input "text" at bounding box center [553, 303] width 76 height 20
click at [673, 327] on icon at bounding box center [671, 325] width 8 height 8
select select "8"
click at [599, 356] on span "3" at bounding box center [598, 358] width 21 height 21
type input "Sep 3, 2025"
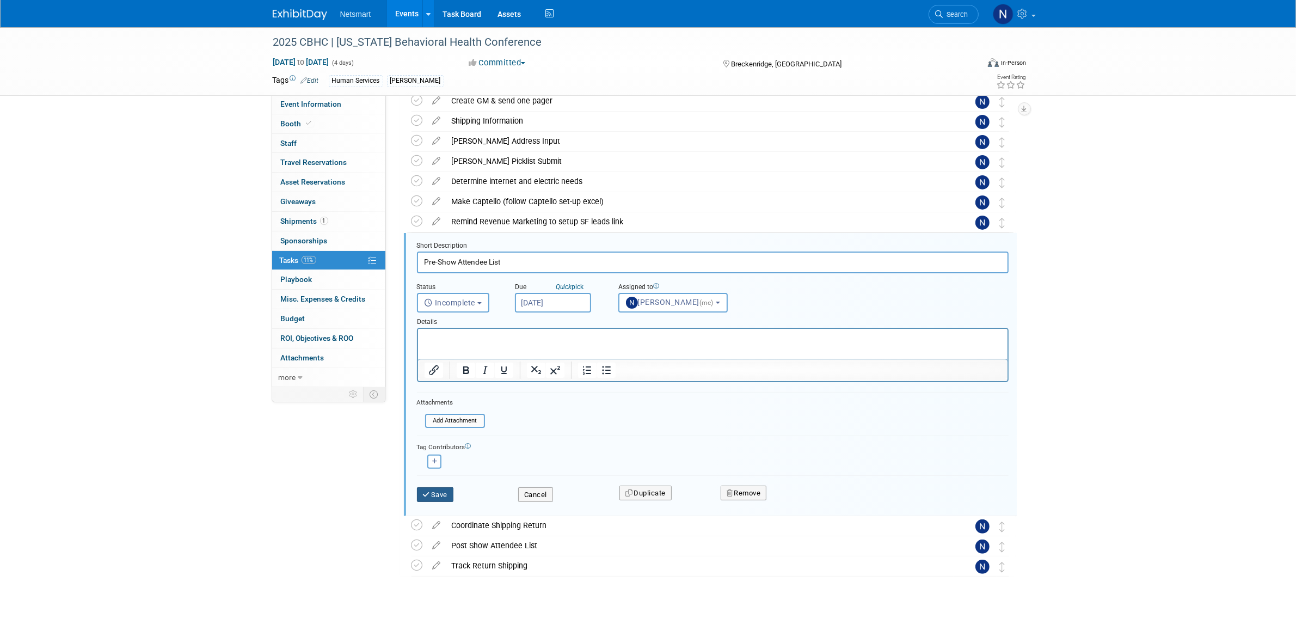
click at [442, 496] on button "Save" at bounding box center [435, 494] width 37 height 15
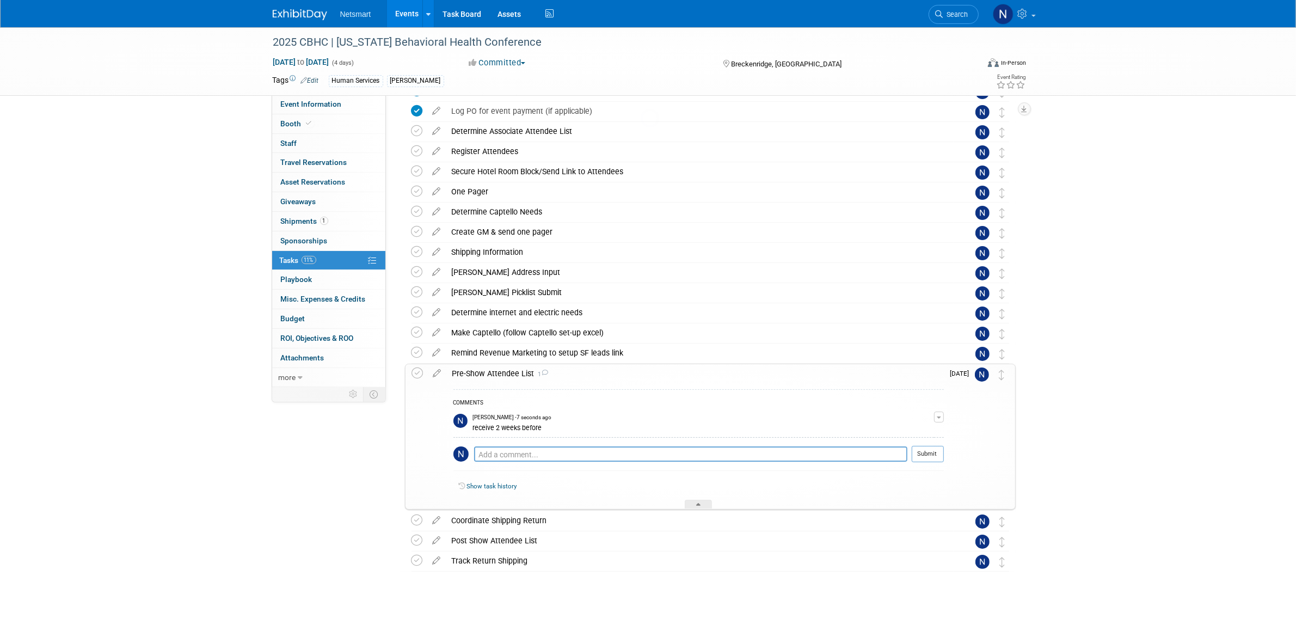
scroll to position [75, 0]
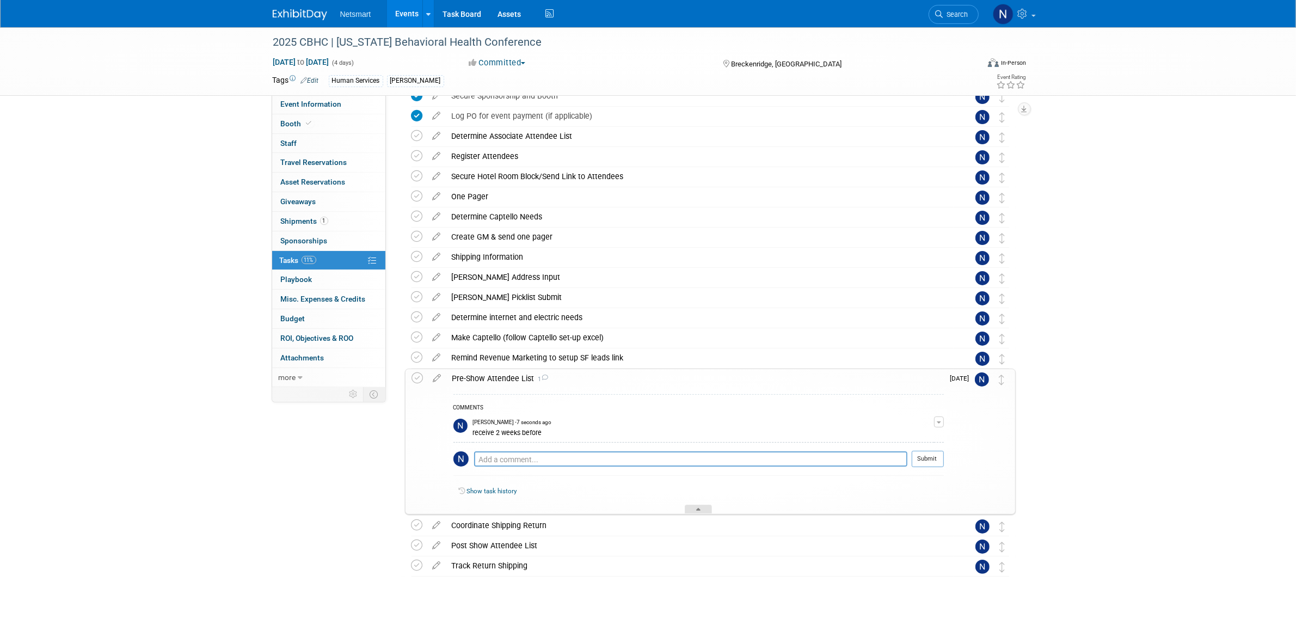
click at [700, 508] on icon at bounding box center [698, 511] width 4 height 7
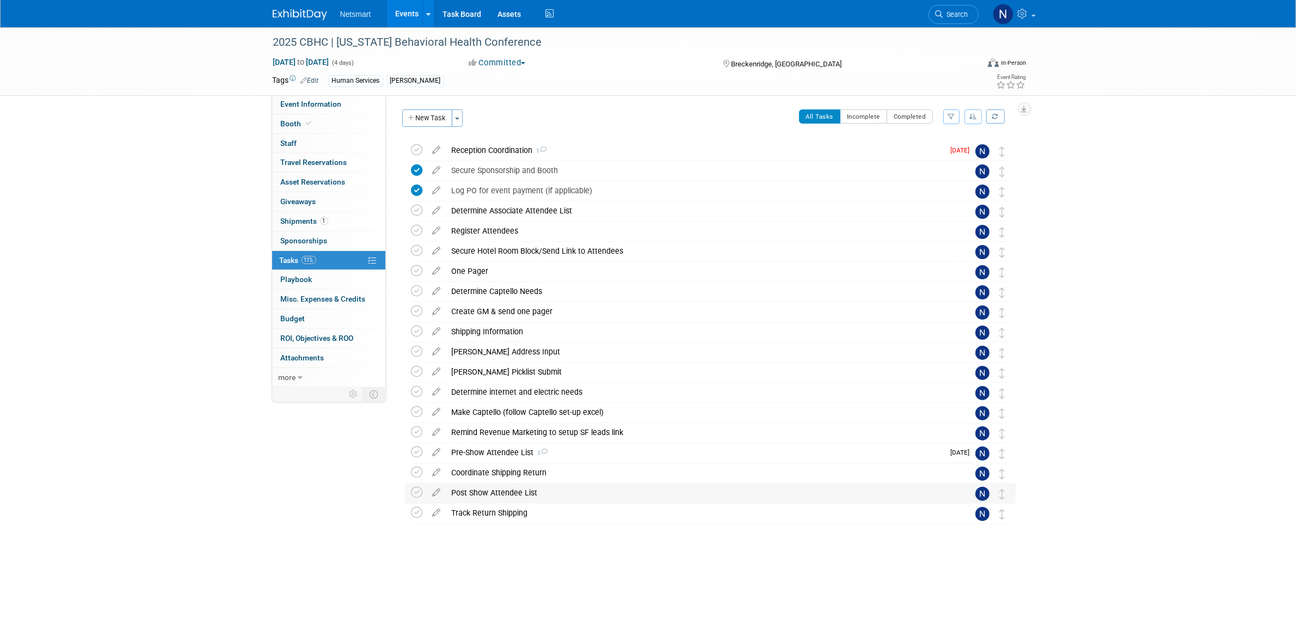
click at [482, 490] on div "Post Show Attendee List" at bounding box center [699, 492] width 507 height 19
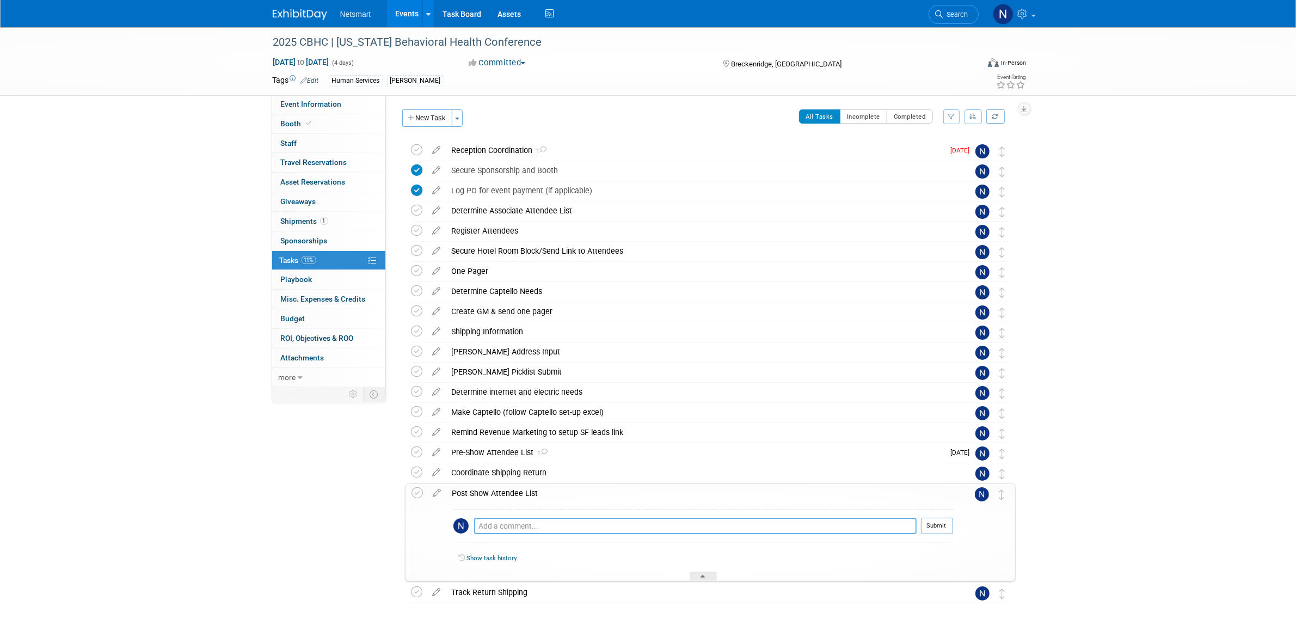
click at [505, 526] on textarea at bounding box center [695, 526] width 442 height 16
type textarea "receive two week after"
click at [930, 528] on button "Submit" at bounding box center [937, 526] width 32 height 16
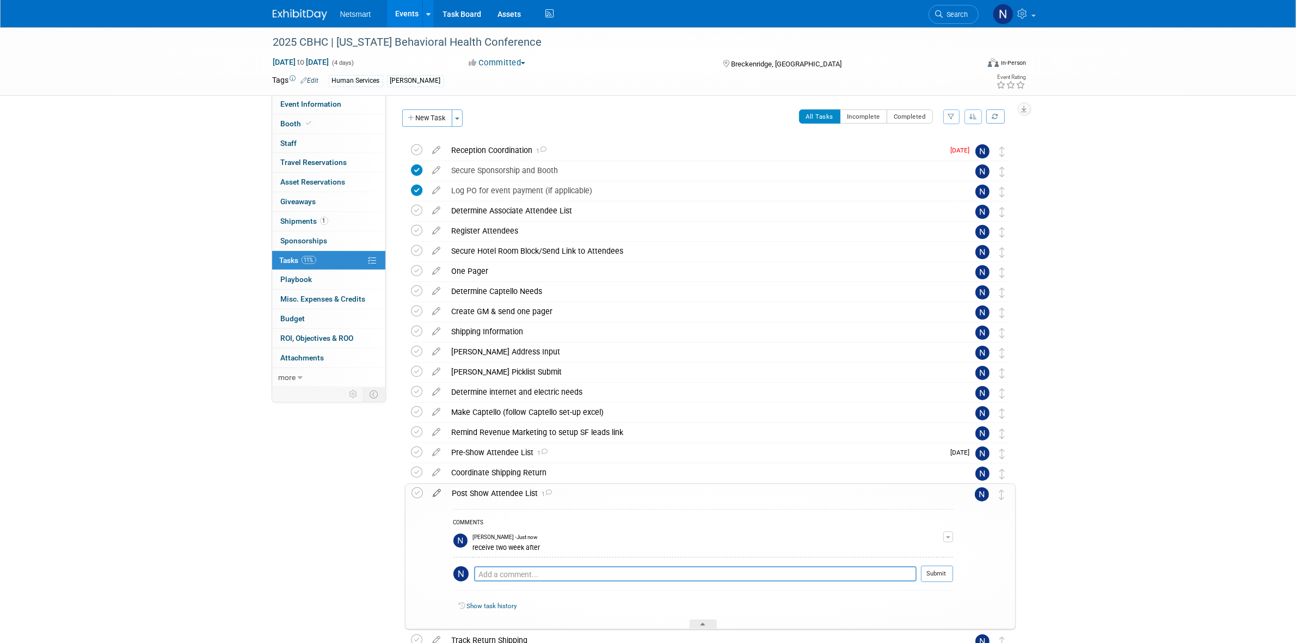
click at [438, 491] on icon at bounding box center [437, 491] width 19 height 14
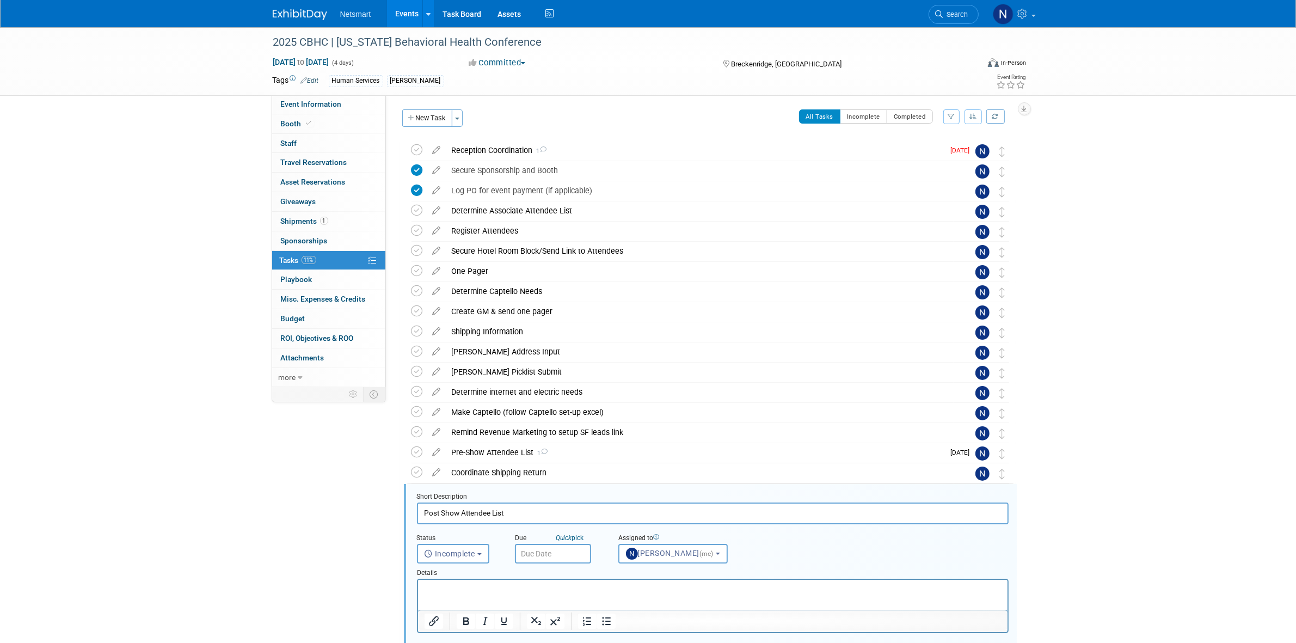
scroll to position [211, 0]
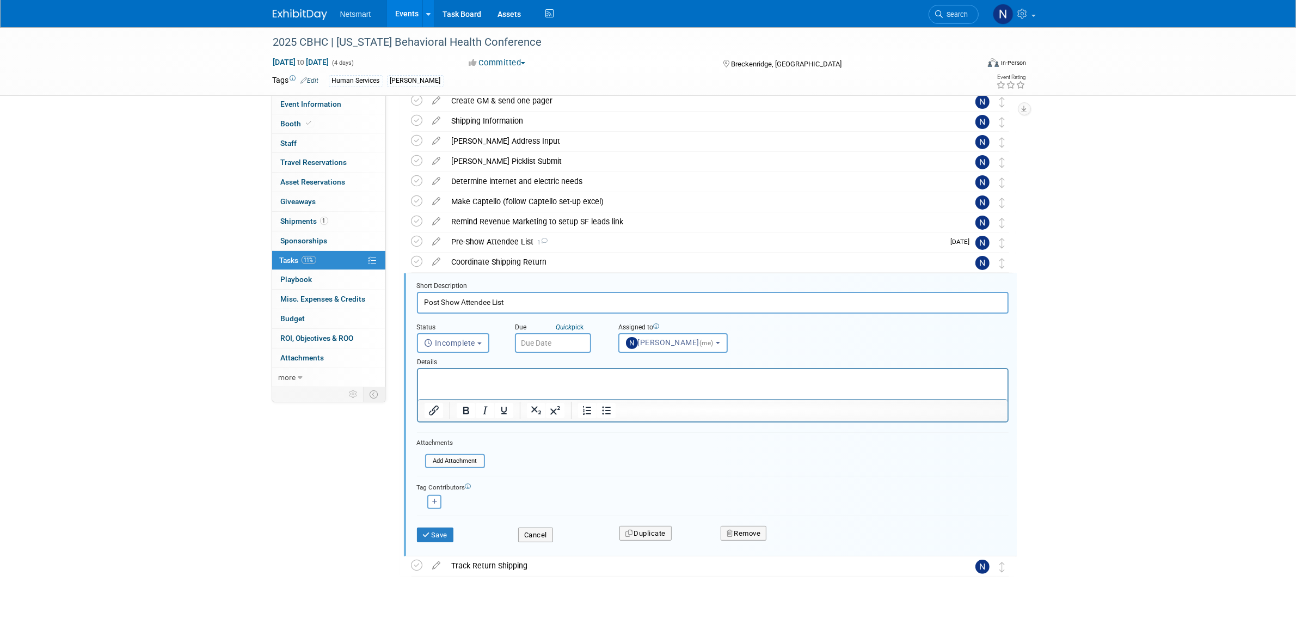
click at [555, 343] on input "text" at bounding box center [553, 343] width 76 height 20
click at [670, 363] on icon at bounding box center [671, 365] width 8 height 8
select select "8"
click at [671, 480] on span "4" at bounding box center [670, 483] width 21 height 21
type input "Oct 4, 2025"
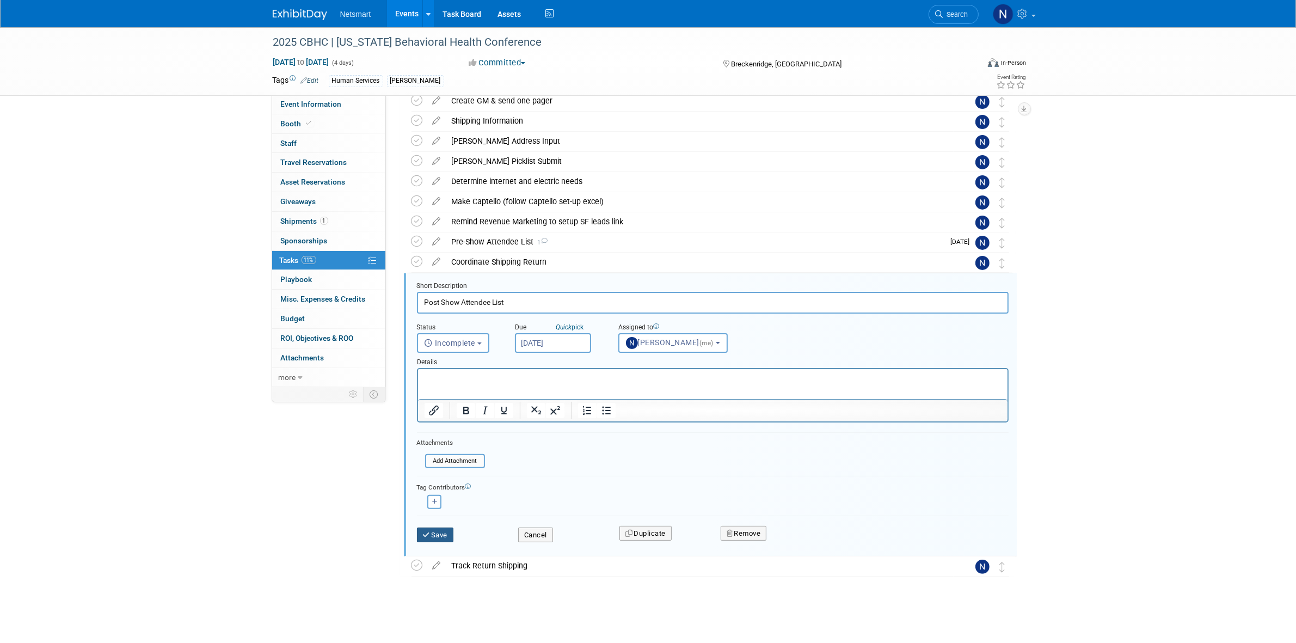
click at [437, 535] on button "Save" at bounding box center [435, 534] width 37 height 15
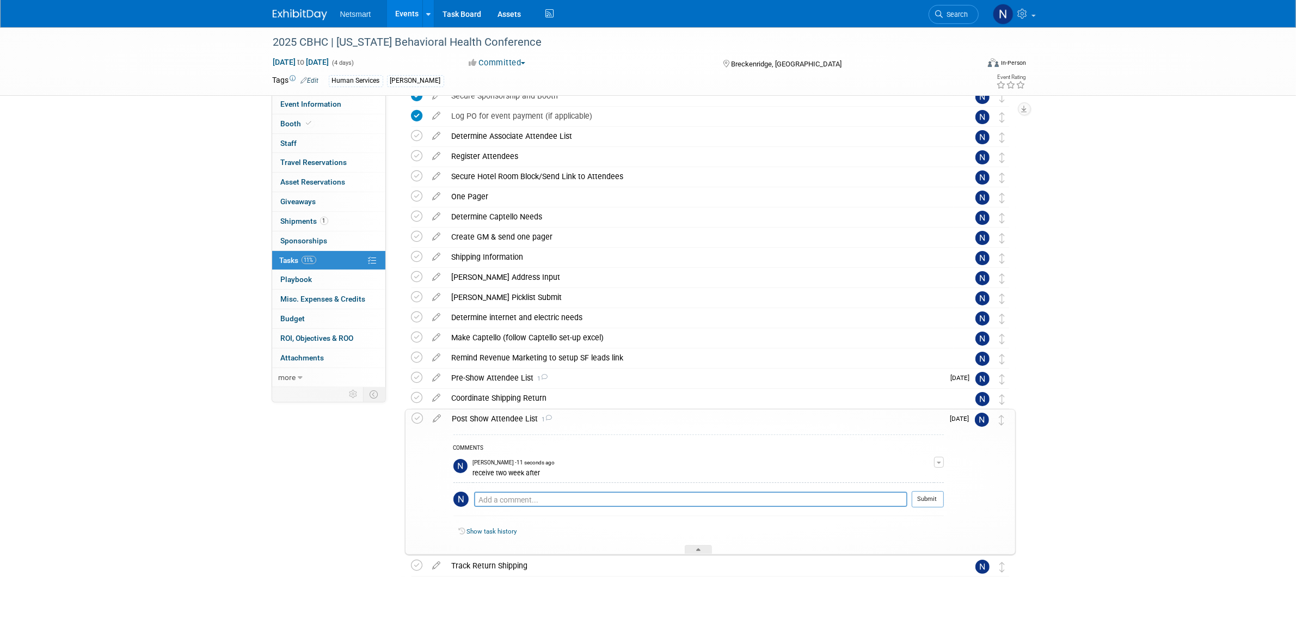
scroll to position [75, 0]
click at [700, 547] on div at bounding box center [698, 549] width 27 height 9
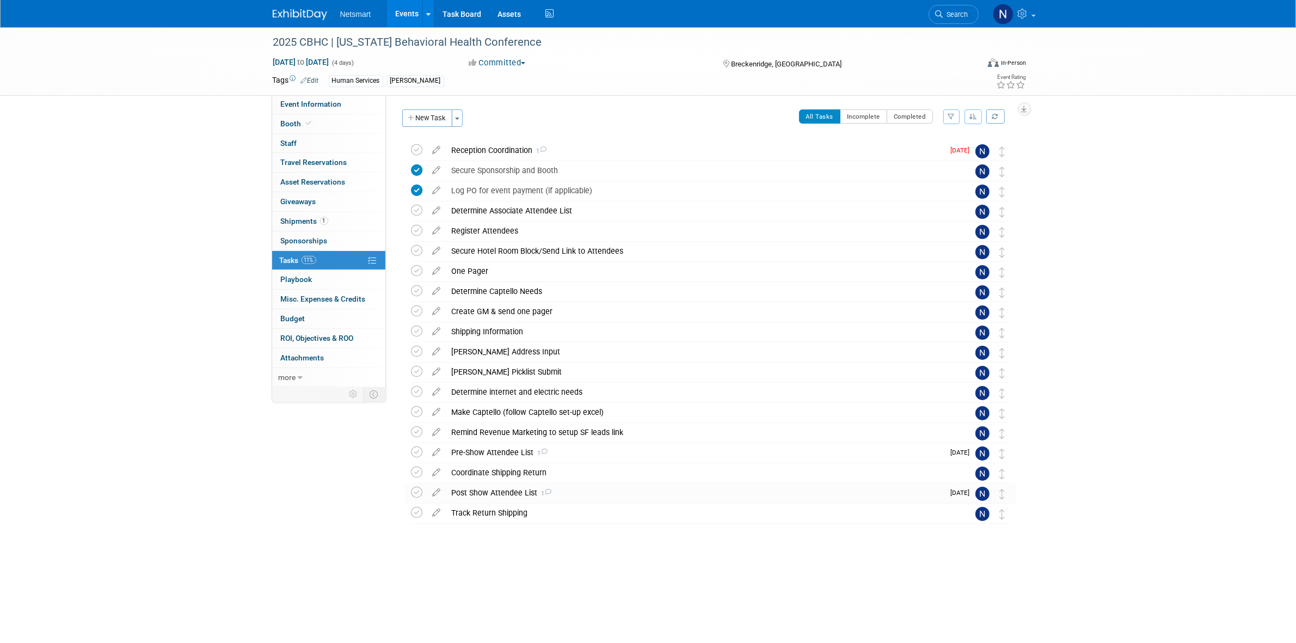
scroll to position [0, 0]
click at [477, 150] on div "Reception Coordination 1" at bounding box center [695, 150] width 498 height 19
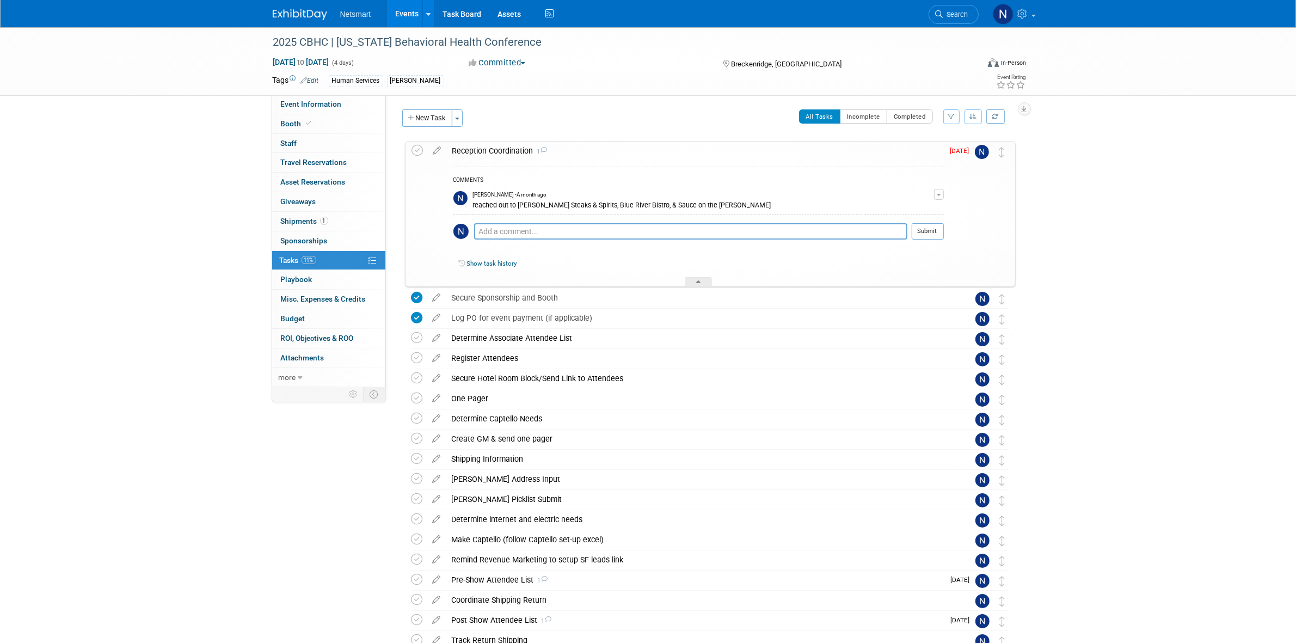
click at [477, 150] on div "Reception Coordination 1" at bounding box center [695, 151] width 497 height 19
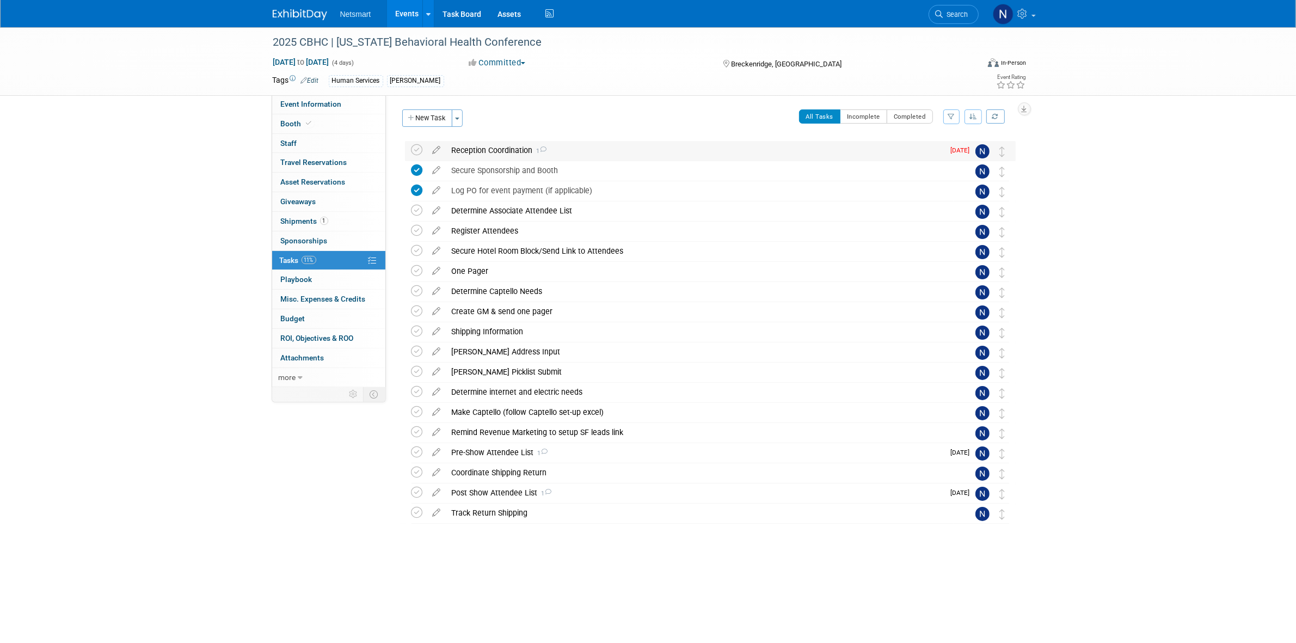
click at [477, 150] on div "Reception Coordination 1" at bounding box center [695, 150] width 498 height 19
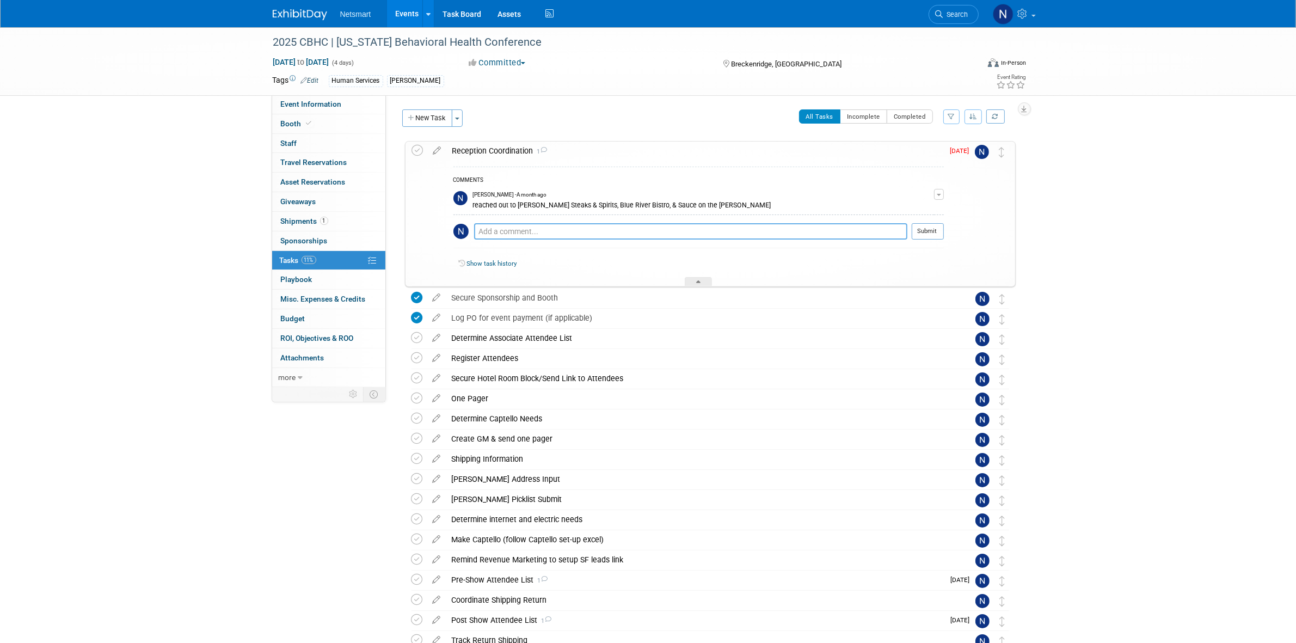
click at [507, 234] on textarea at bounding box center [690, 231] width 433 height 16
click at [618, 229] on textarea "planning on moving forward with Spencers" at bounding box center [690, 232] width 433 height 16
type textarea "planning on moving forward with Spencer's"
click at [924, 227] on button "Submit" at bounding box center [928, 231] width 32 height 16
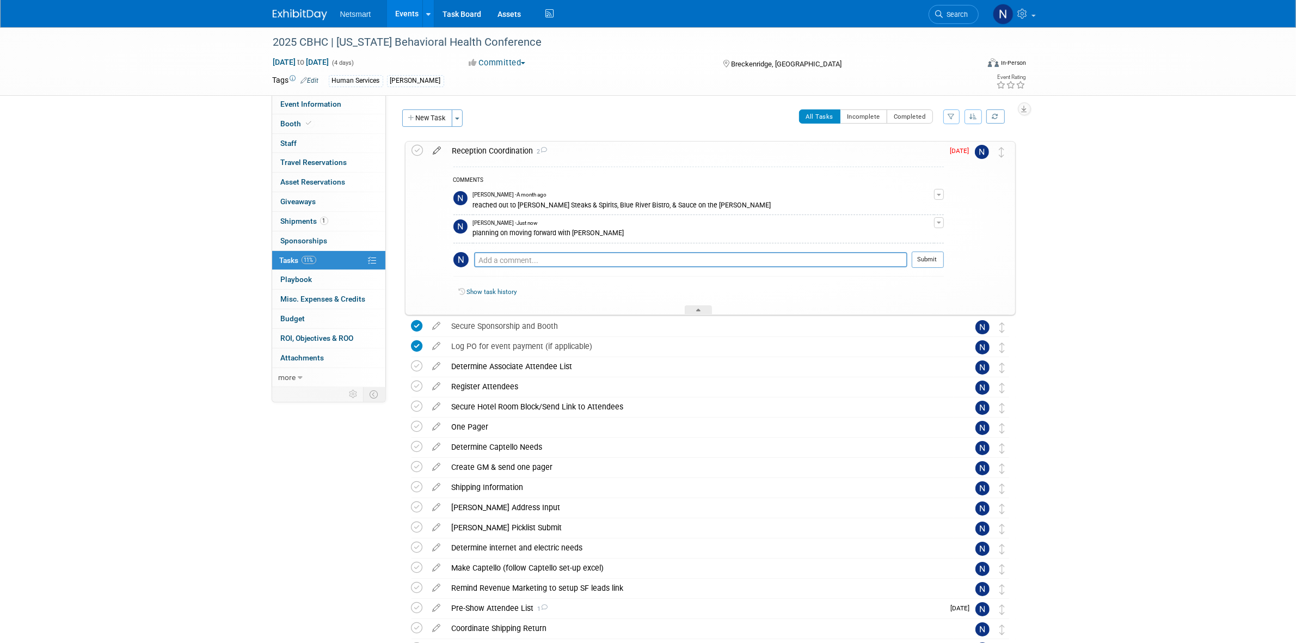
click at [437, 150] on icon at bounding box center [437, 149] width 19 height 14
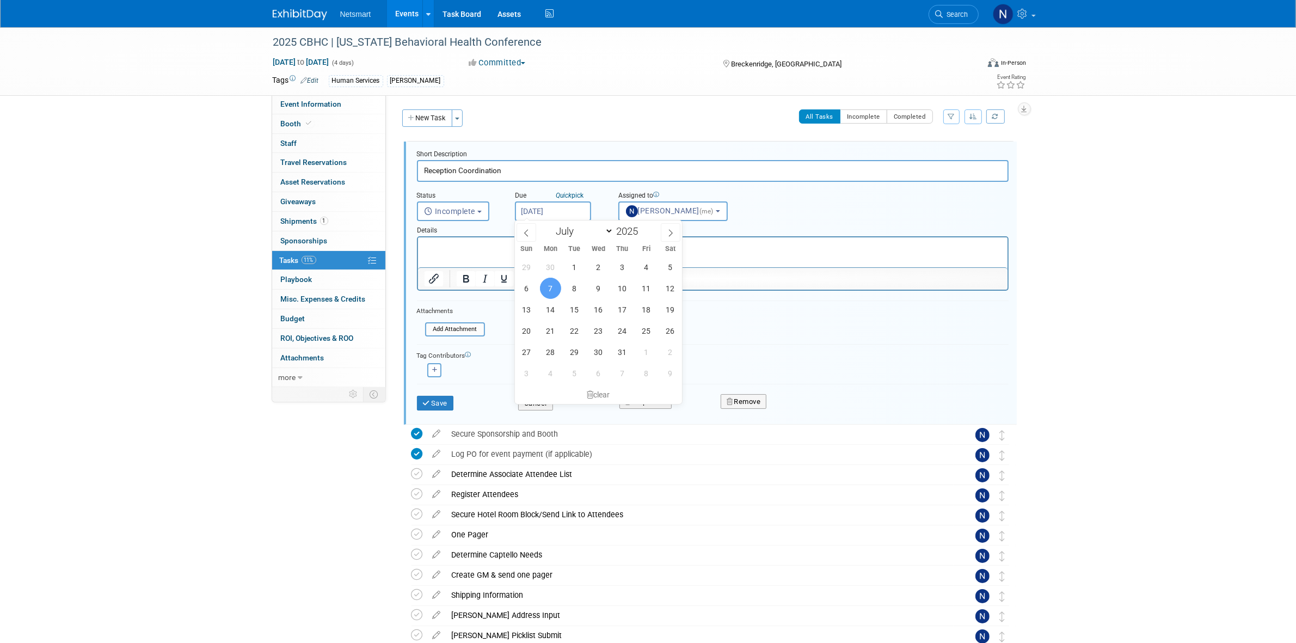
click at [539, 208] on input "Jul 7, 2025" at bounding box center [553, 211] width 76 height 20
click at [593, 286] on span "9" at bounding box center [598, 288] width 21 height 21
type input "Jul 9, 2025"
click at [436, 398] on button "Save" at bounding box center [435, 403] width 37 height 15
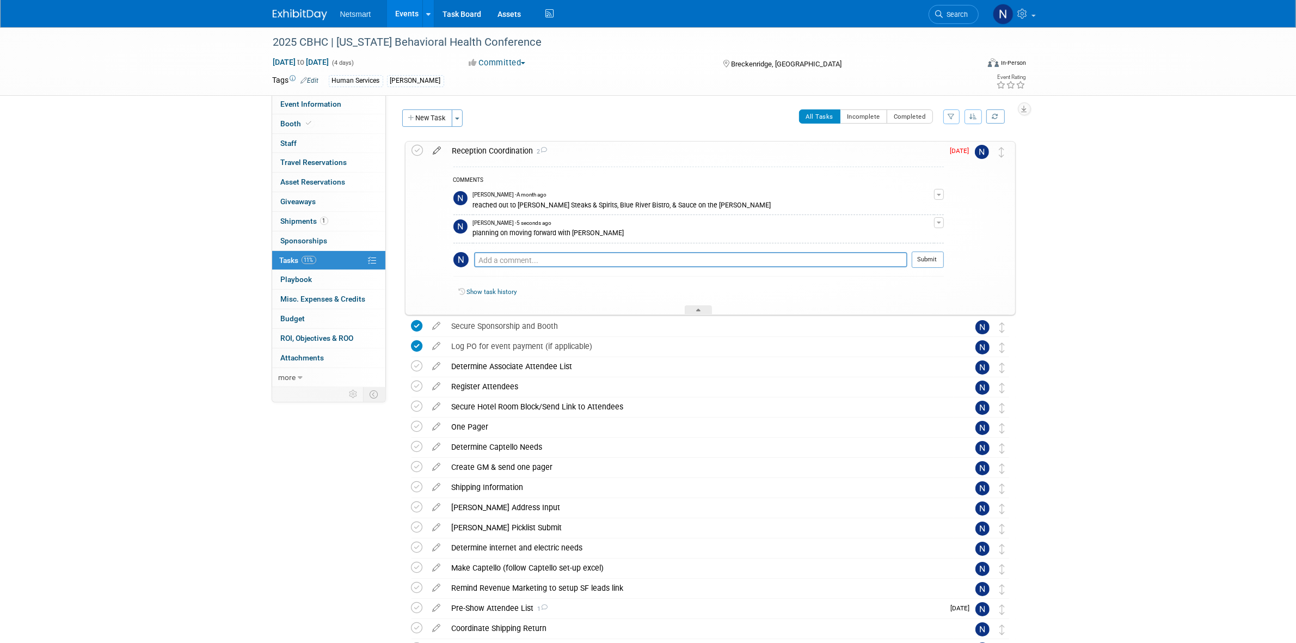
click at [437, 151] on icon at bounding box center [437, 149] width 19 height 14
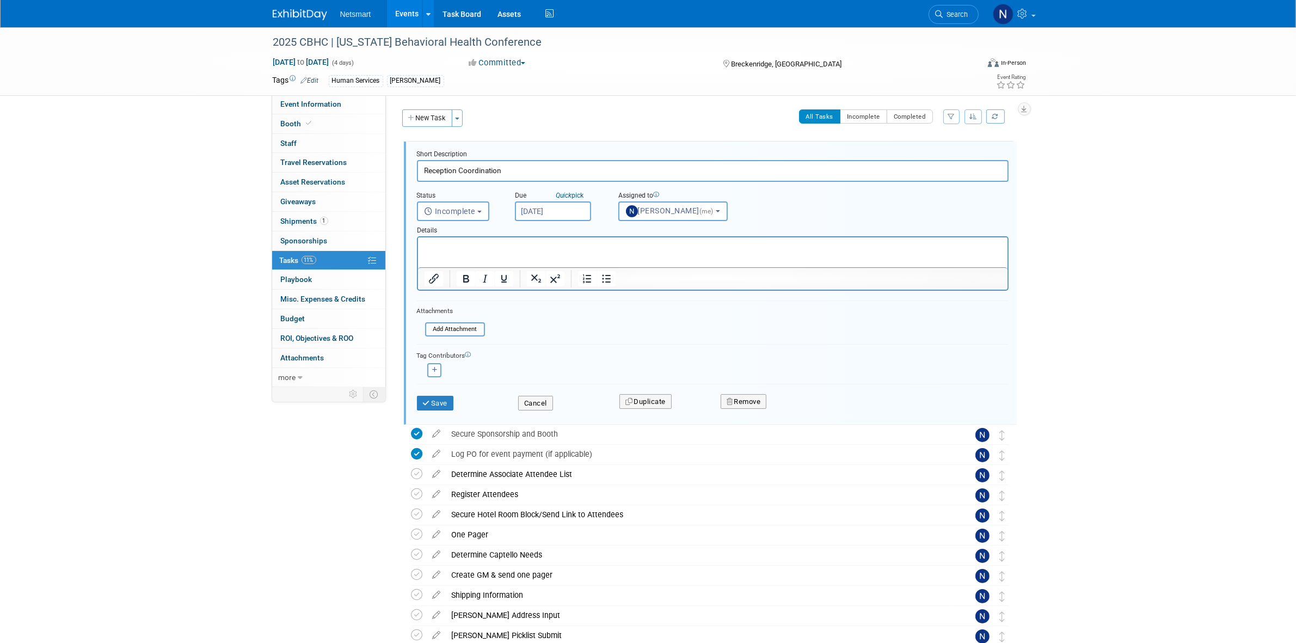
click at [551, 210] on input "Jul 9, 2025" at bounding box center [553, 211] width 76 height 20
click at [665, 230] on span at bounding box center [671, 232] width 20 height 19
select select "7"
click at [599, 306] on span "13" at bounding box center [598, 309] width 21 height 21
type input "Aug 13, 2025"
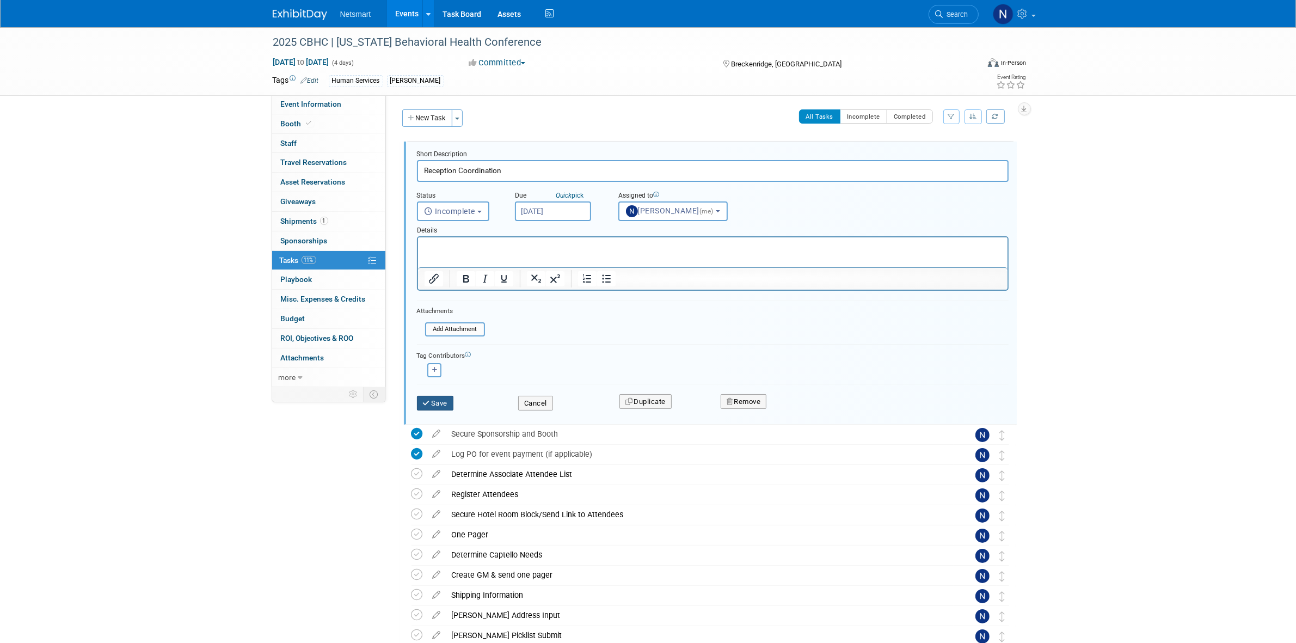
click at [433, 397] on button "Save" at bounding box center [435, 403] width 37 height 15
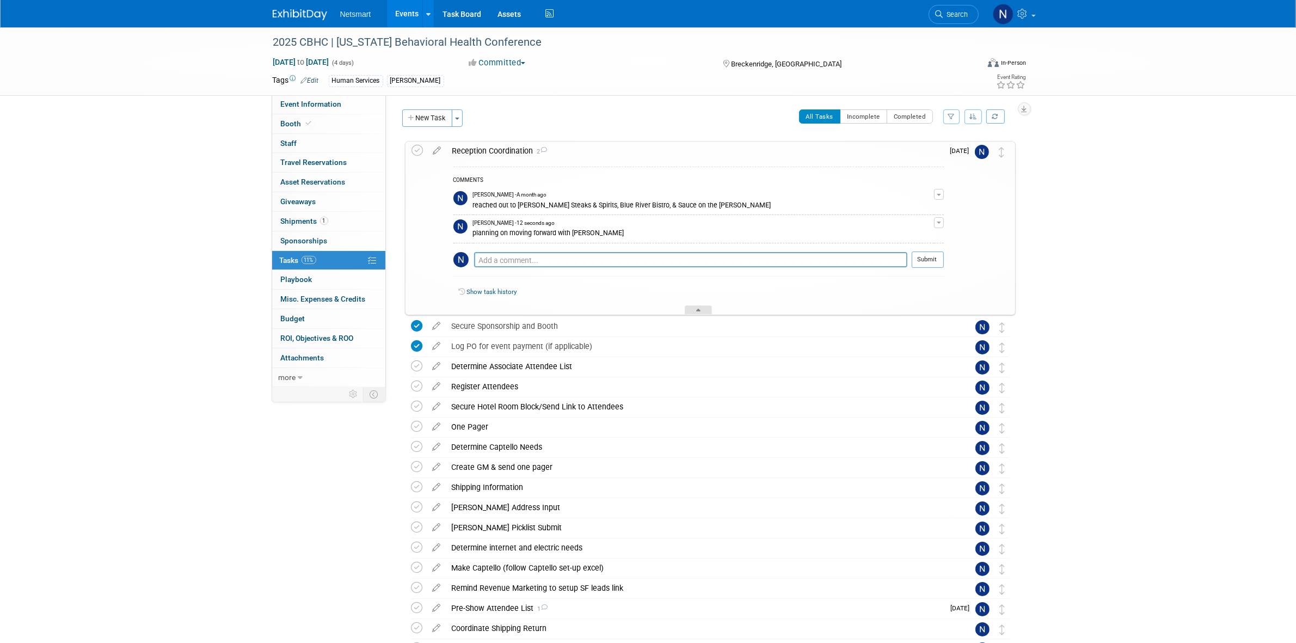
click at [693, 309] on div at bounding box center [698, 309] width 27 height 9
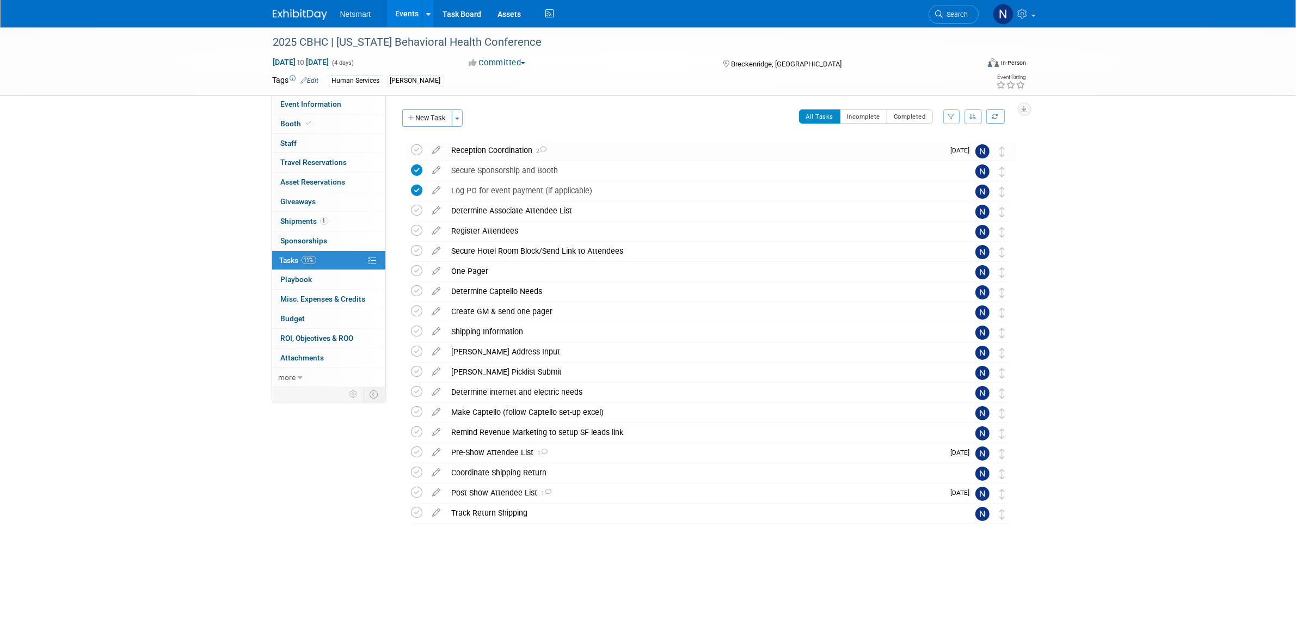
click at [1074, 230] on div "2025 CBHC | Colorado Behavioral Health Conference Sep 17, 2025 to Sep 20, 2025 …" at bounding box center [648, 308] width 1296 height 563
click at [1189, 235] on div "2025 CBHC | Colorado Behavioral Health Conference Sep 17, 2025 to Sep 20, 2025 …" at bounding box center [648, 308] width 1296 height 563
click at [948, 14] on span "Search" at bounding box center [955, 14] width 25 height 8
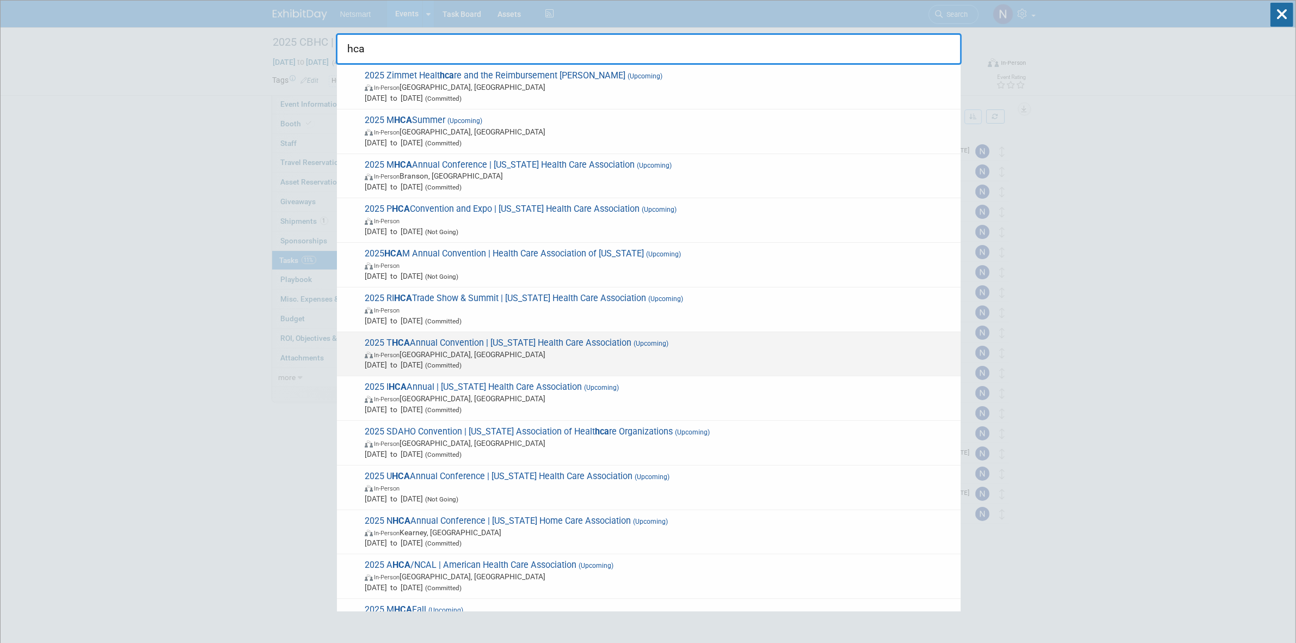
type input "hca"
click at [441, 360] on span "In-Person Houston, TX" at bounding box center [660, 354] width 591 height 11
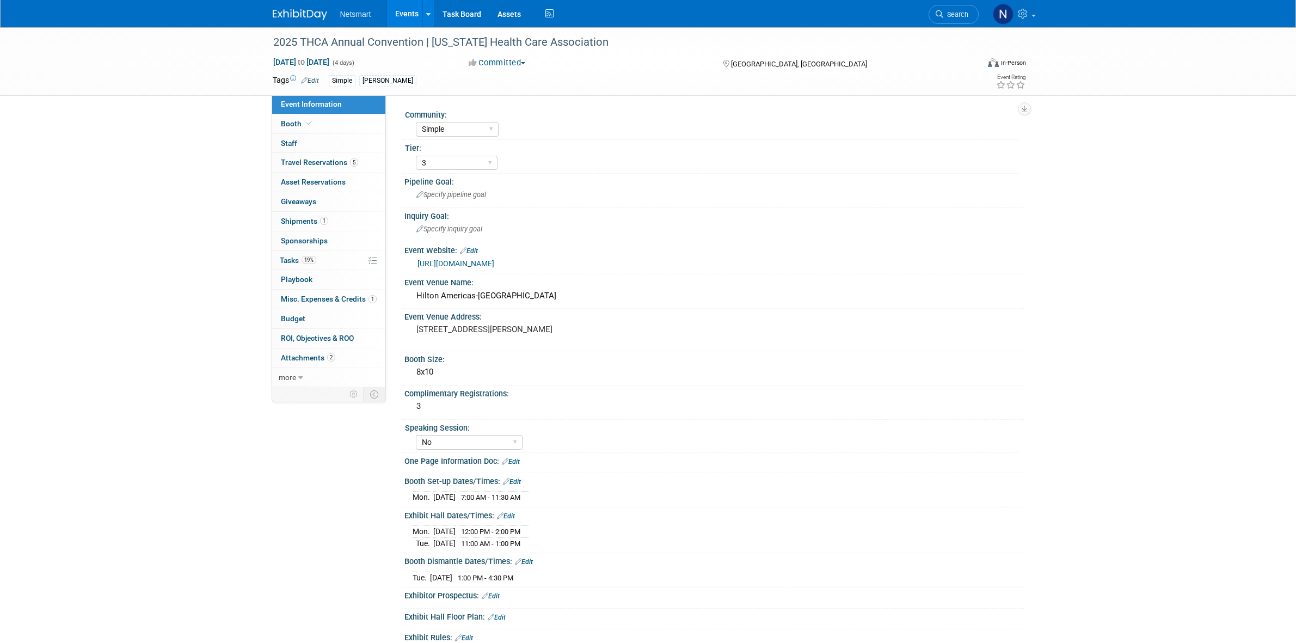
select select "Simple"
select select "3"
select select "No"
click at [327, 261] on link "19% Tasks 19%" at bounding box center [328, 260] width 113 height 19
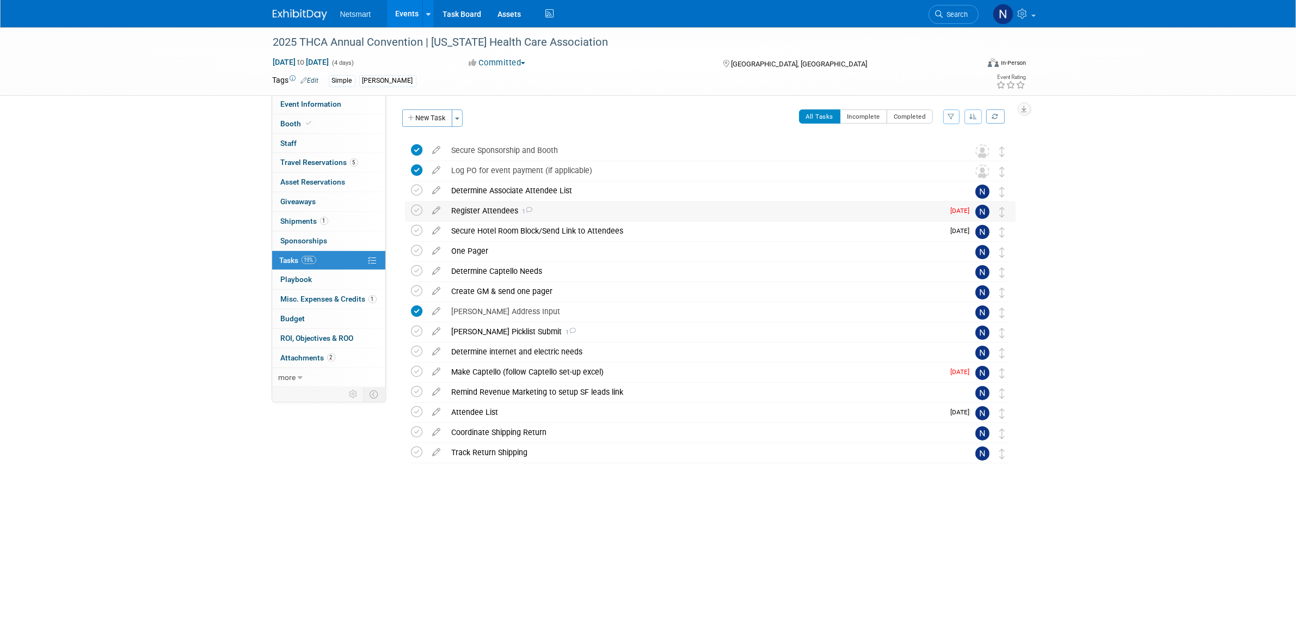
click at [497, 206] on div "Register Attendees 1" at bounding box center [695, 210] width 498 height 19
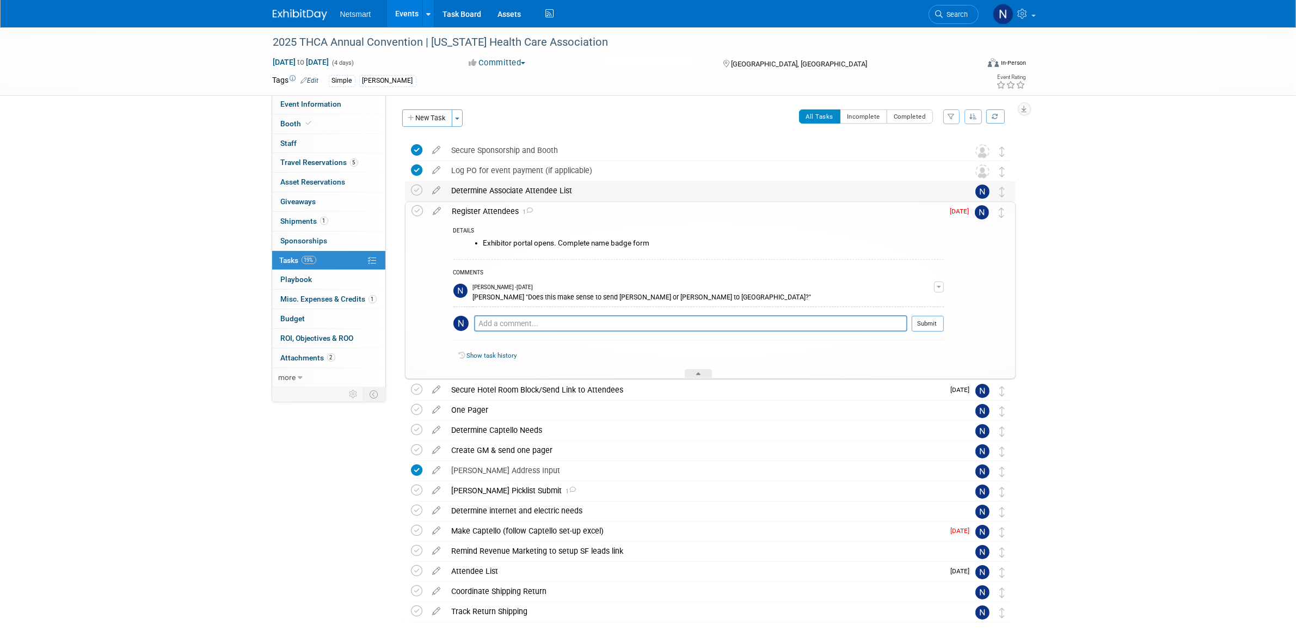
click at [539, 194] on div "Determine Associate Attendee List" at bounding box center [699, 190] width 507 height 19
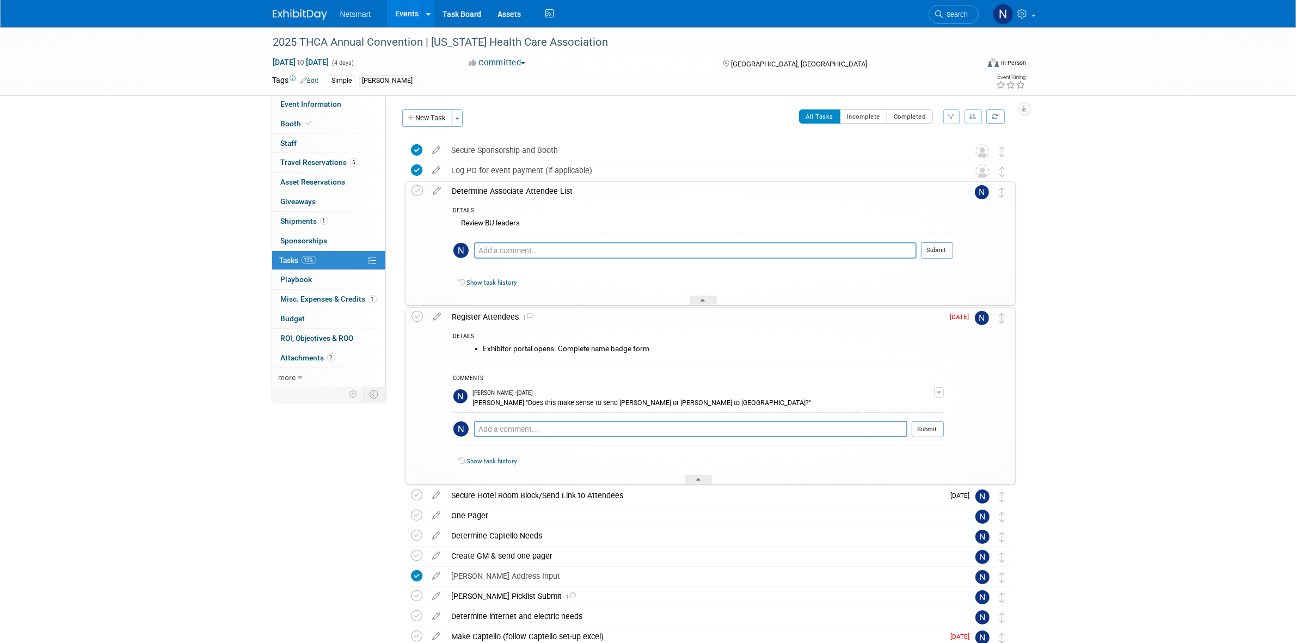
click at [535, 189] on div "Determine Associate Attendee List" at bounding box center [700, 191] width 506 height 19
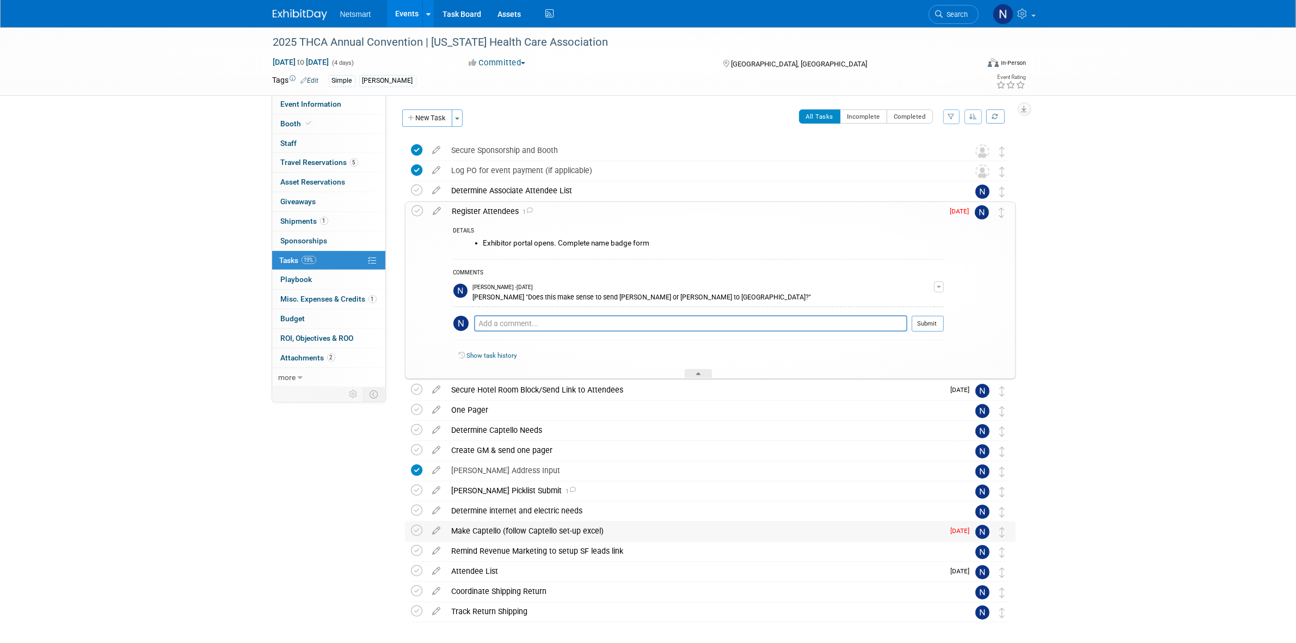
click at [469, 532] on div "Make Captello (follow Captello set-up excel)" at bounding box center [695, 530] width 498 height 19
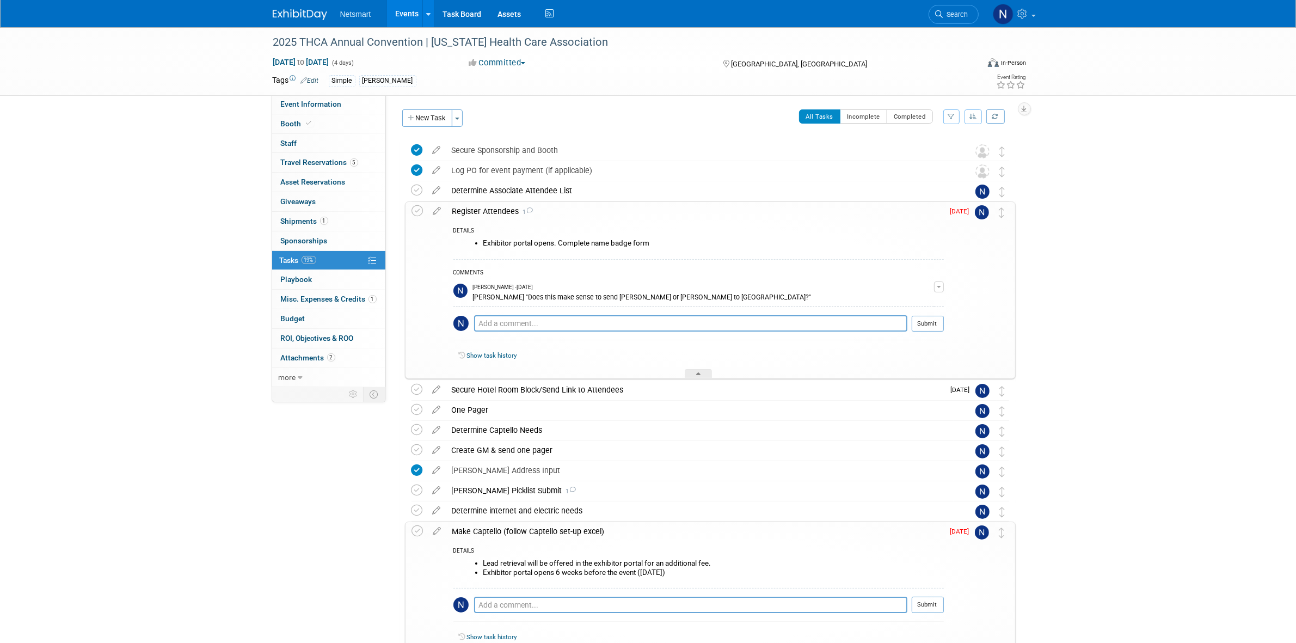
click at [469, 532] on div "Make Captello (follow Captello set-up excel)" at bounding box center [695, 531] width 497 height 19
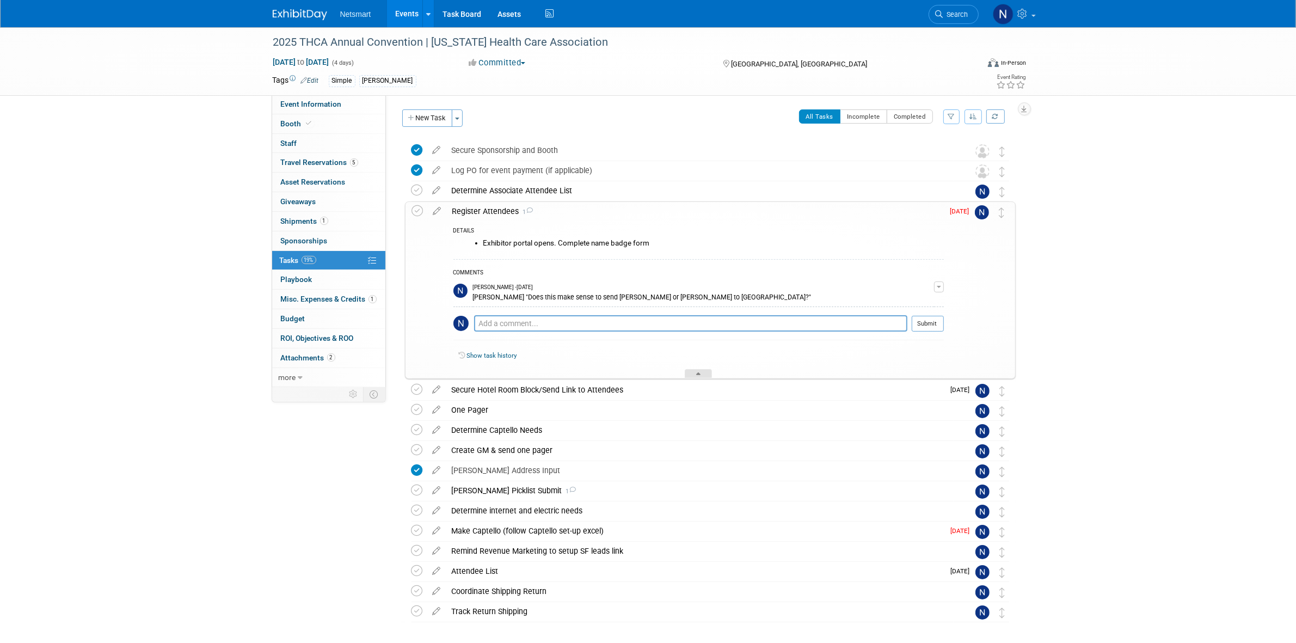
click at [694, 373] on div at bounding box center [698, 373] width 27 height 9
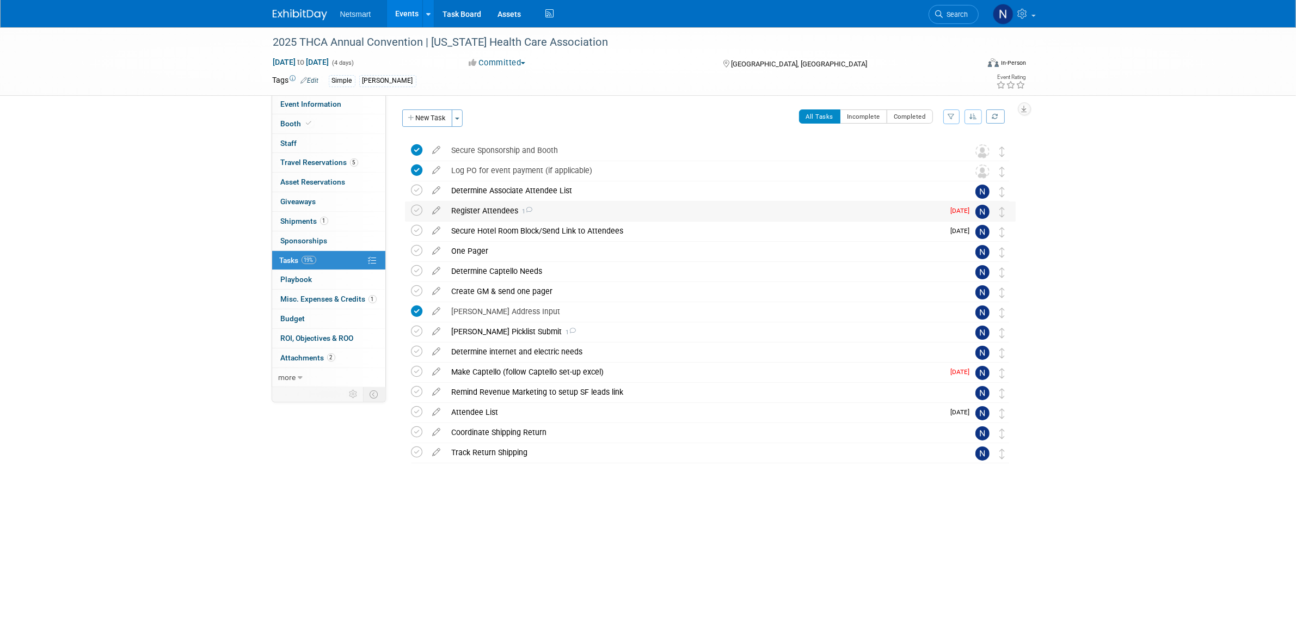
click at [501, 215] on div "Register Attendees 1" at bounding box center [695, 210] width 498 height 19
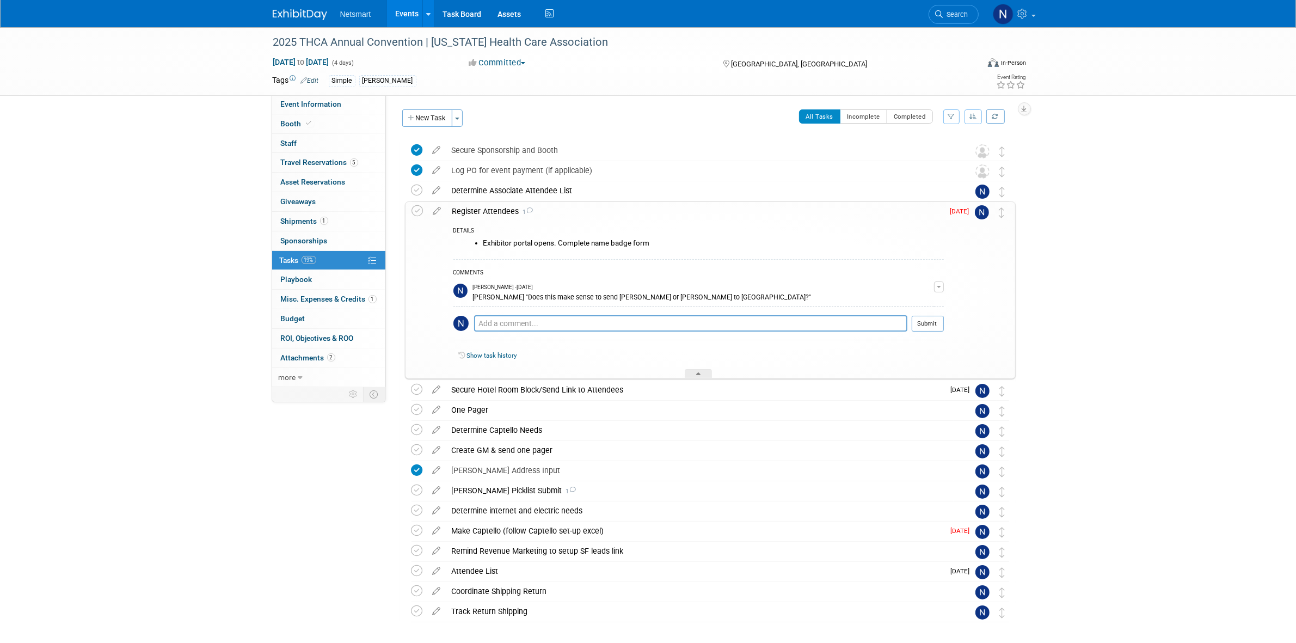
click at [501, 215] on div "Register Attendees 1" at bounding box center [695, 211] width 497 height 19
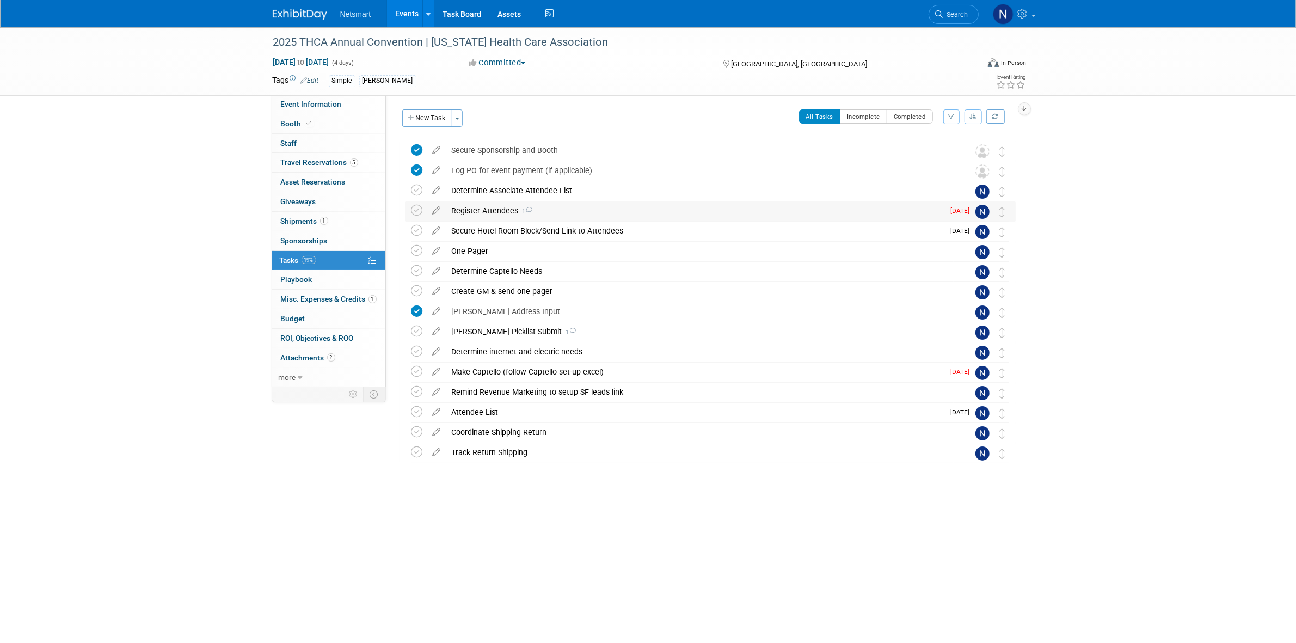
click at [501, 215] on div "Register Attendees 1" at bounding box center [695, 210] width 498 height 19
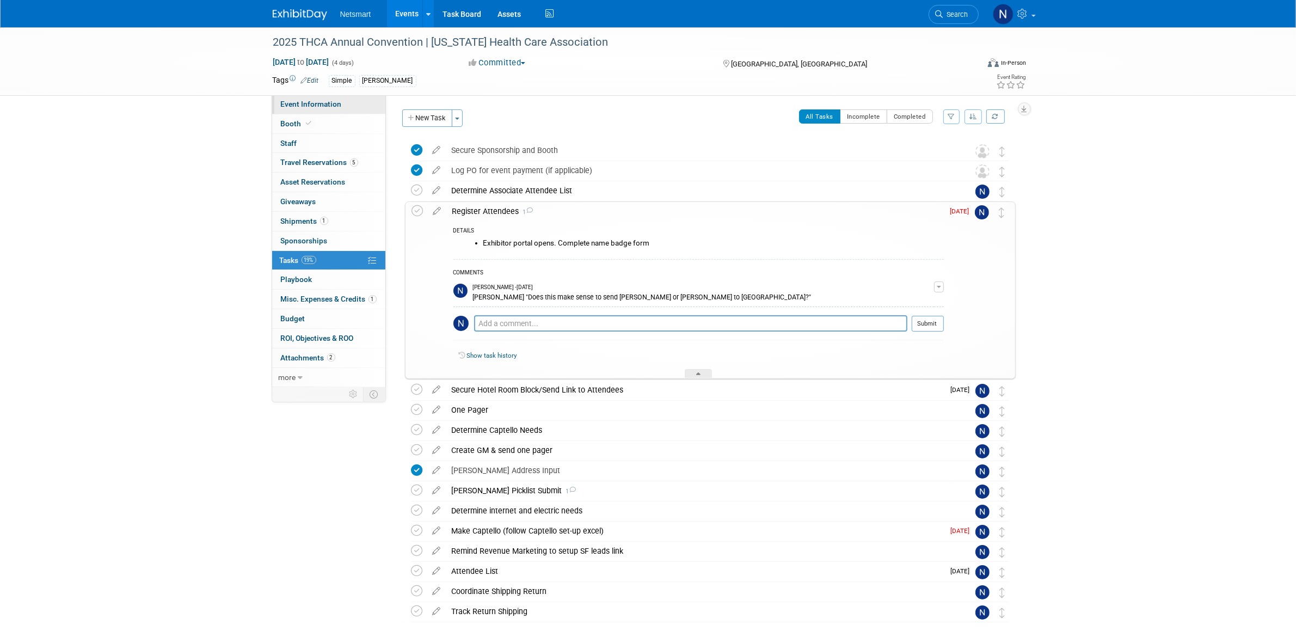
click at [357, 101] on link "Event Information" at bounding box center [328, 104] width 113 height 19
select select "Simple"
select select "3"
select select "No"
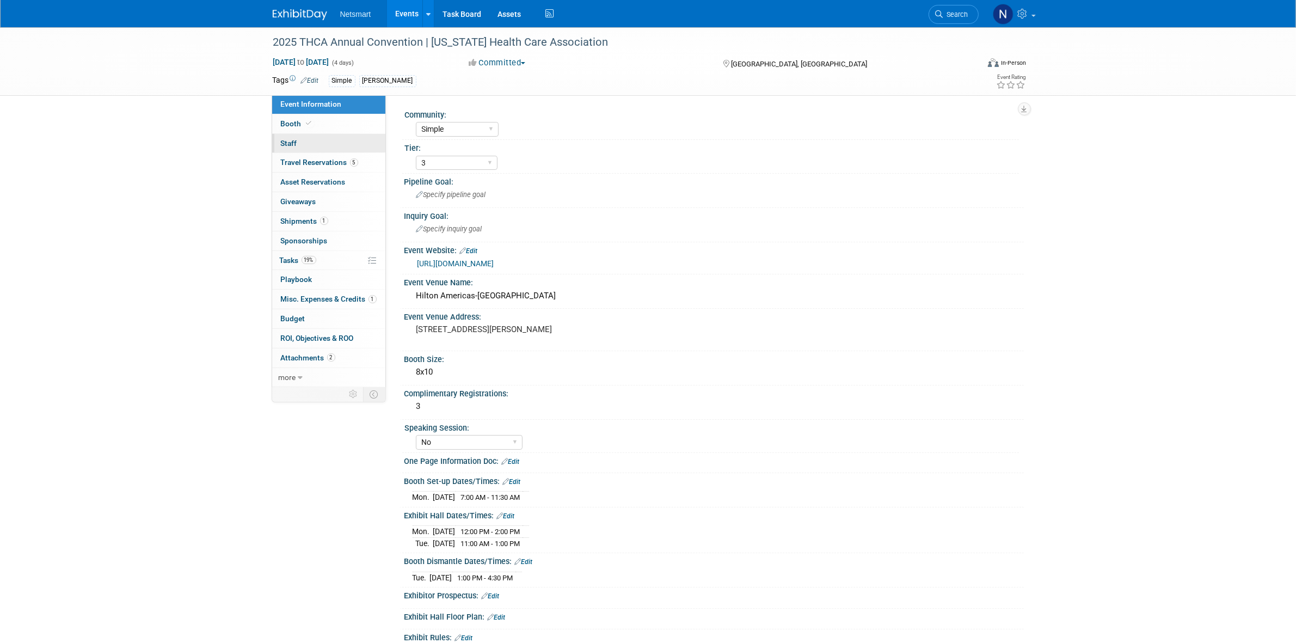
click at [289, 145] on span "Staff 0" at bounding box center [289, 143] width 16 height 9
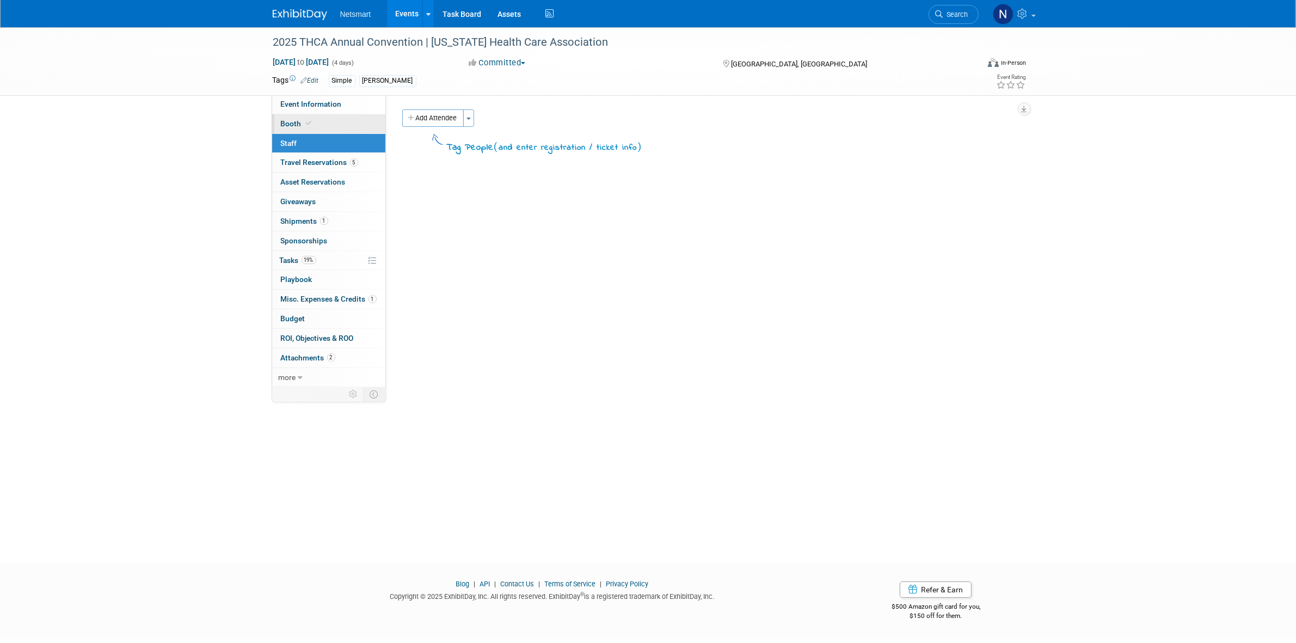
click at [308, 121] on icon at bounding box center [308, 123] width 5 height 6
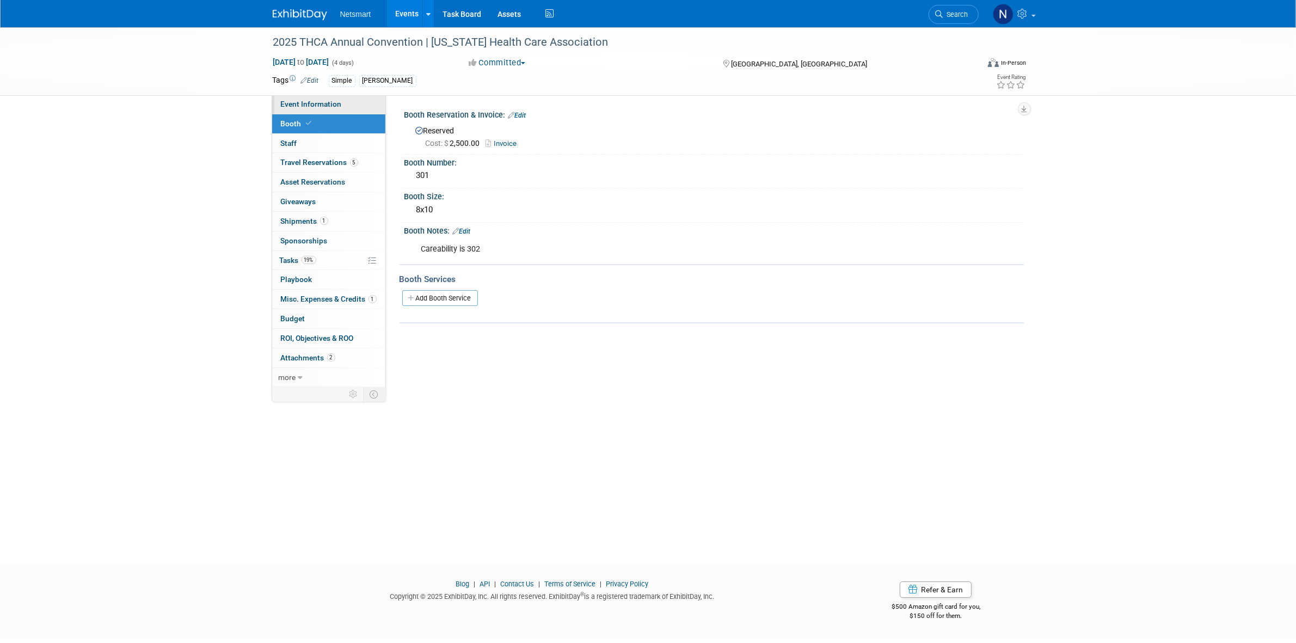
click at [310, 101] on span "Event Information" at bounding box center [311, 104] width 61 height 9
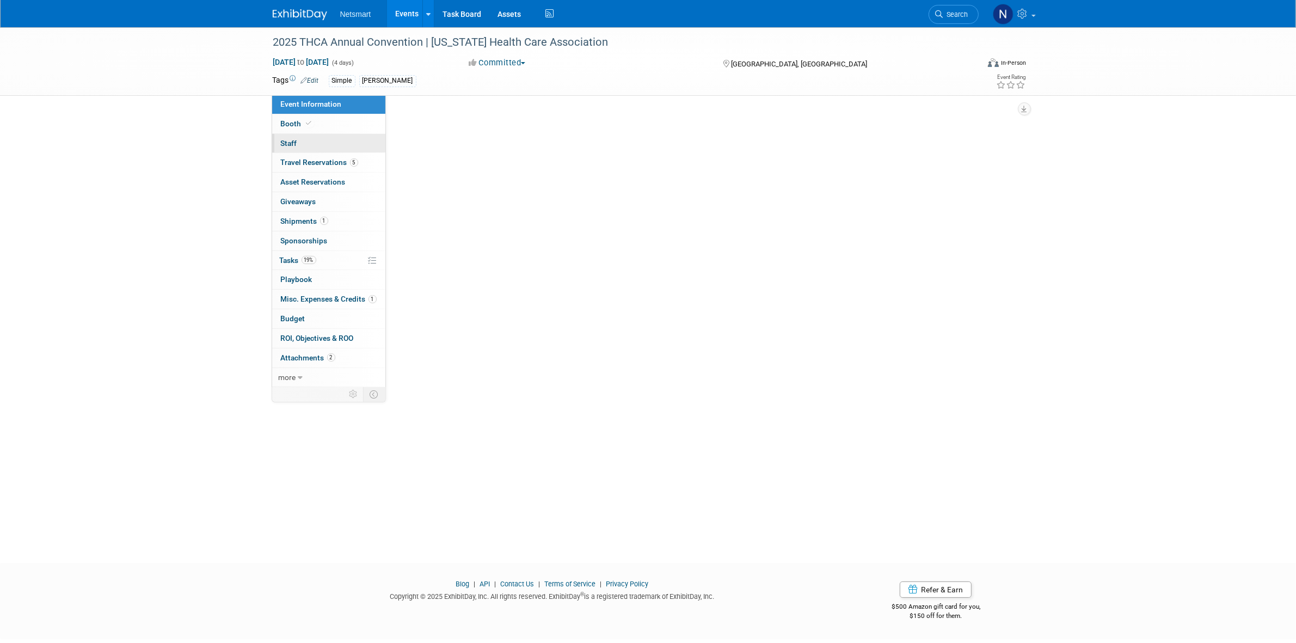
select select "Simple"
select select "3"
select select "No"
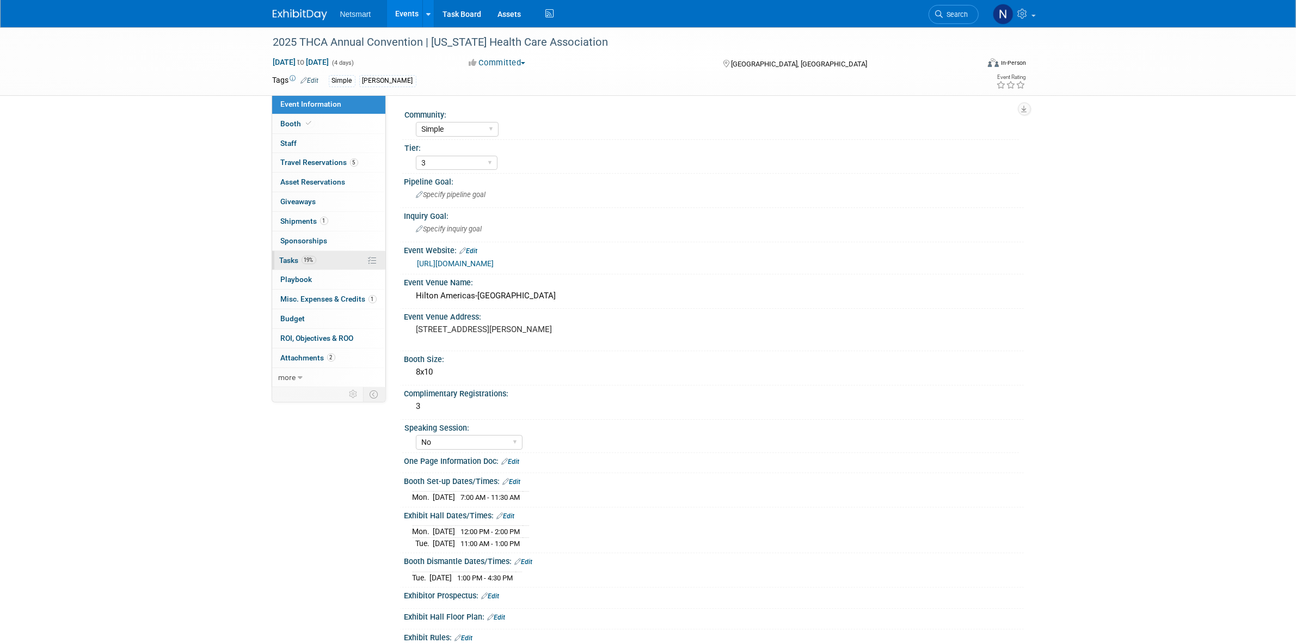
click at [311, 260] on span "19%" at bounding box center [309, 260] width 15 height 8
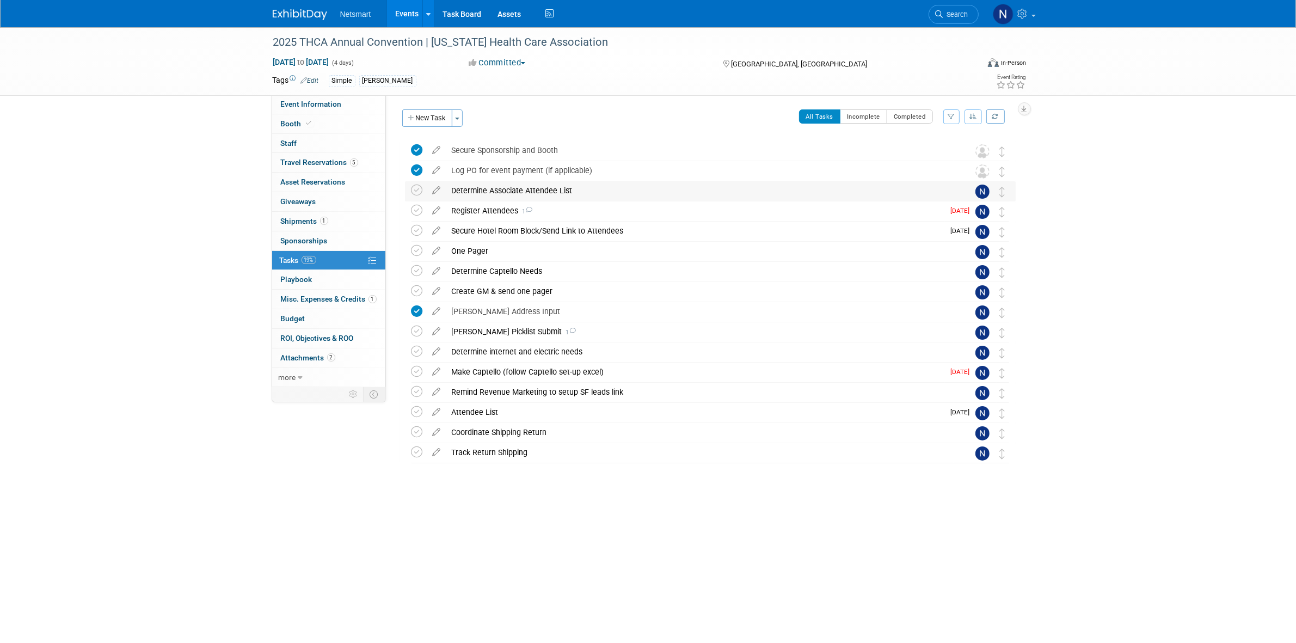
click at [471, 191] on div "Determine Associate Attendee List" at bounding box center [699, 190] width 507 height 19
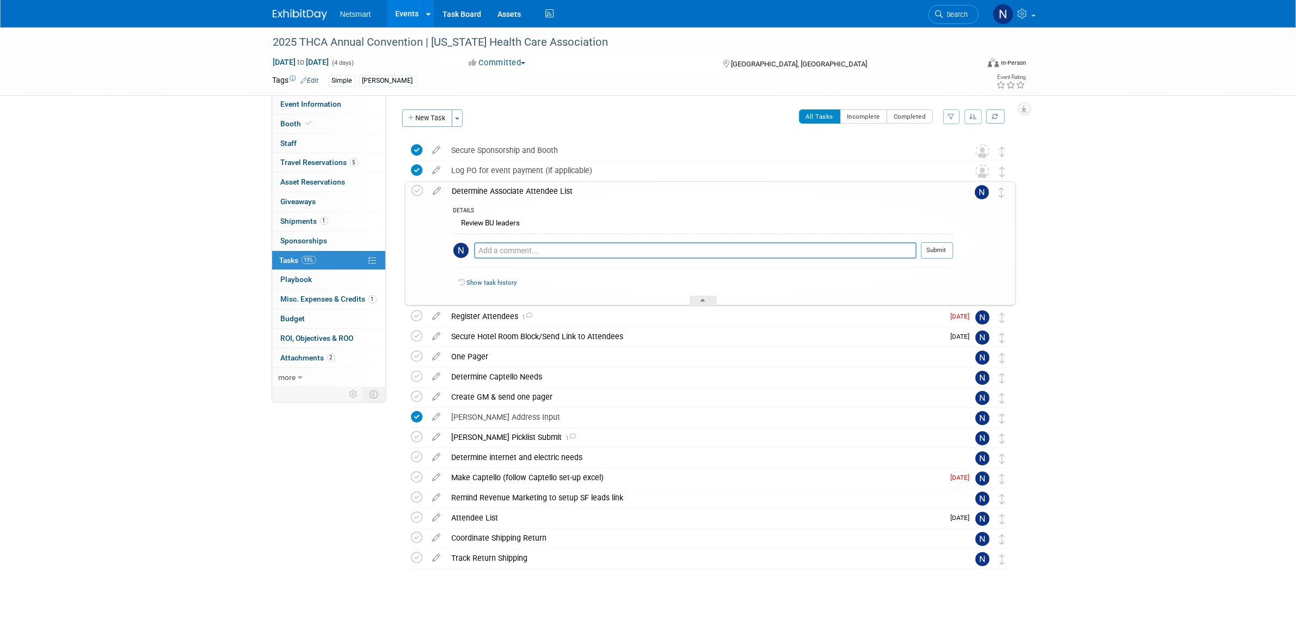
click at [504, 241] on div "Pro tip: Press Ctrl-Enter to submit comment. Submit" at bounding box center [703, 252] width 500 height 39
click at [507, 249] on textarea at bounding box center [695, 250] width 442 height 16
click at [485, 311] on div "Register Attendees 1" at bounding box center [695, 316] width 498 height 19
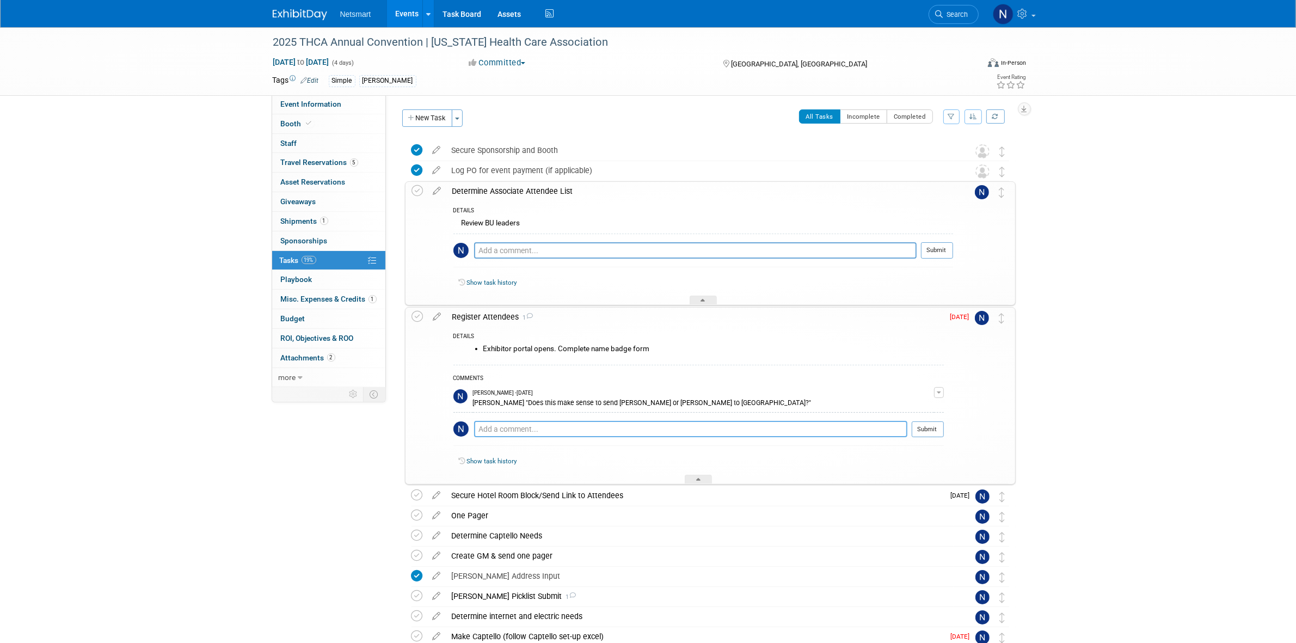
click at [562, 428] on textarea at bounding box center [690, 429] width 433 height 16
type textarea "need to register by August 27th"
click at [930, 434] on button "Submit" at bounding box center [928, 429] width 32 height 16
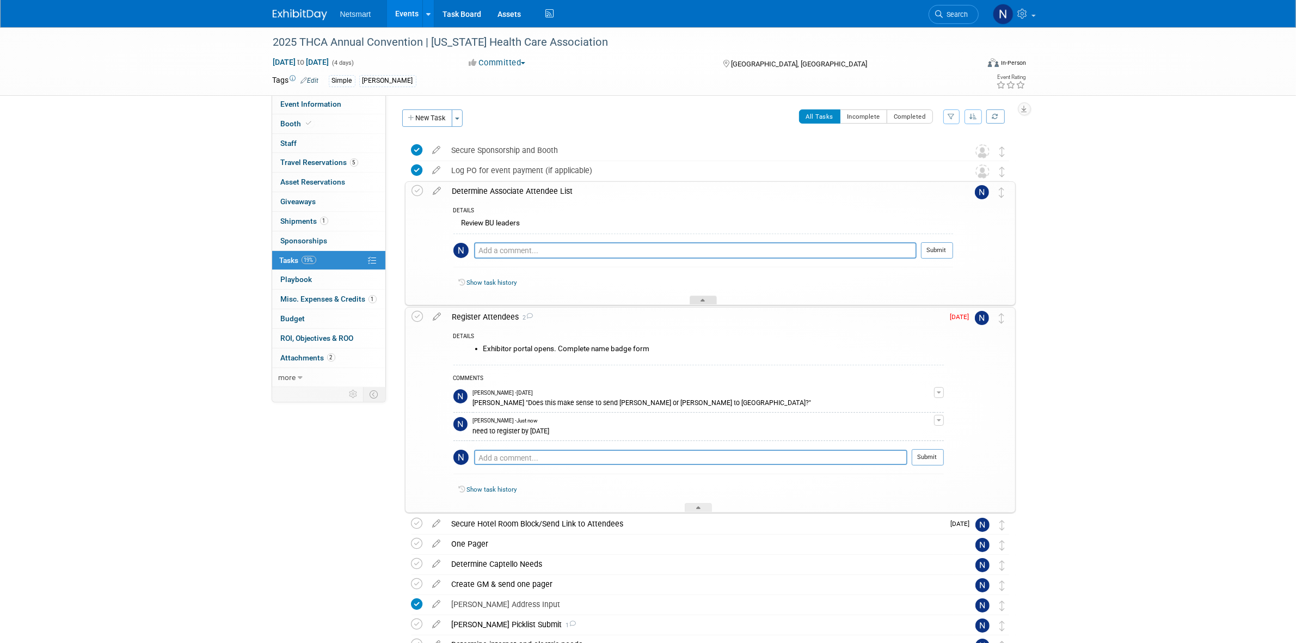
click at [696, 298] on div at bounding box center [703, 300] width 27 height 9
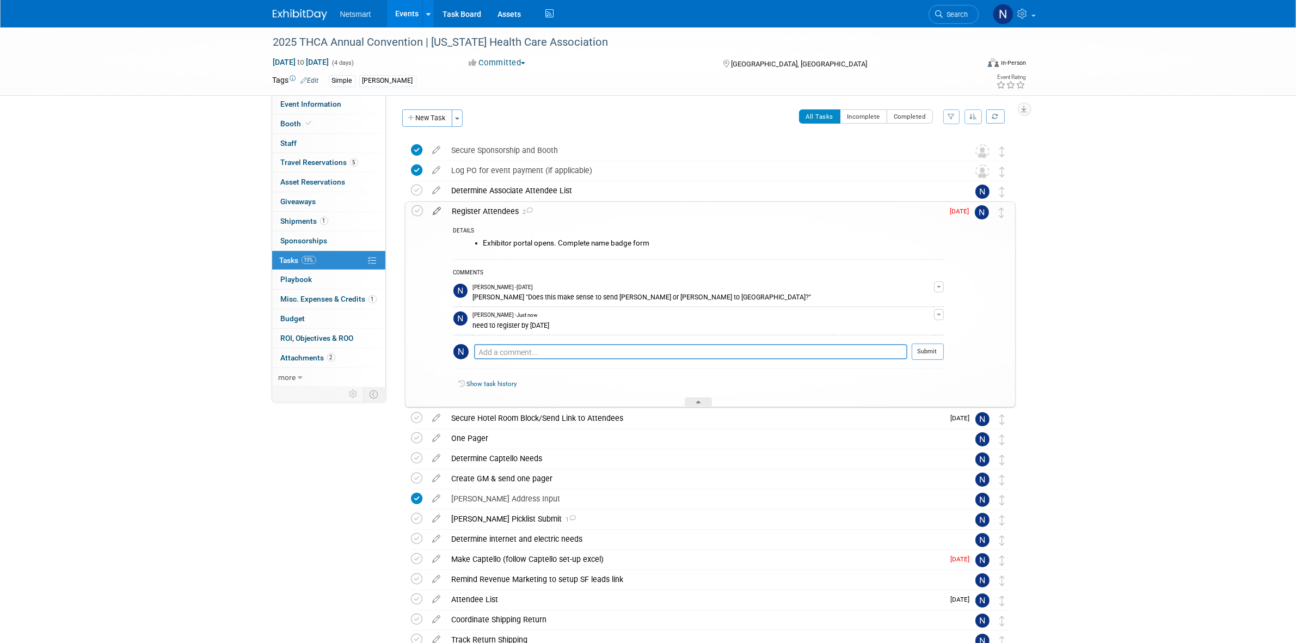
click at [437, 211] on icon at bounding box center [437, 209] width 19 height 14
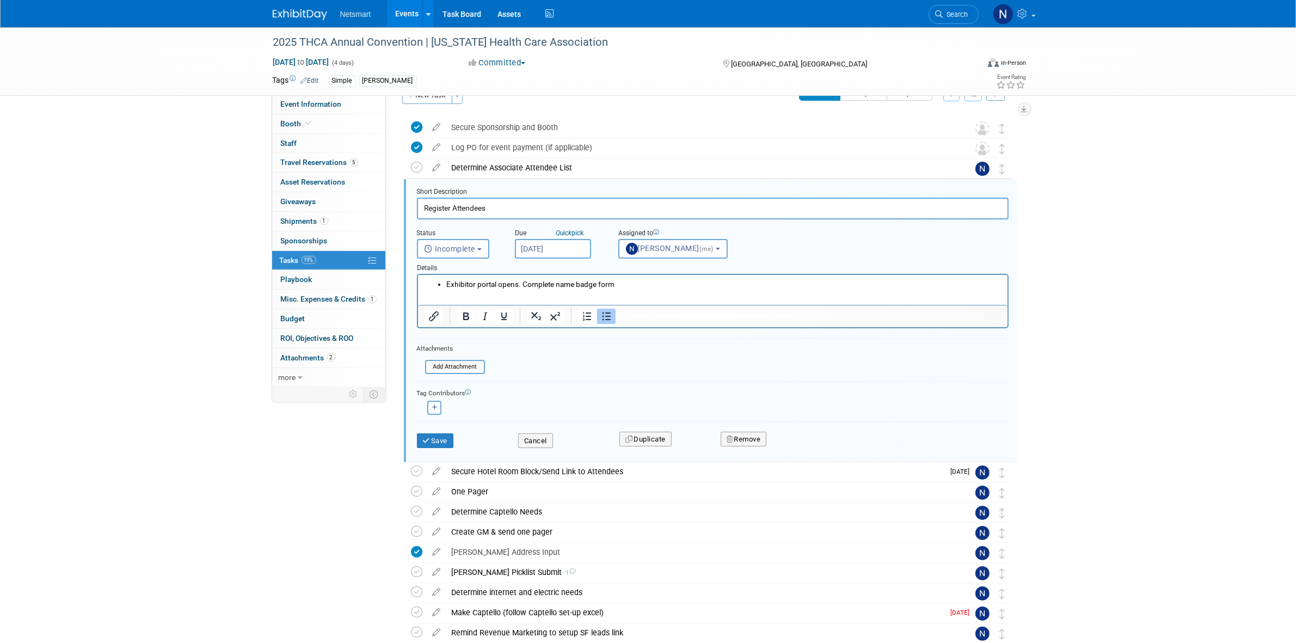
scroll to position [44, 0]
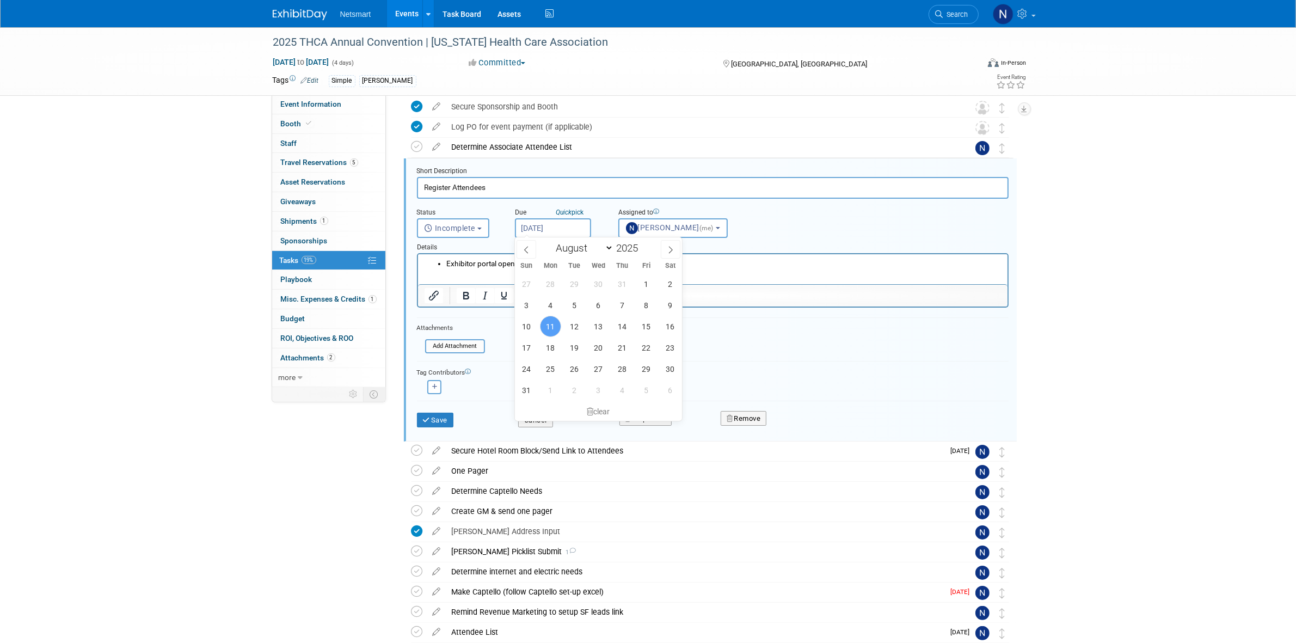
click at [562, 223] on input "Aug 11, 2025" at bounding box center [553, 228] width 76 height 20
click at [549, 370] on span "25" at bounding box center [550, 368] width 21 height 21
type input "Aug 25, 2025"
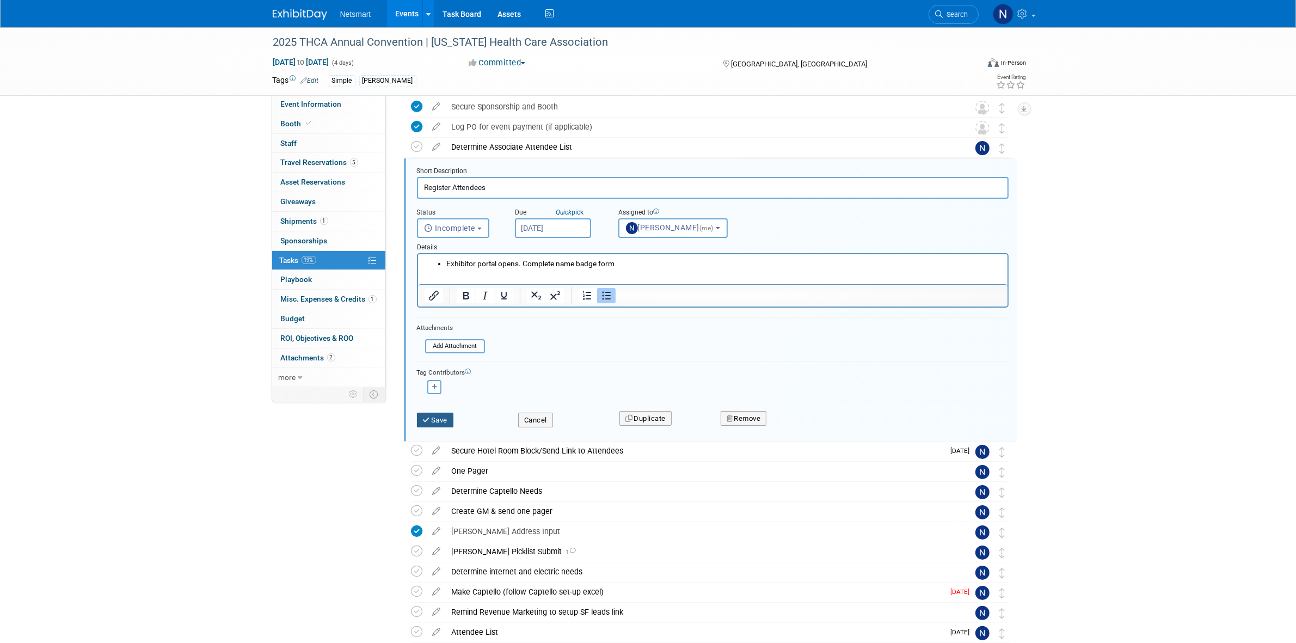
click at [433, 418] on button "Save" at bounding box center [435, 420] width 37 height 15
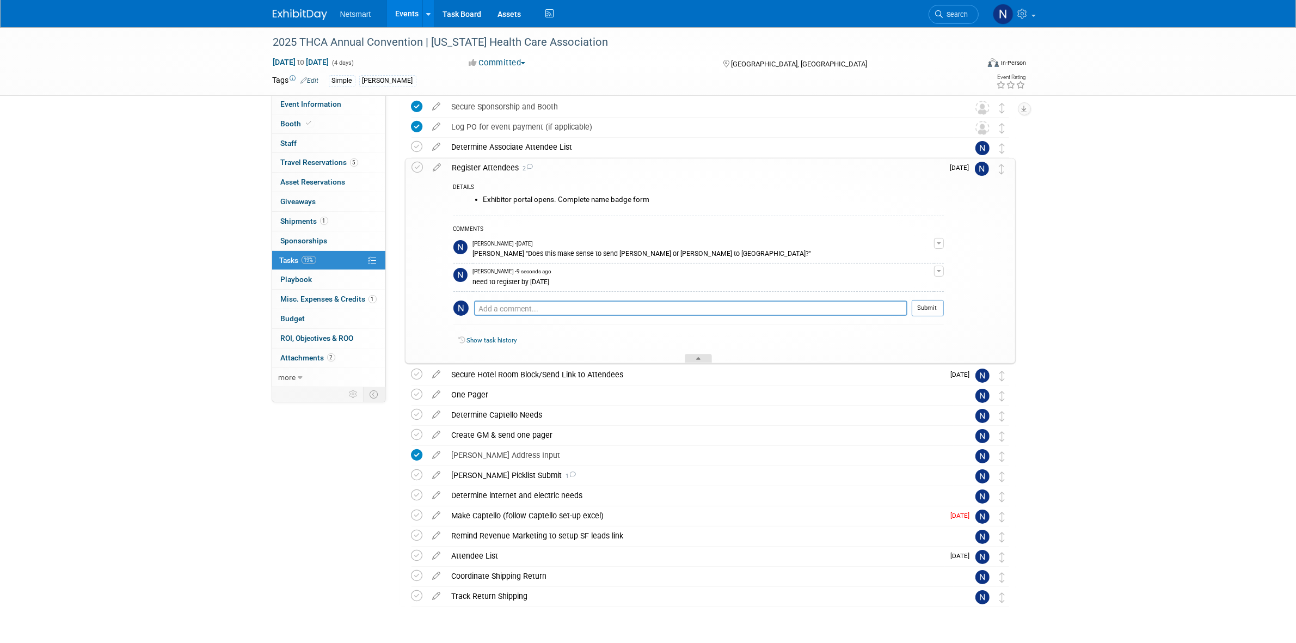
click at [694, 359] on div at bounding box center [698, 358] width 27 height 9
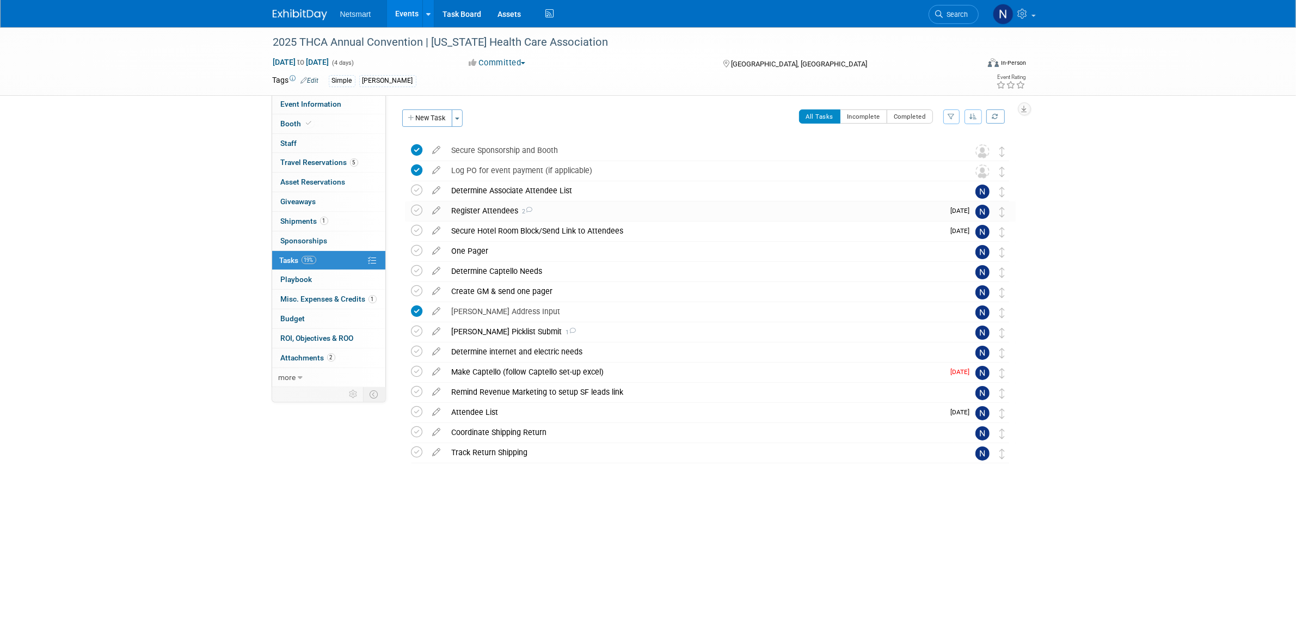
scroll to position [0, 0]
click at [468, 11] on link "Task Board" at bounding box center [461, 13] width 55 height 27
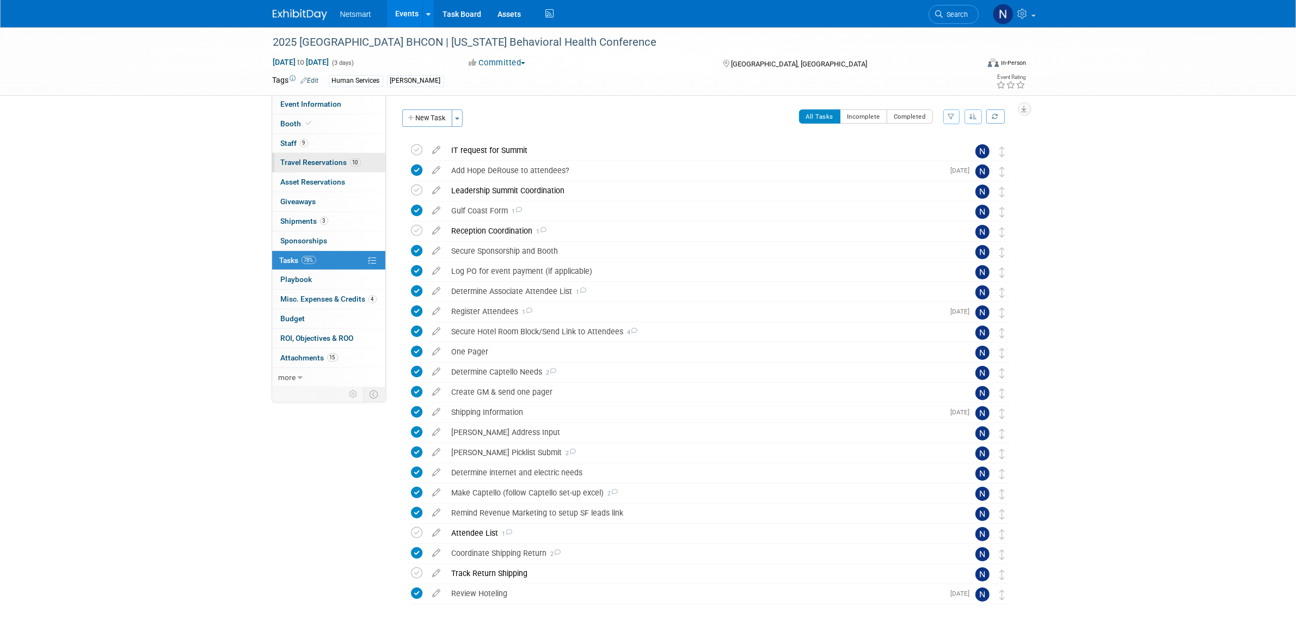
click at [333, 165] on span "Travel Reservations 10" at bounding box center [321, 162] width 80 height 9
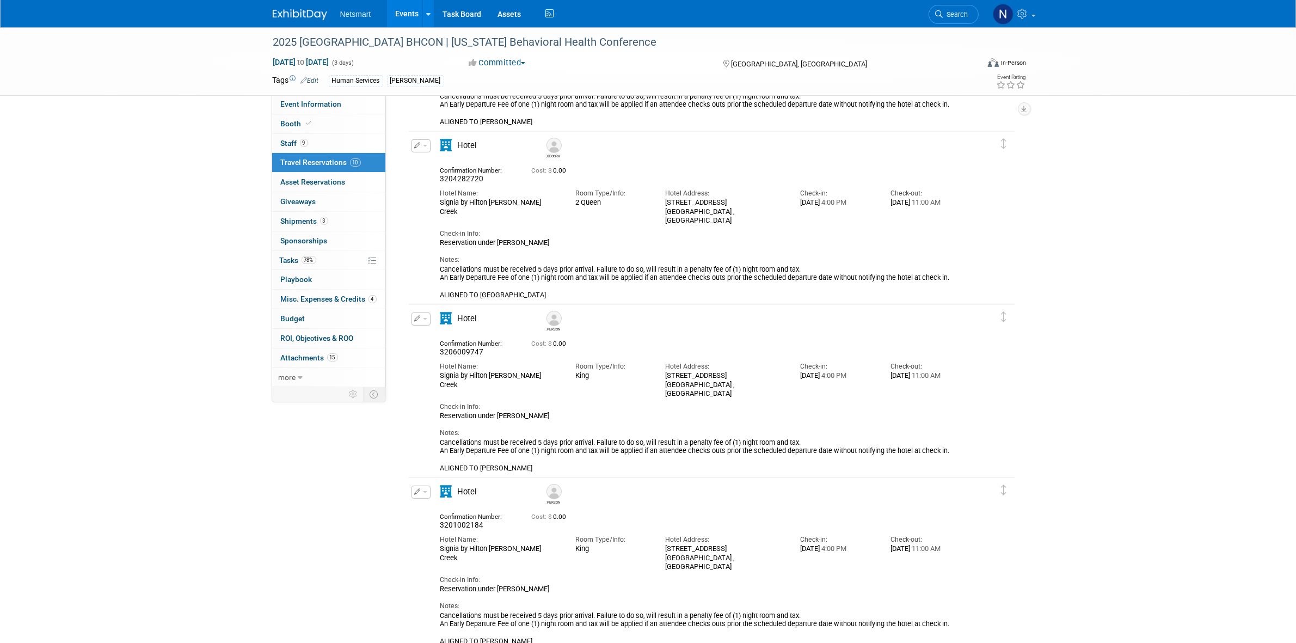
scroll to position [748, 0]
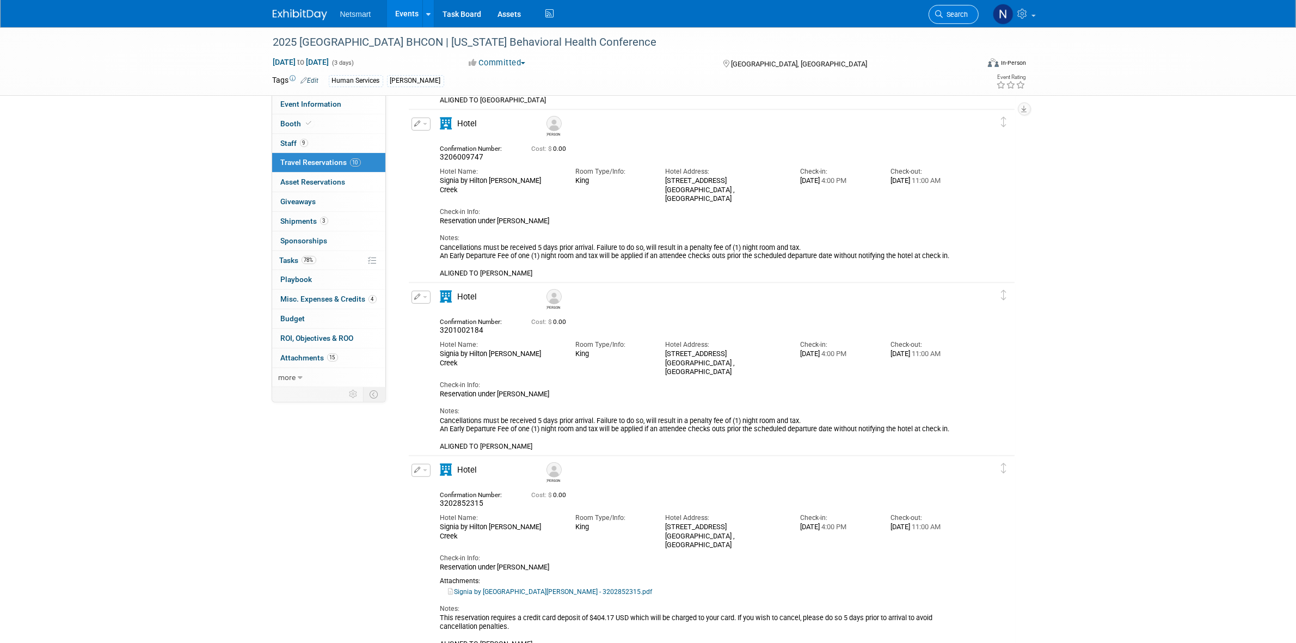
click at [941, 15] on icon at bounding box center [940, 14] width 8 height 8
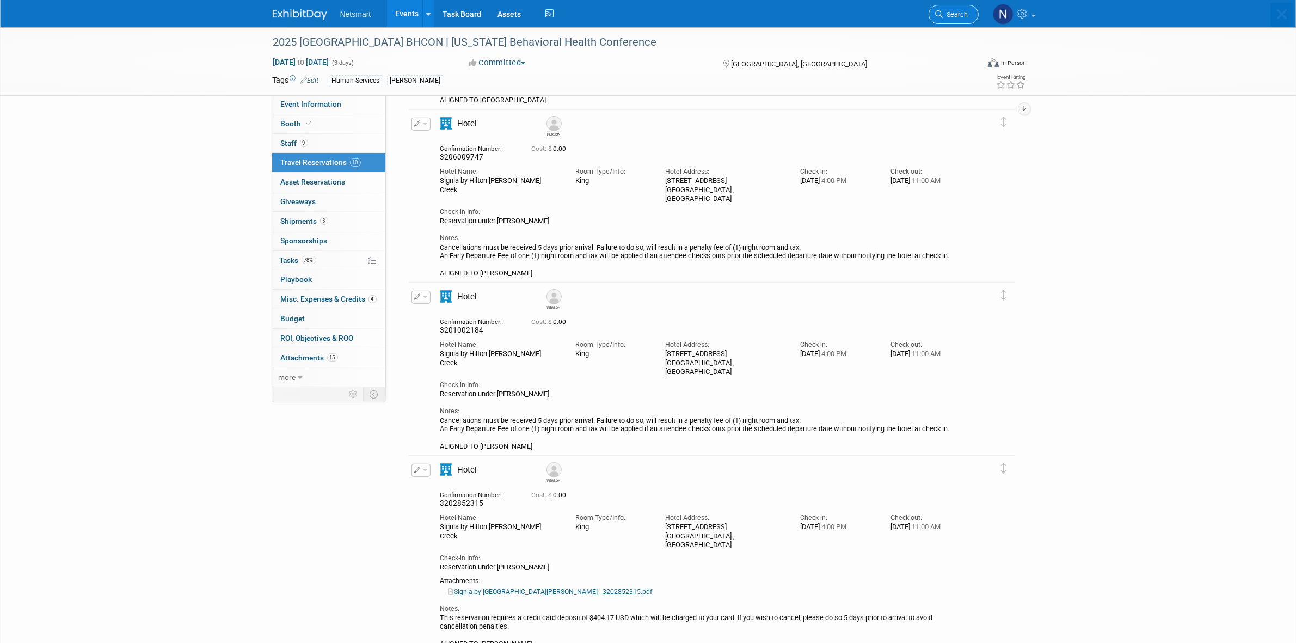
scroll to position [0, 0]
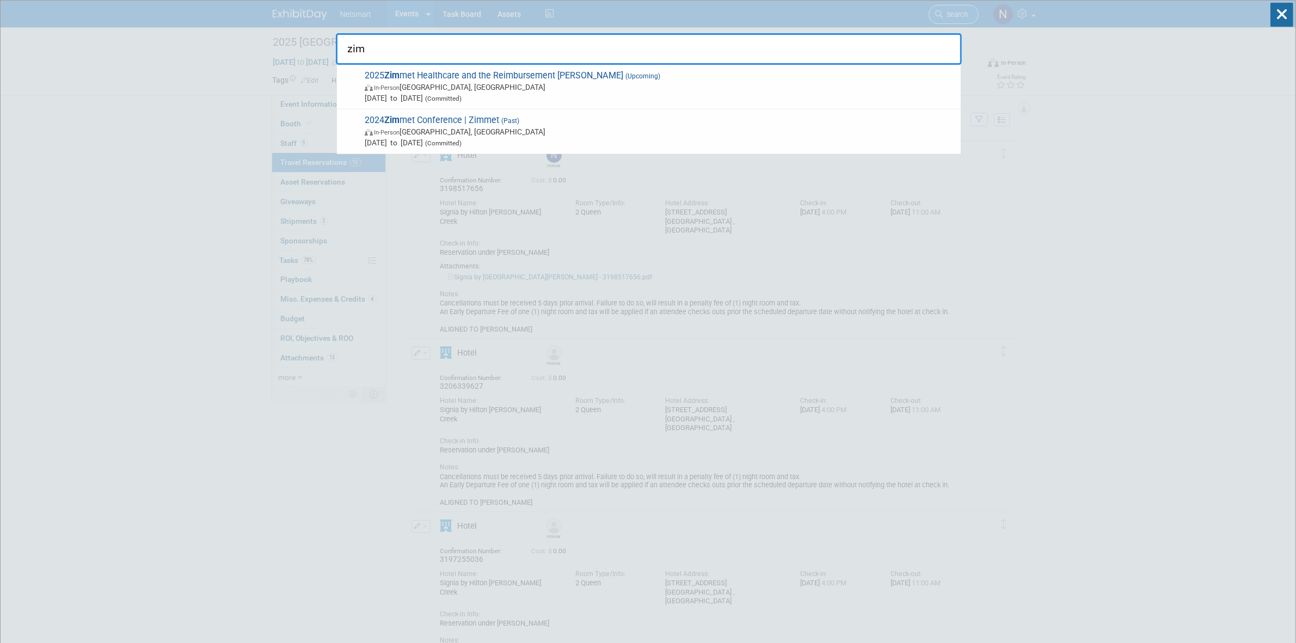
type input "zimm"
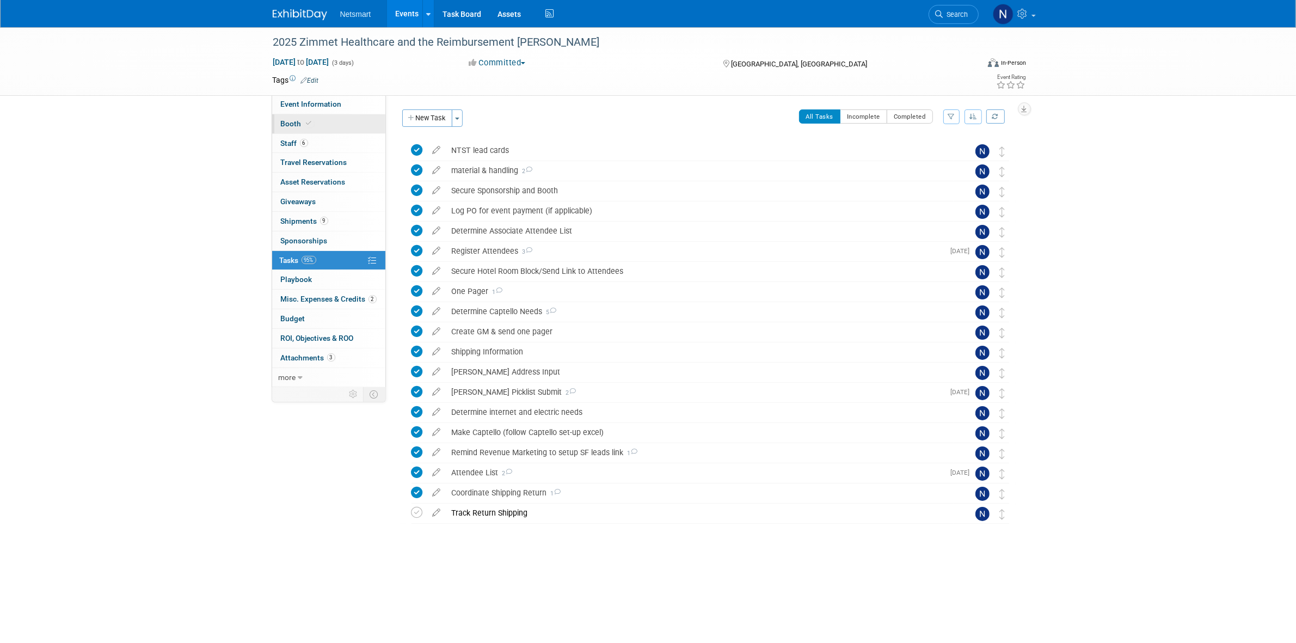
click at [322, 120] on link "Booth" at bounding box center [328, 123] width 113 height 19
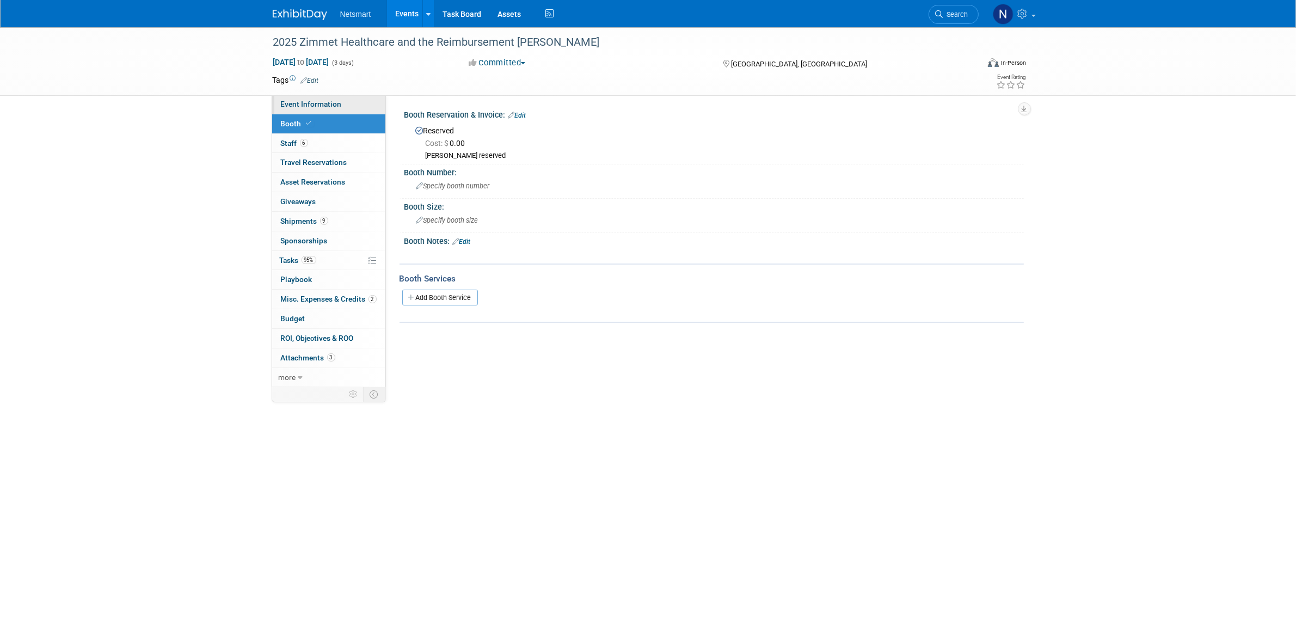
click at [341, 101] on link "Event Information" at bounding box center [328, 104] width 113 height 19
select select "Simple"
select select "3"
select select "No"
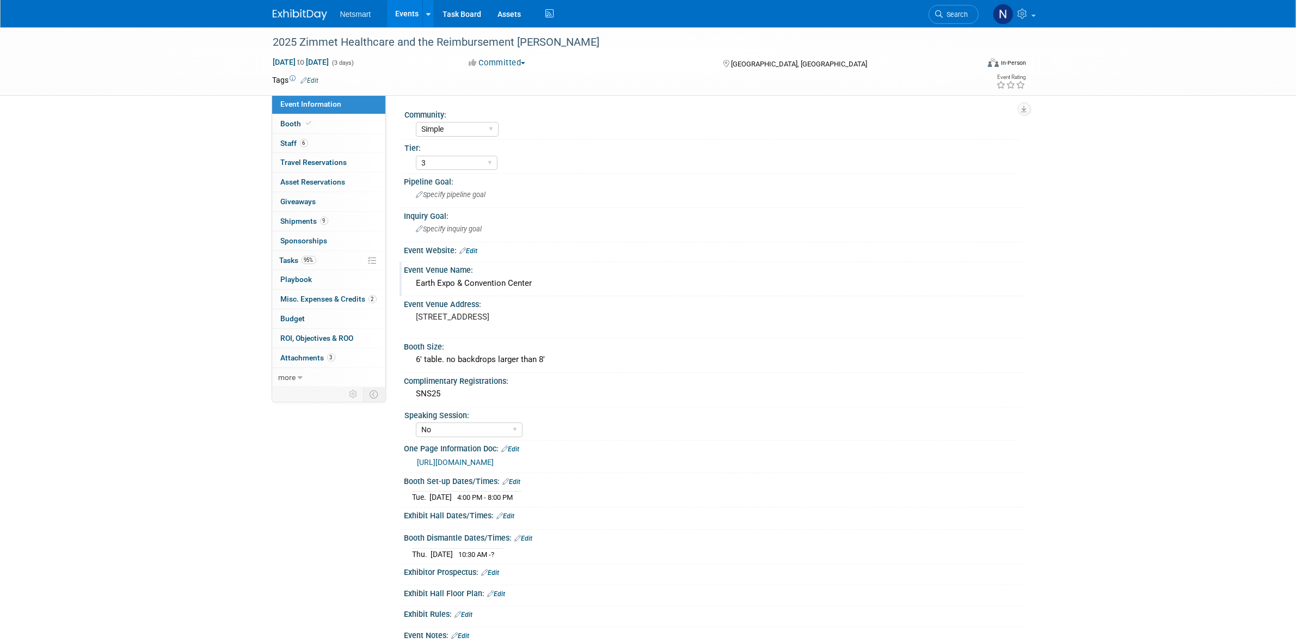
click at [469, 280] on div "Earth Expo & Convention Center" at bounding box center [714, 283] width 603 height 17
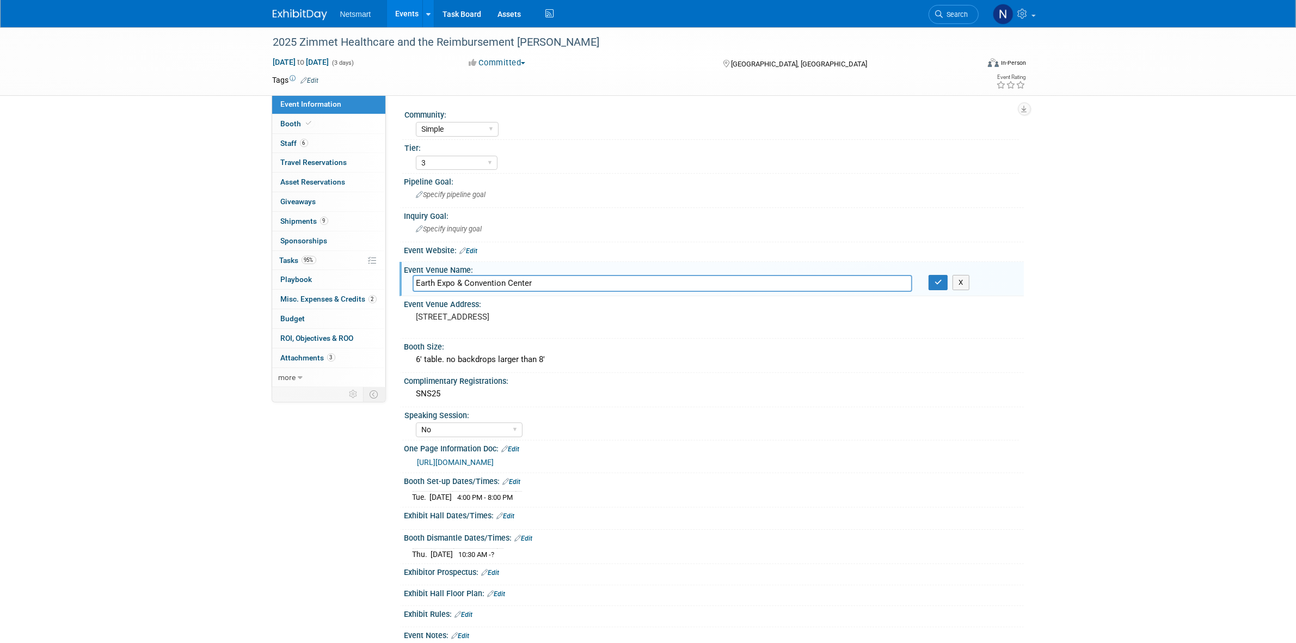
click at [469, 280] on input "Earth Expo & Convention Center" at bounding box center [663, 283] width 500 height 17
click at [470, 280] on input "Earth Expo & Convention Center" at bounding box center [663, 283] width 500 height 17
click at [943, 281] on button "button" at bounding box center [939, 282] width 20 height 15
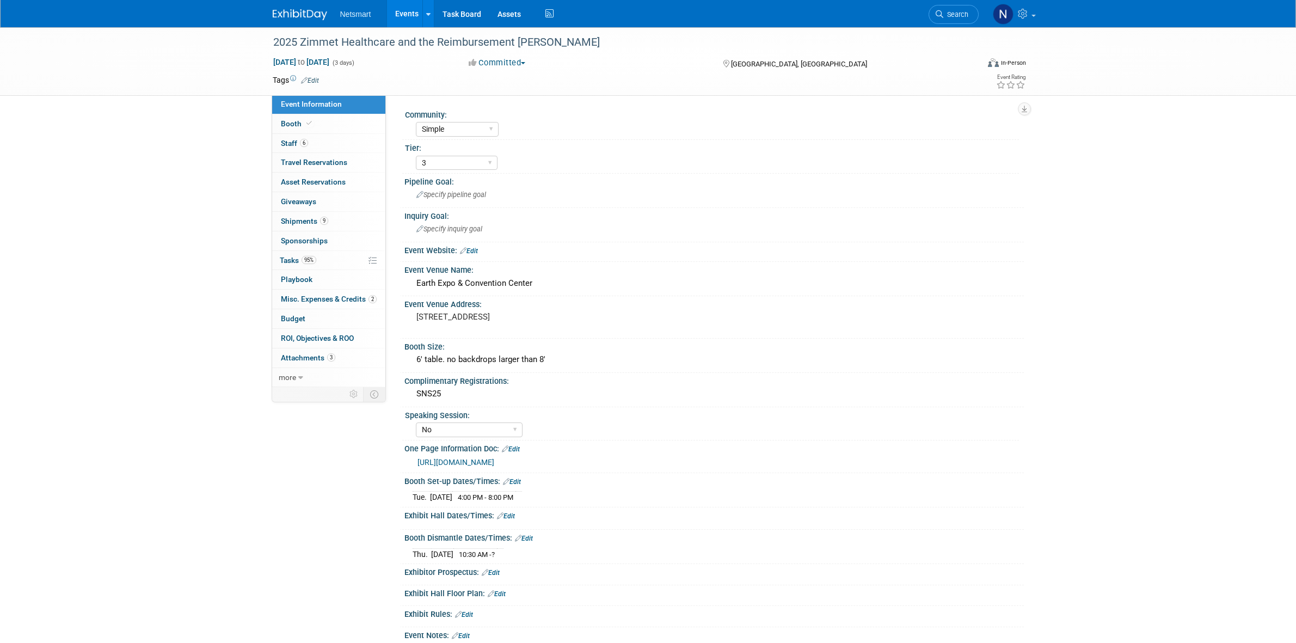
select select "Simple"
select select "3"
select select "No"
click at [480, 281] on div "Earth Expo & Convention Center" at bounding box center [714, 283] width 603 height 17
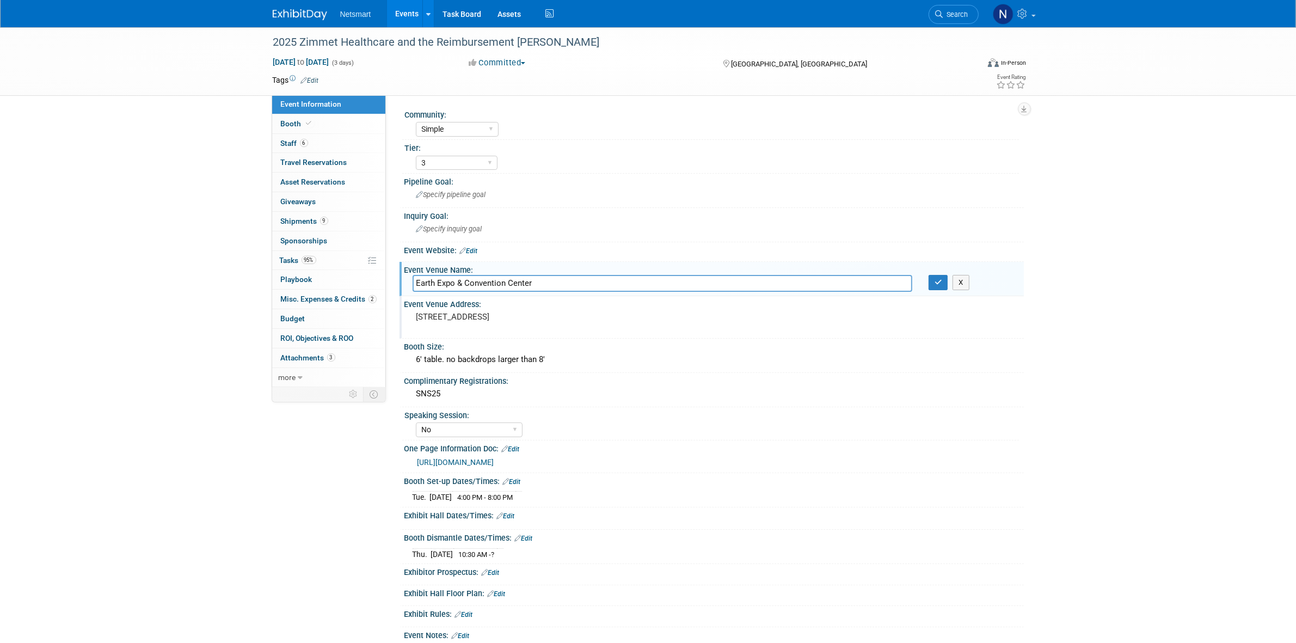
click at [480, 319] on div "[STREET_ADDRESS]" at bounding box center [534, 321] width 242 height 25
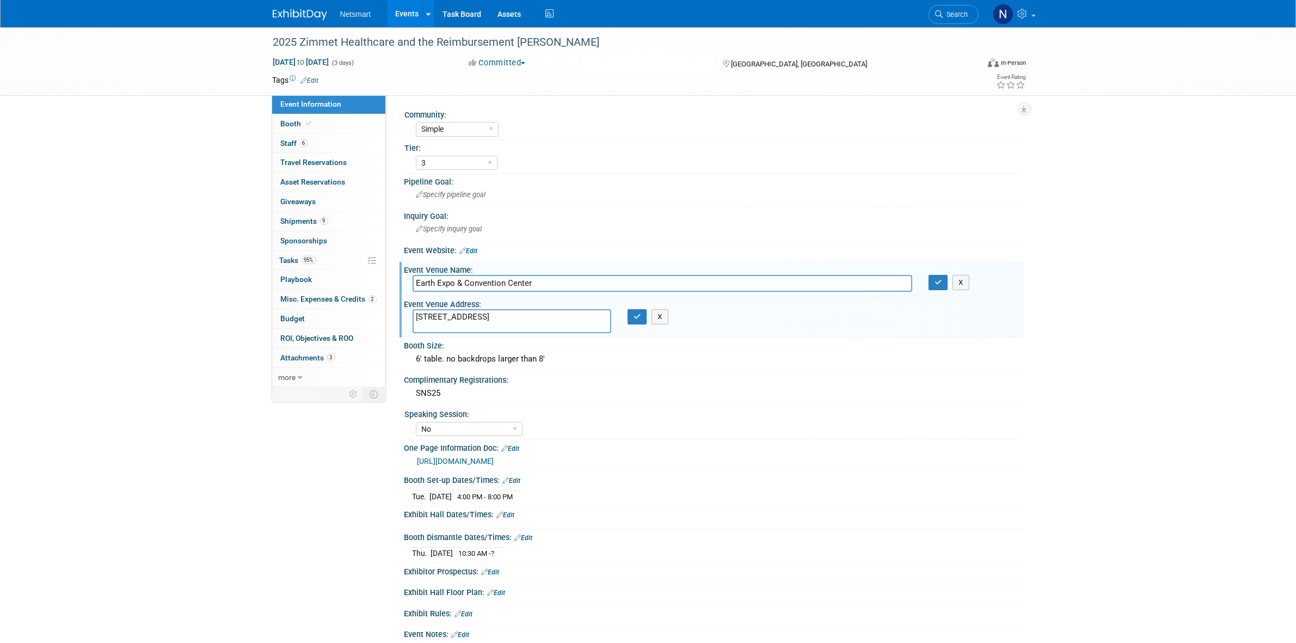
click at [480, 319] on textarea "[STREET_ADDRESS]" at bounding box center [512, 321] width 199 height 24
